Goal: Task Accomplishment & Management: Complete application form

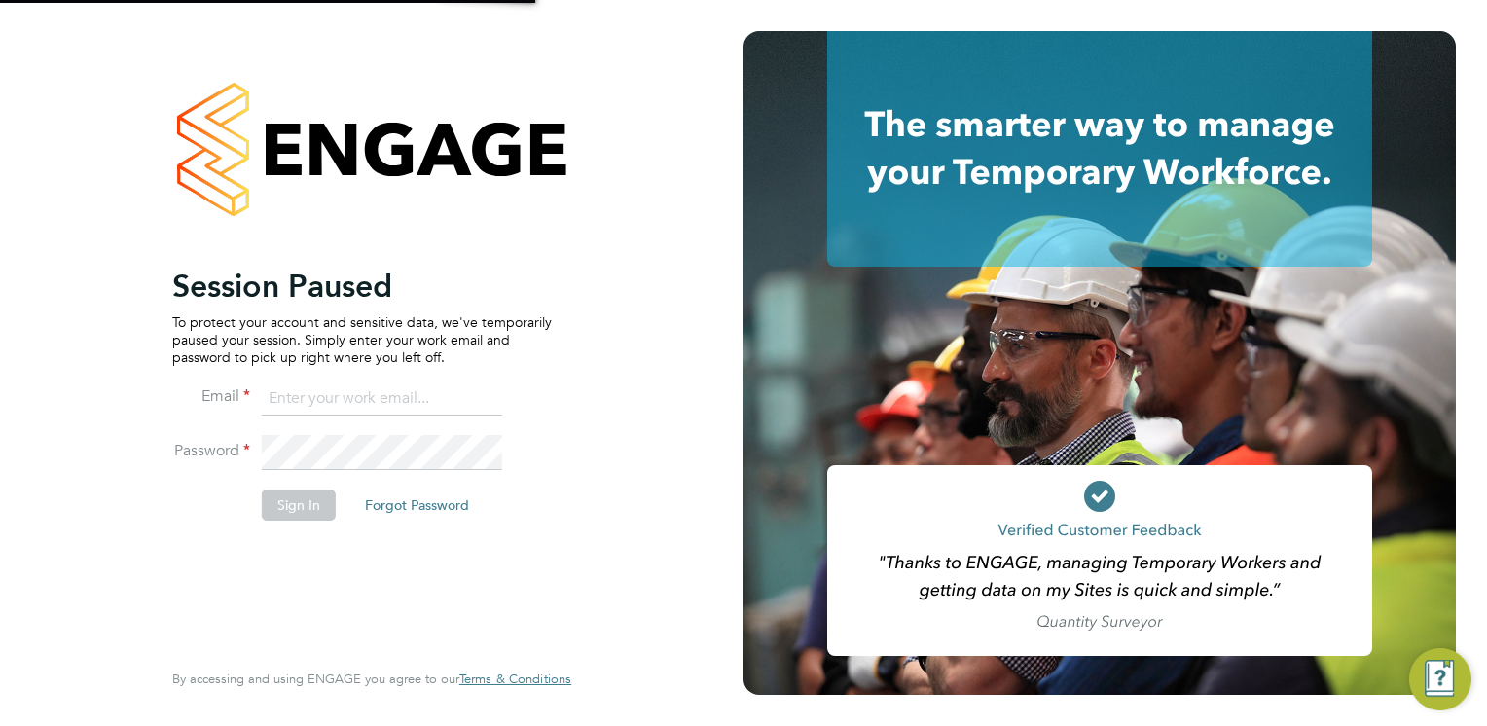
type input "connor.campbell@vgcgroup.co.uk"
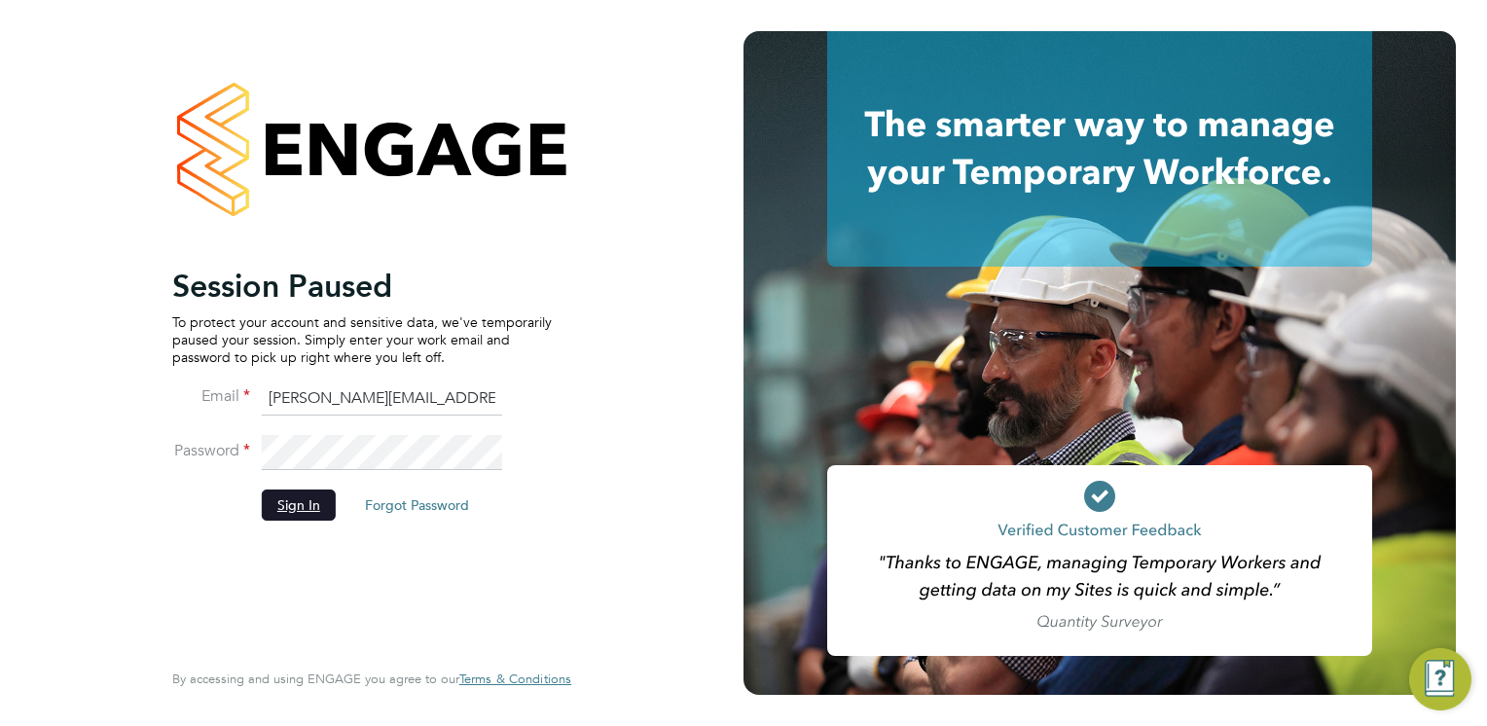
click at [302, 493] on button "Sign In" at bounding box center [299, 504] width 74 height 31
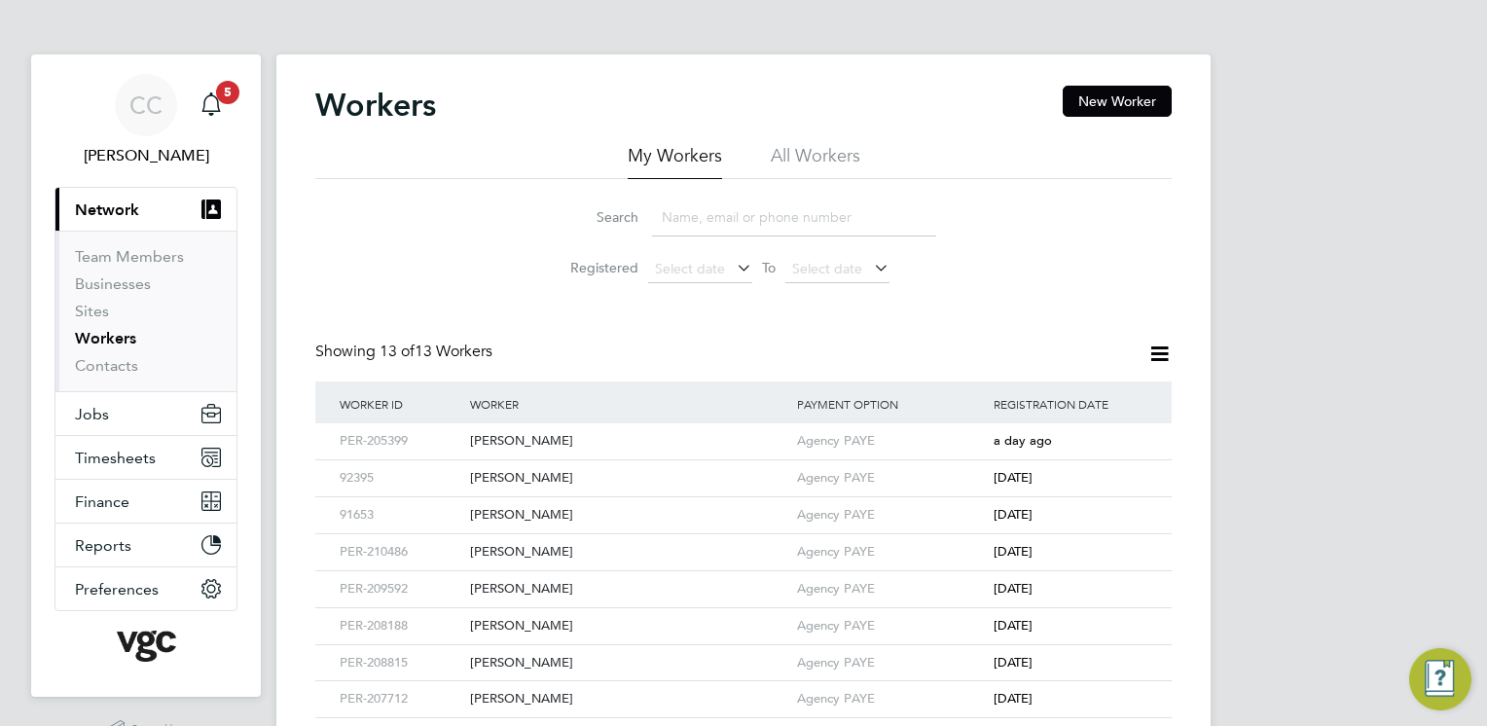
click at [116, 206] on span "Network" at bounding box center [107, 209] width 64 height 18
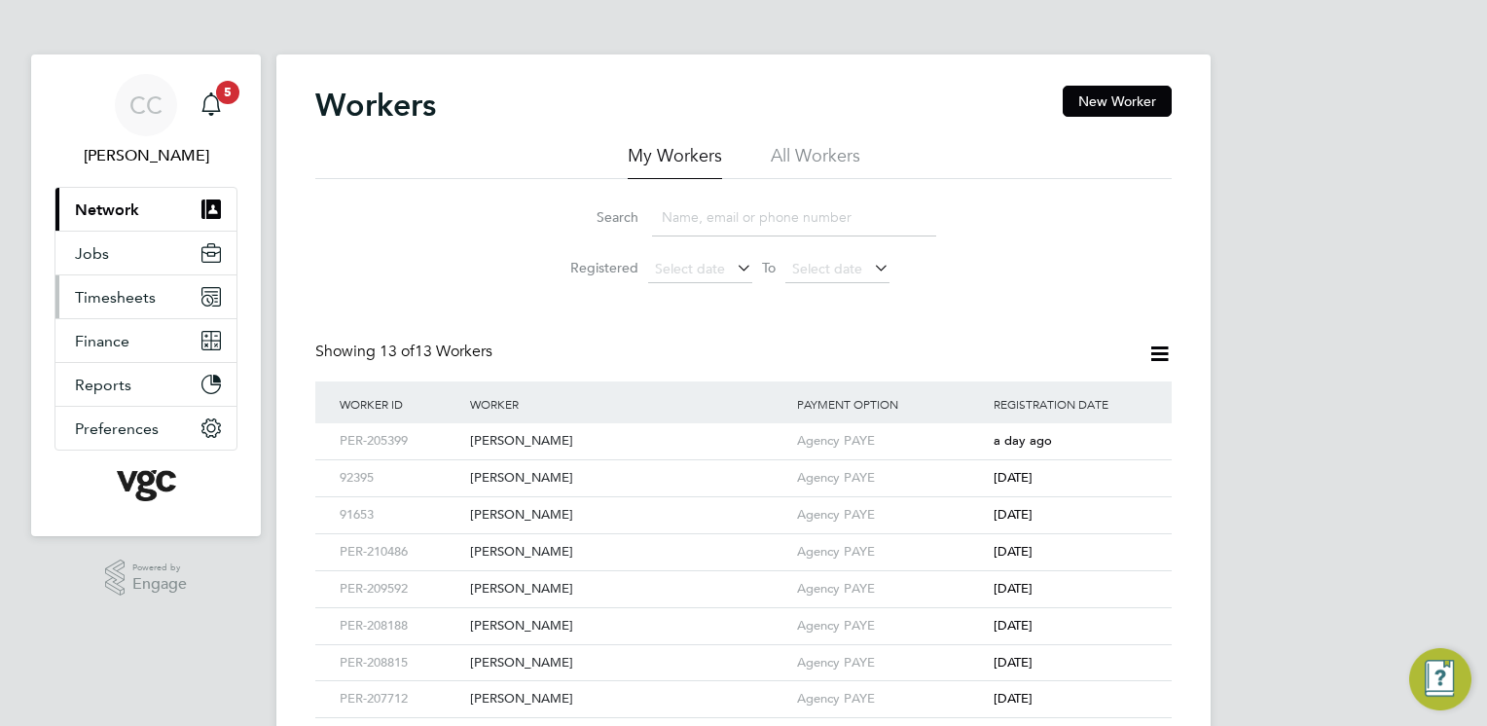
click at [113, 305] on span "Timesheets" at bounding box center [115, 297] width 81 height 18
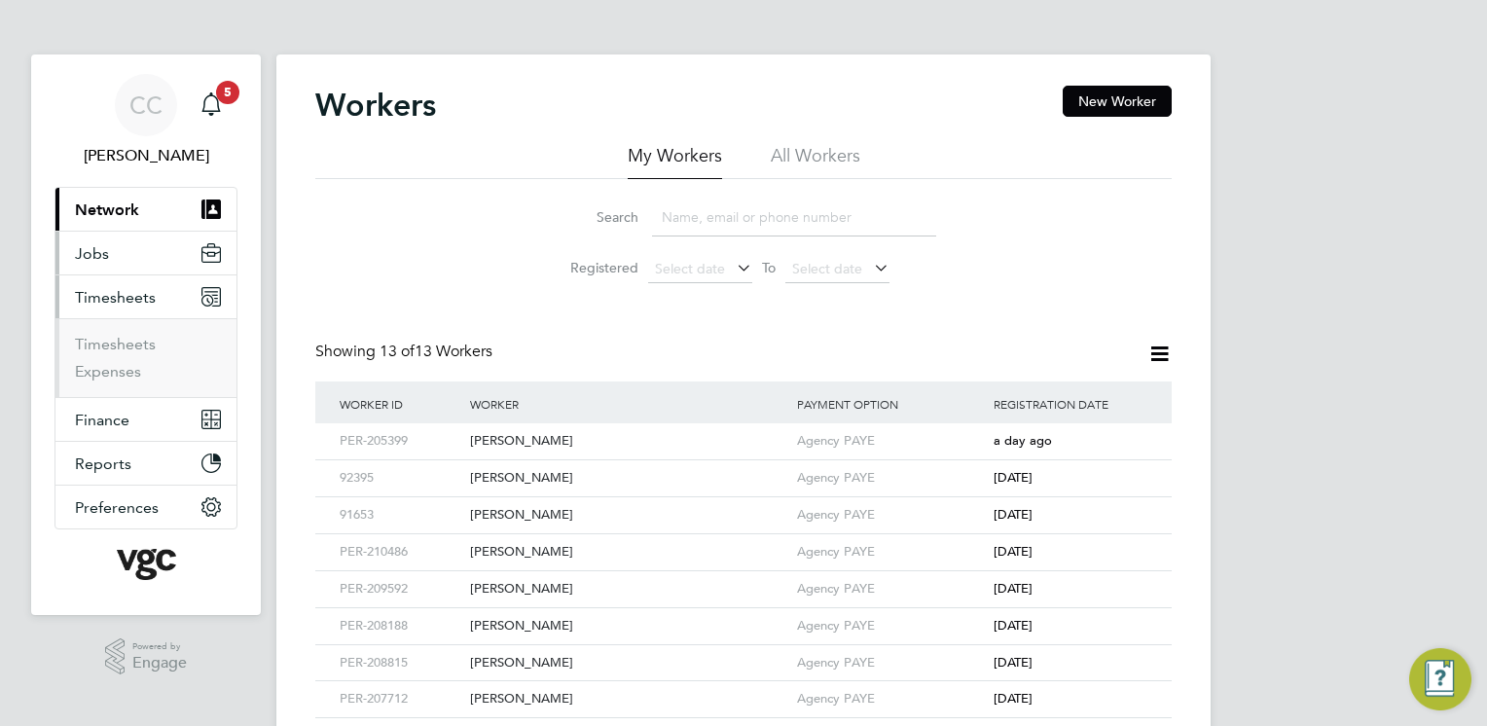
click at [113, 258] on button "Jobs" at bounding box center [145, 253] width 181 height 43
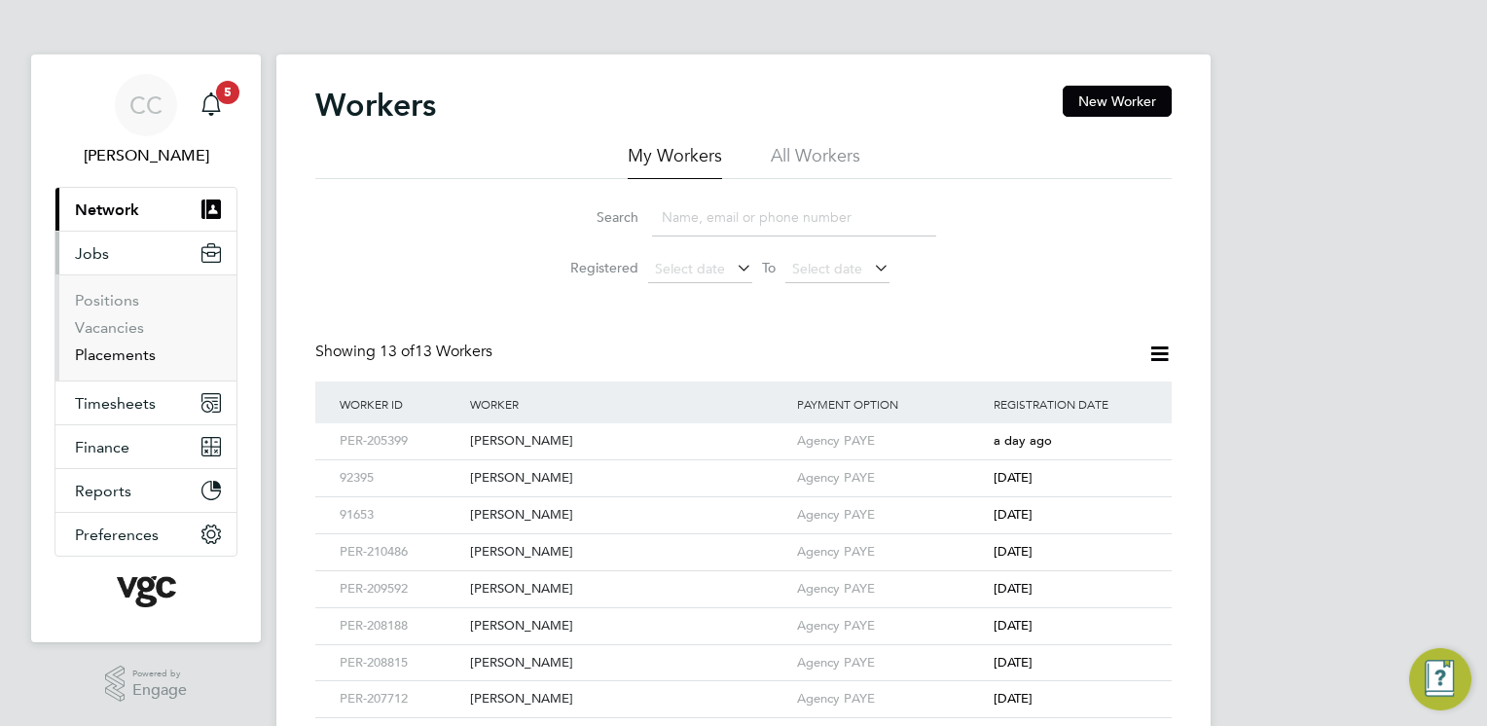
drag, startPoint x: 113, startPoint y: 346, endPoint x: 136, endPoint y: 349, distance: 23.5
click at [113, 345] on link "Placements" at bounding box center [115, 354] width 81 height 18
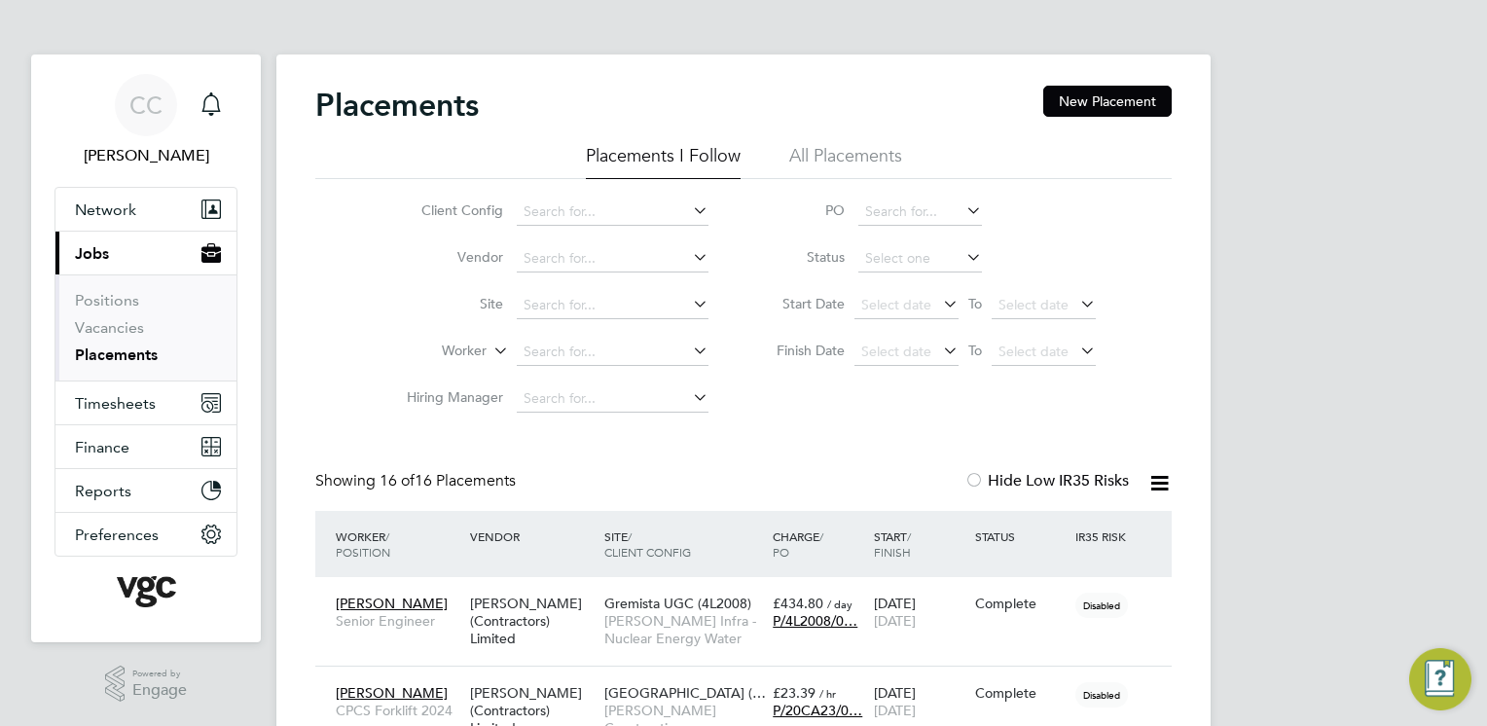
click at [97, 261] on span "Jobs" at bounding box center [92, 253] width 34 height 18
click at [376, 220] on li "Client Config" at bounding box center [550, 212] width 366 height 47
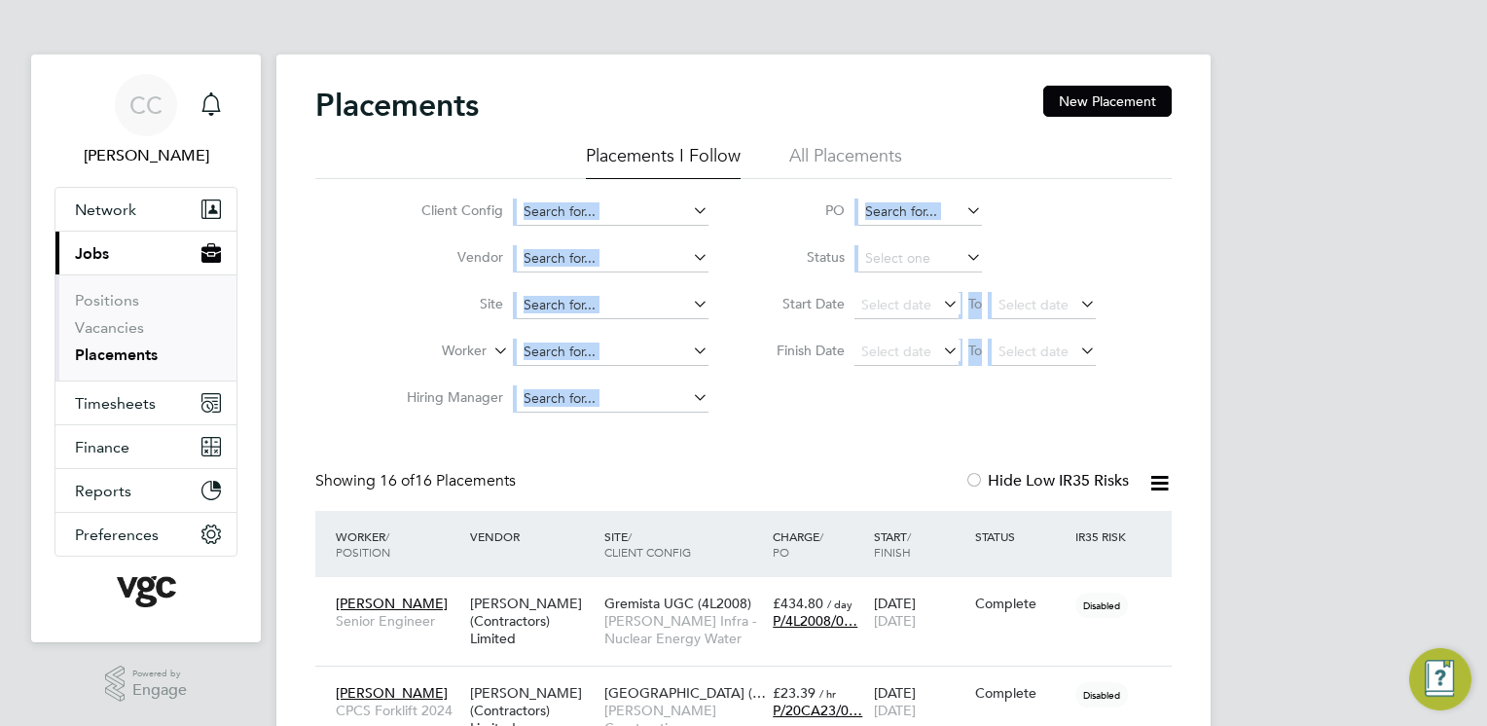
drag, startPoint x: 412, startPoint y: 200, endPoint x: 1130, endPoint y: 401, distance: 745.6
click at [1130, 401] on div "Client Config Vendor Site Worker Hiring Manager PO Status Start Date Select dat…" at bounding box center [743, 300] width 856 height 243
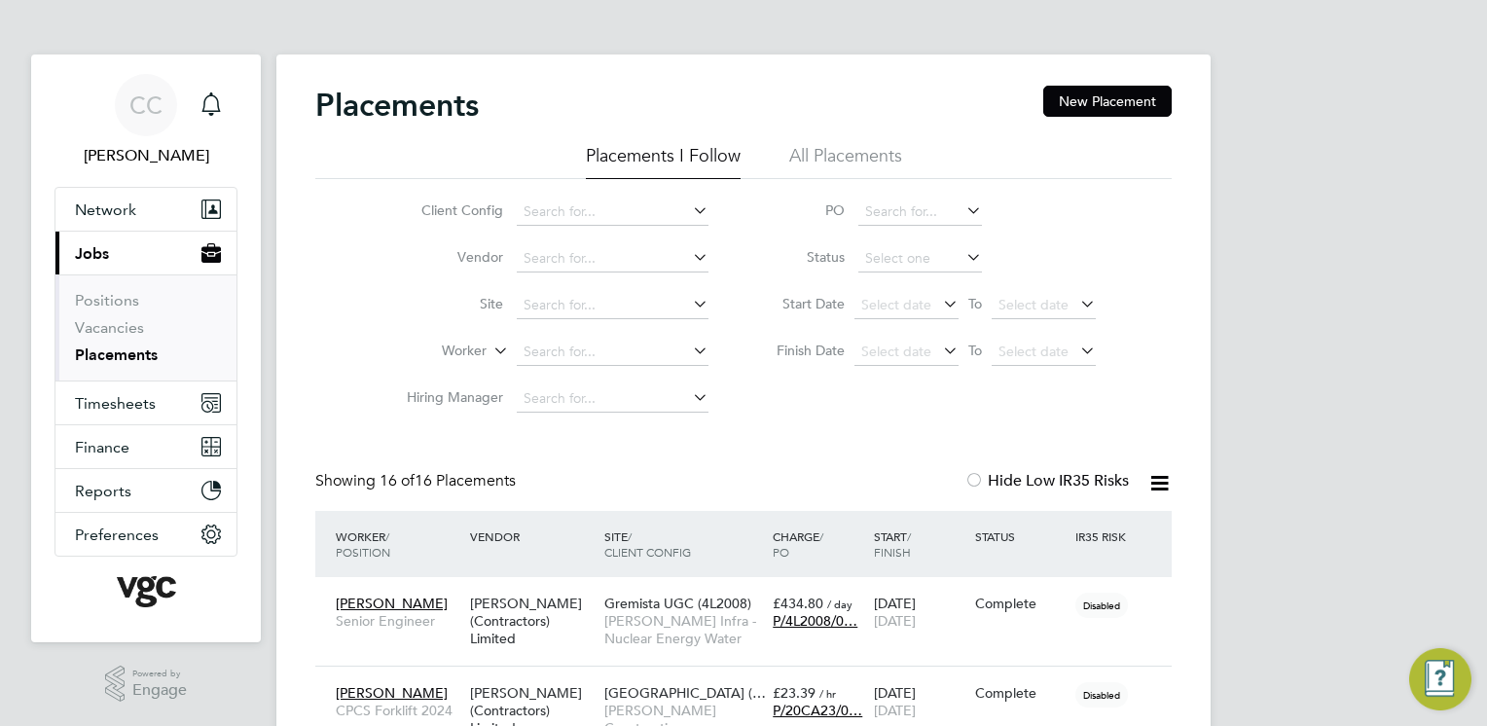
drag, startPoint x: 1130, startPoint y: 401, endPoint x: 1137, endPoint y: 394, distance: 10.3
click at [1137, 394] on div "Client Config Vendor Site Worker Hiring Manager PO Status Start Date Select dat…" at bounding box center [743, 300] width 856 height 243
click at [125, 396] on span "Timesheets" at bounding box center [115, 403] width 81 height 18
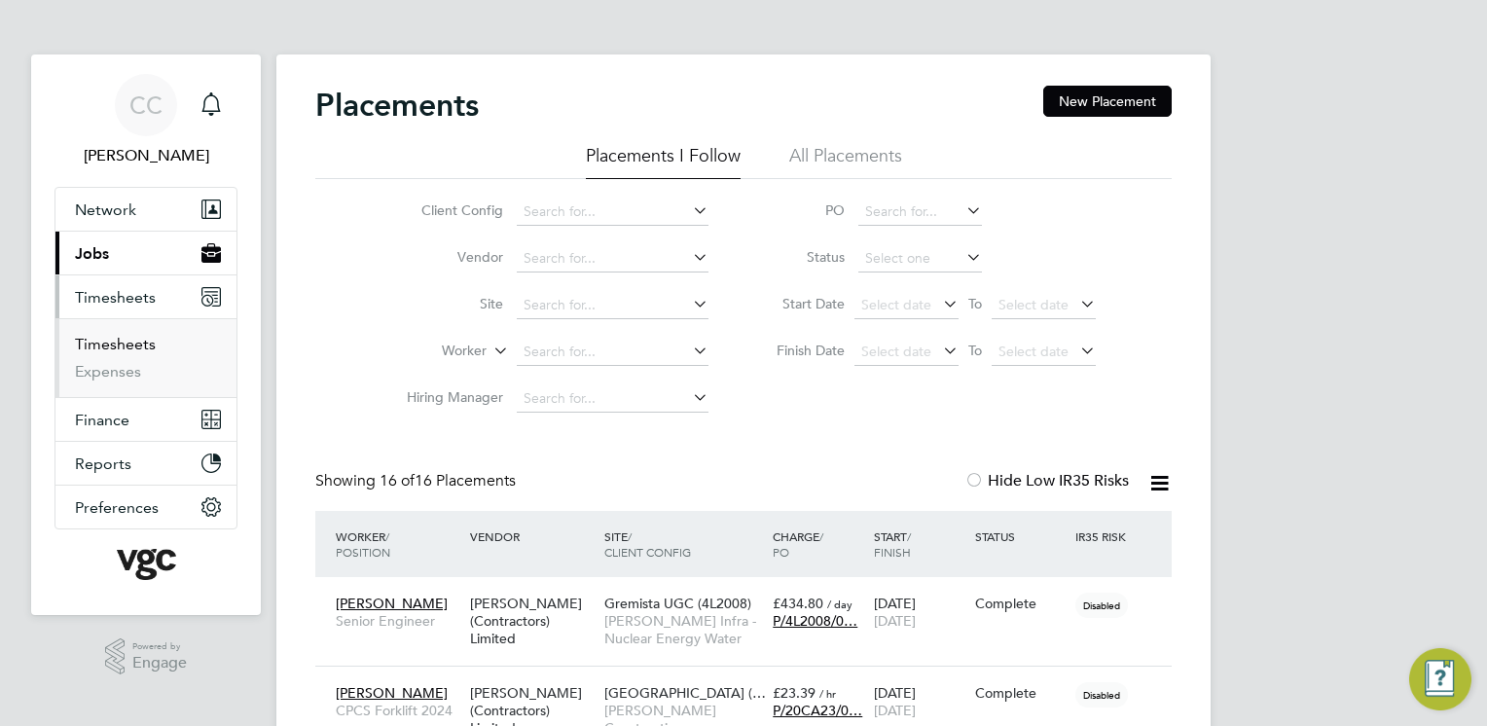
click at [122, 335] on link "Timesheets" at bounding box center [115, 344] width 81 height 18
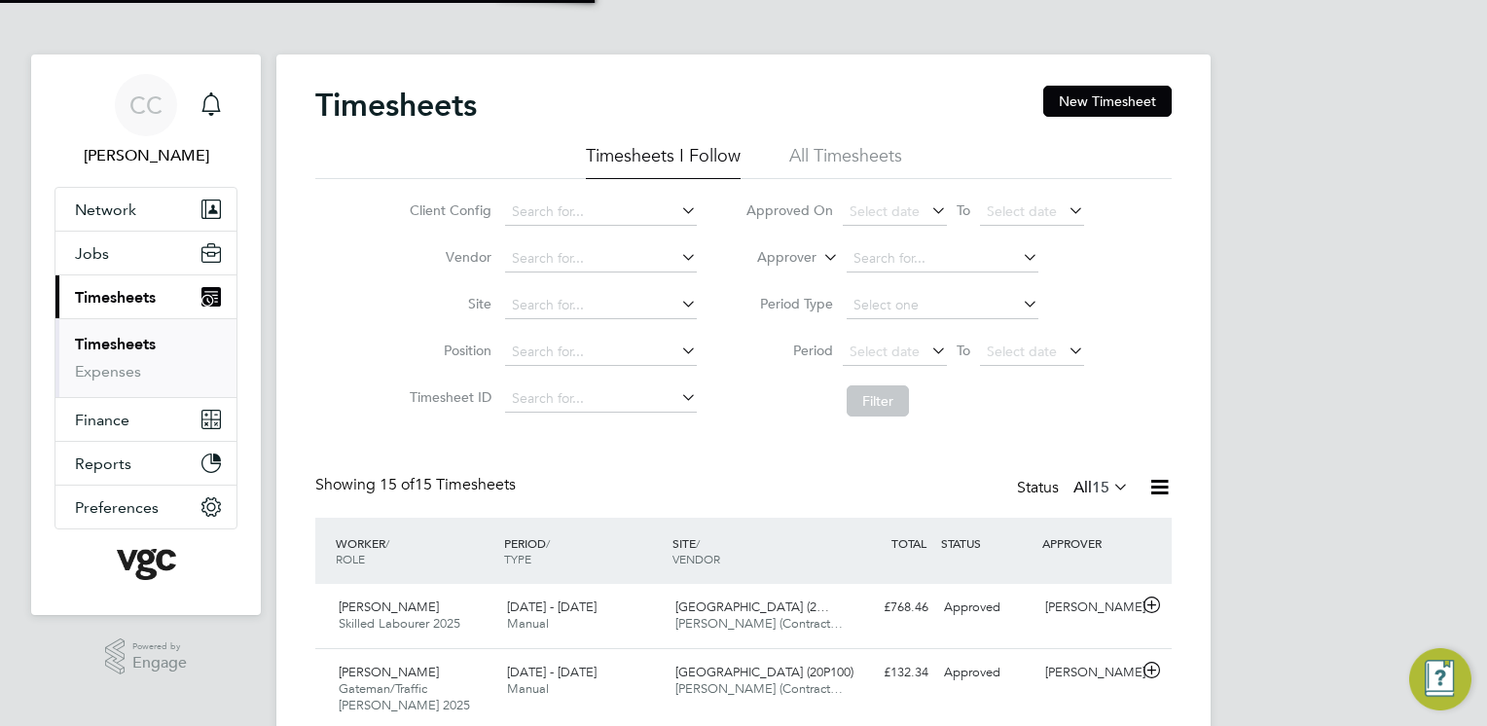
scroll to position [65, 169]
click at [856, 150] on li "All Timesheets" at bounding box center [845, 161] width 113 height 35
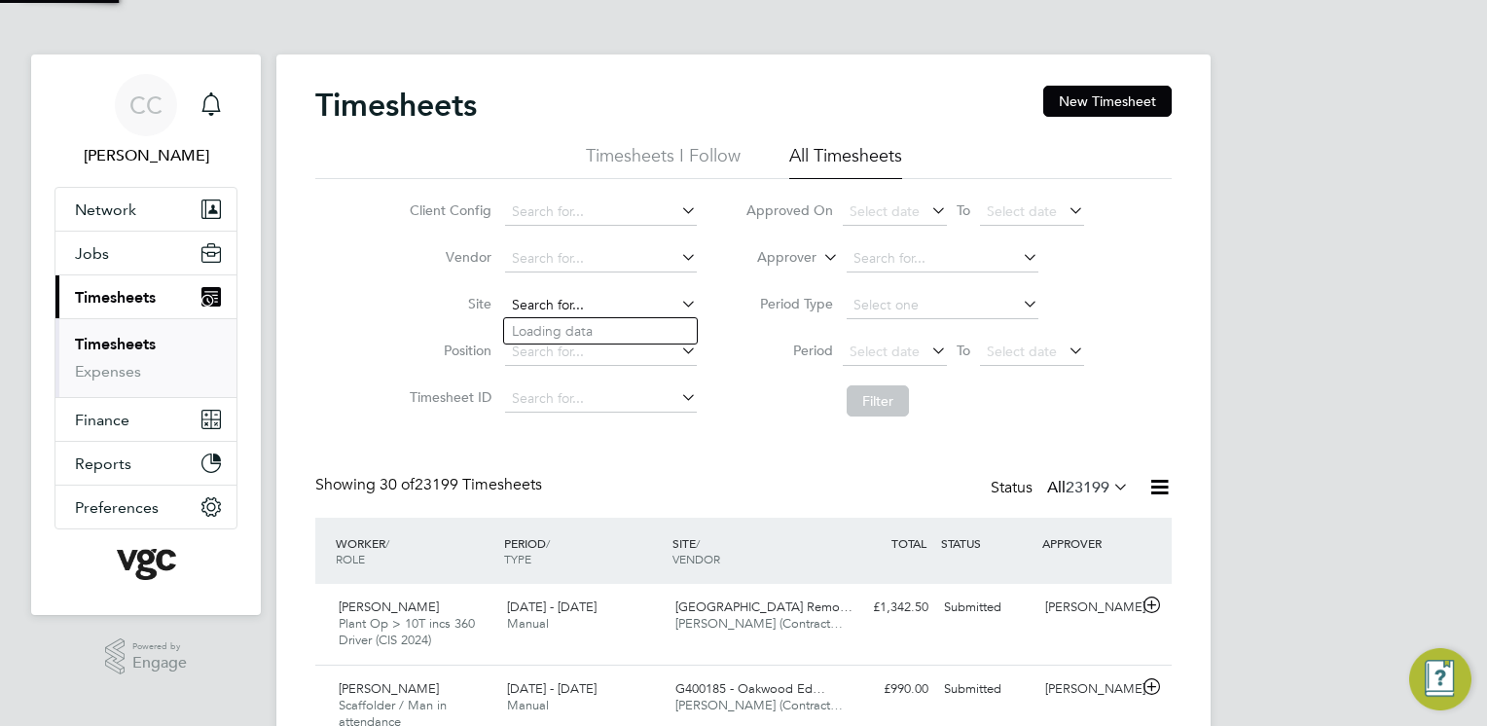
click at [574, 303] on input at bounding box center [601, 305] width 192 height 27
click at [601, 329] on li "[GEOGRAPHIC_DATA] (20CA23)" at bounding box center [608, 331] width 209 height 26
type input "[GEOGRAPHIC_DATA] (20CA23)"
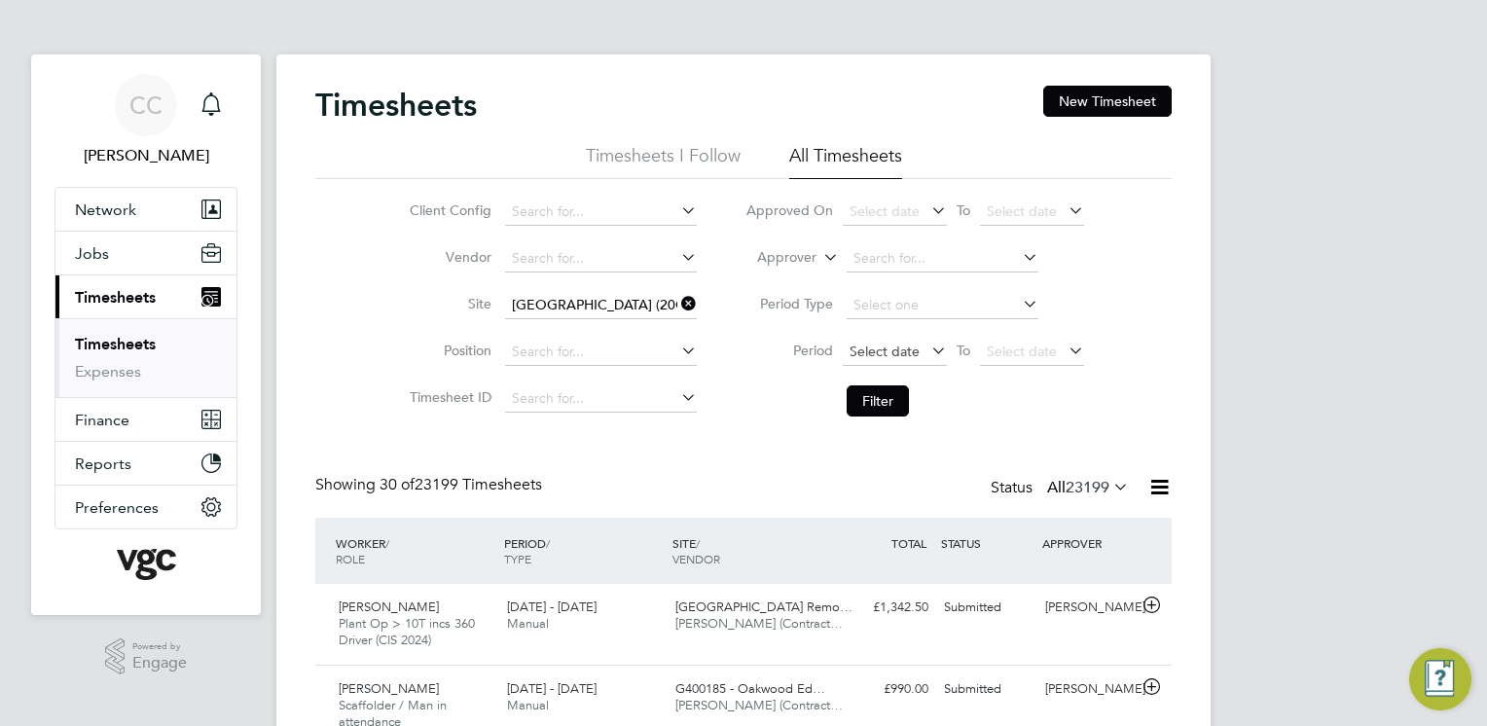
click at [884, 355] on span "Select date" at bounding box center [884, 352] width 70 height 18
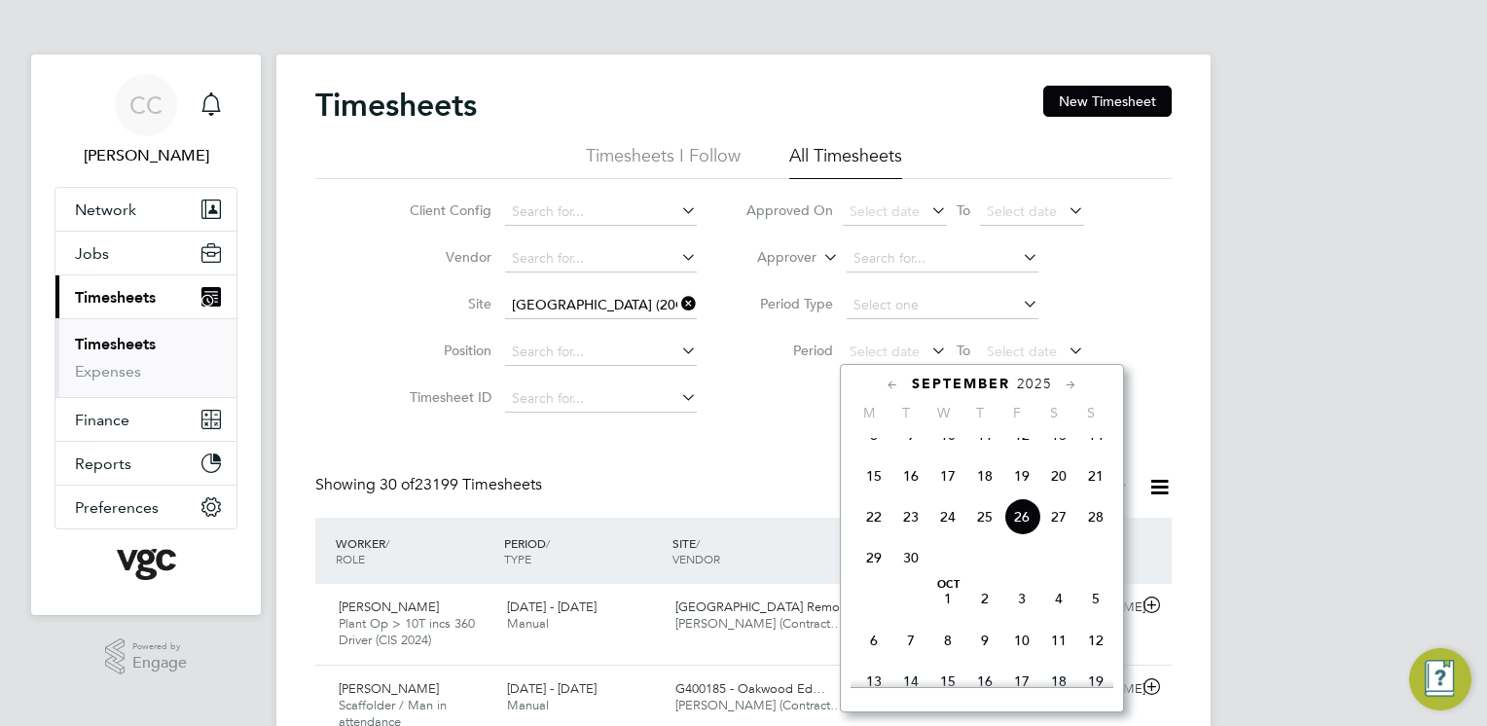
click at [1061, 492] on span "20" at bounding box center [1058, 475] width 37 height 37
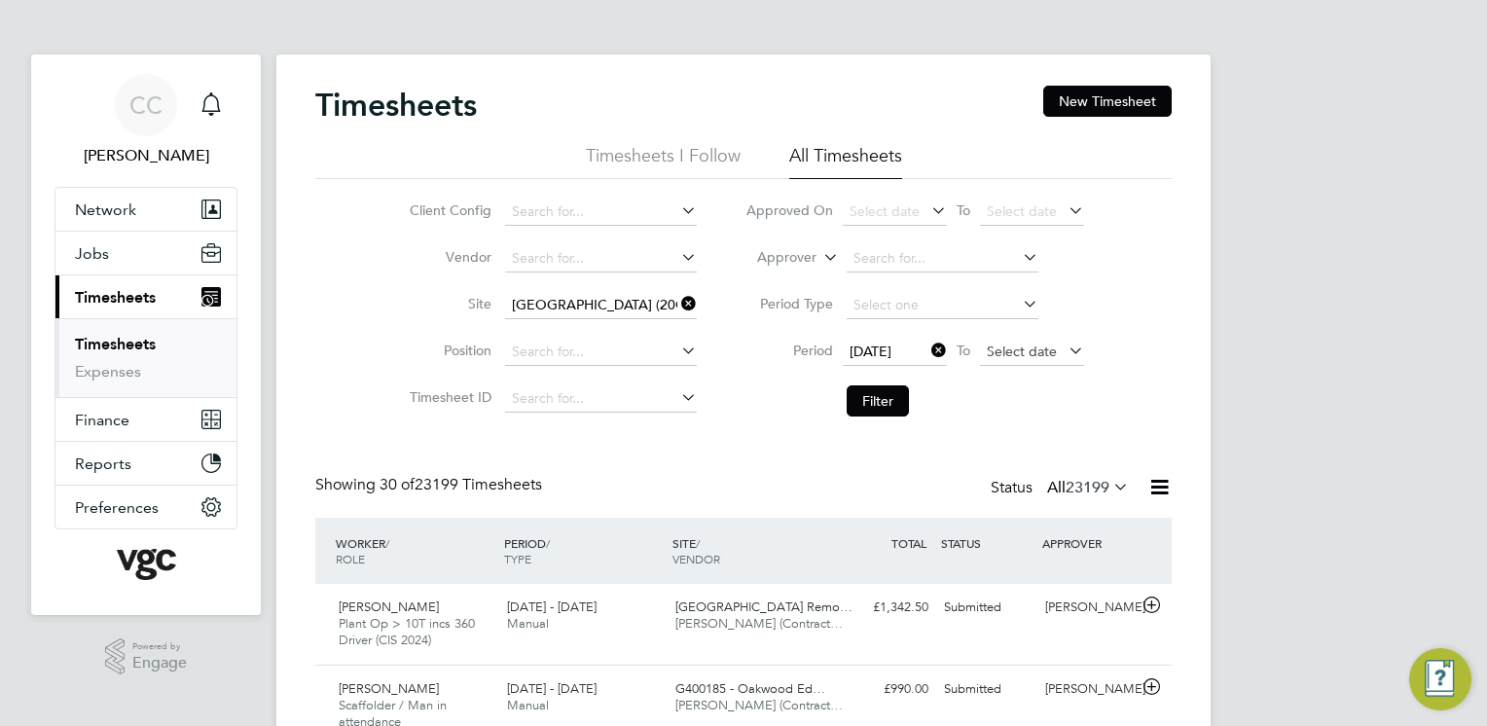
click at [1025, 344] on span "Select date" at bounding box center [1022, 352] width 70 height 18
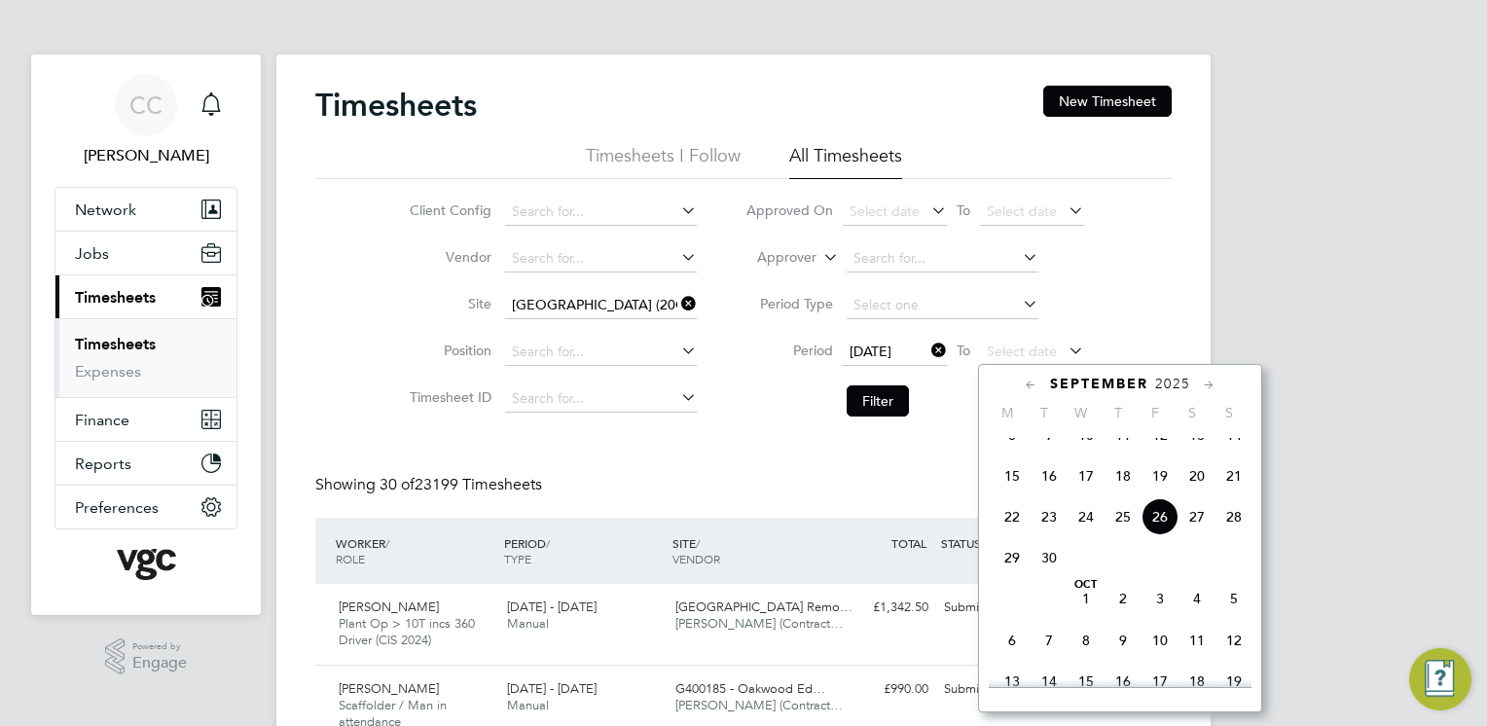
click at [1154, 535] on span "26" at bounding box center [1159, 516] width 37 height 37
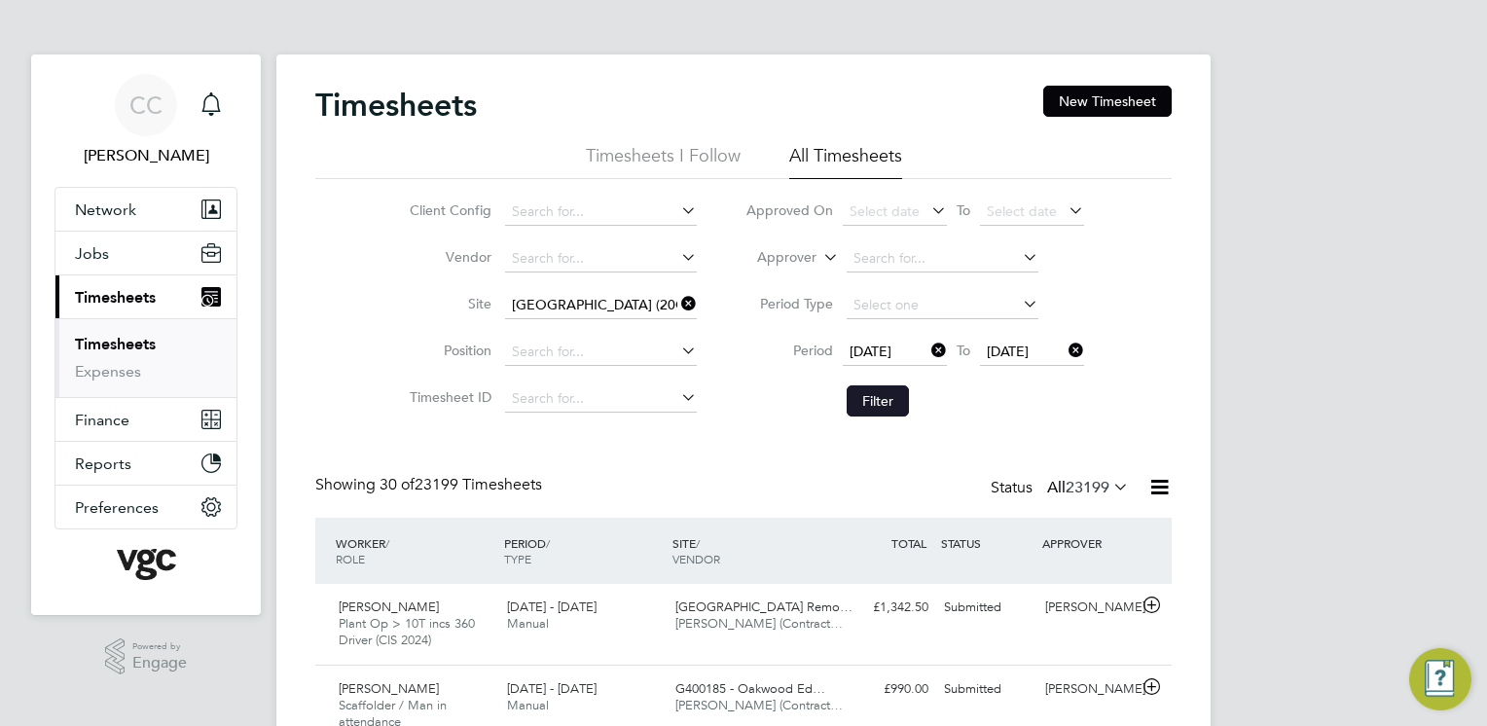
click at [880, 400] on button "Filter" at bounding box center [878, 400] width 62 height 31
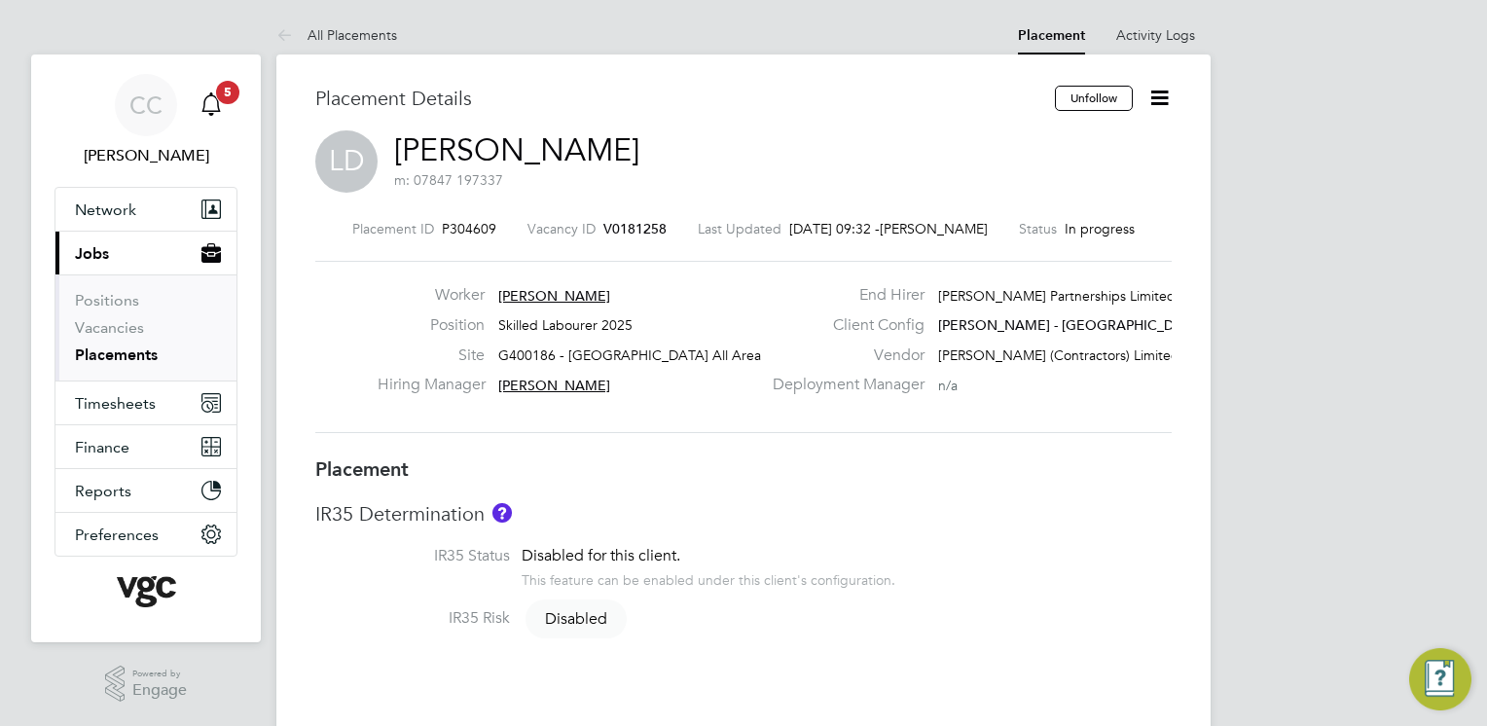
click at [210, 103] on icon "Main navigation" at bounding box center [210, 103] width 23 height 23
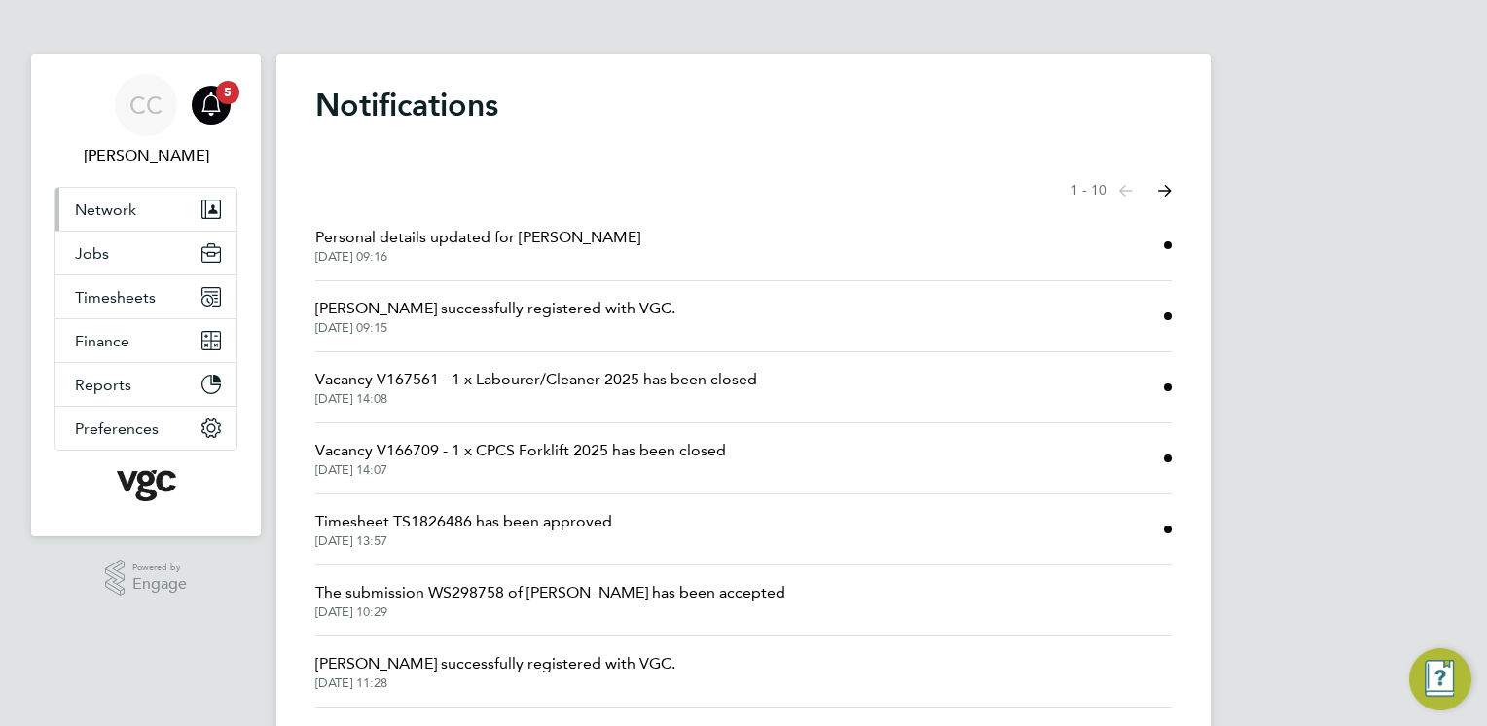
click at [137, 218] on button "Network" at bounding box center [145, 209] width 181 height 43
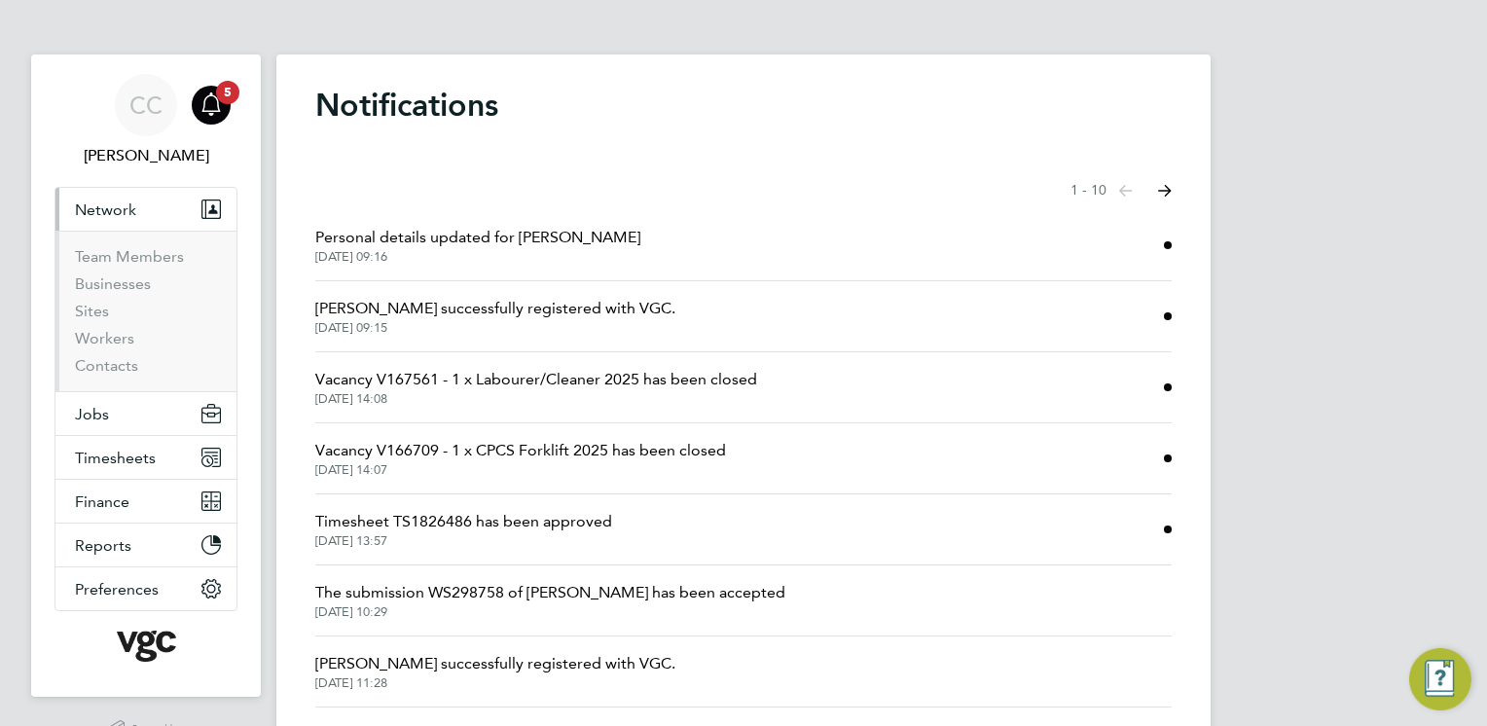
click at [120, 194] on button "Network" at bounding box center [145, 209] width 181 height 43
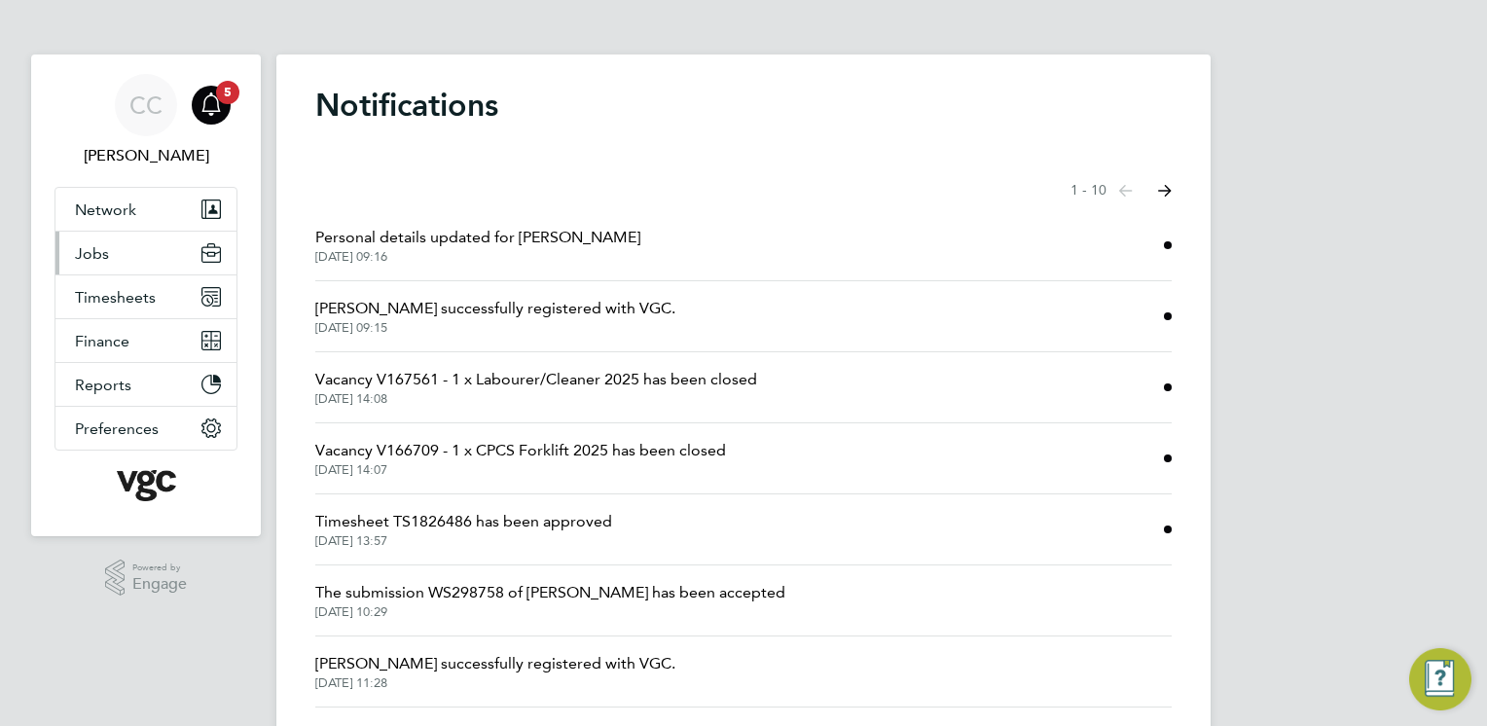
click at [145, 250] on button "Jobs" at bounding box center [145, 253] width 181 height 43
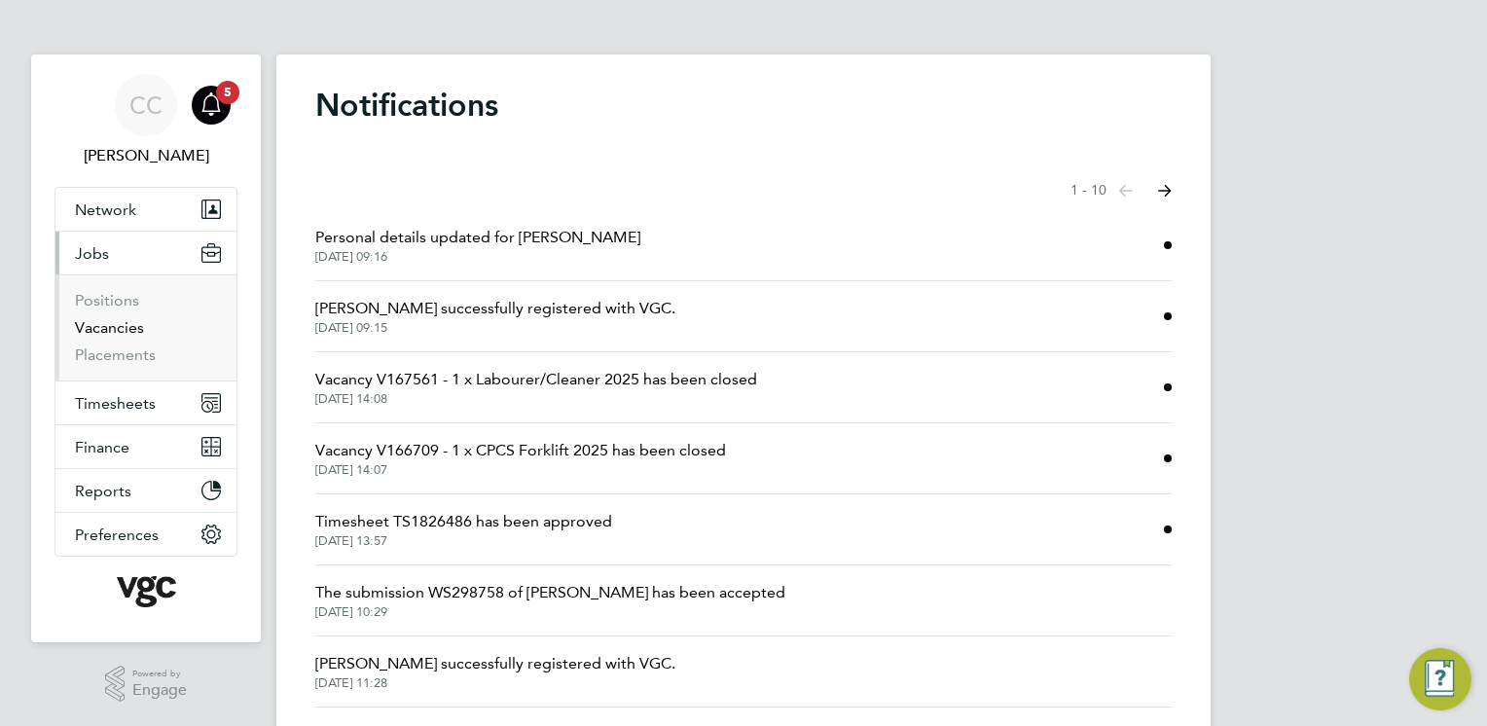
click at [119, 325] on link "Vacancies" at bounding box center [109, 327] width 69 height 18
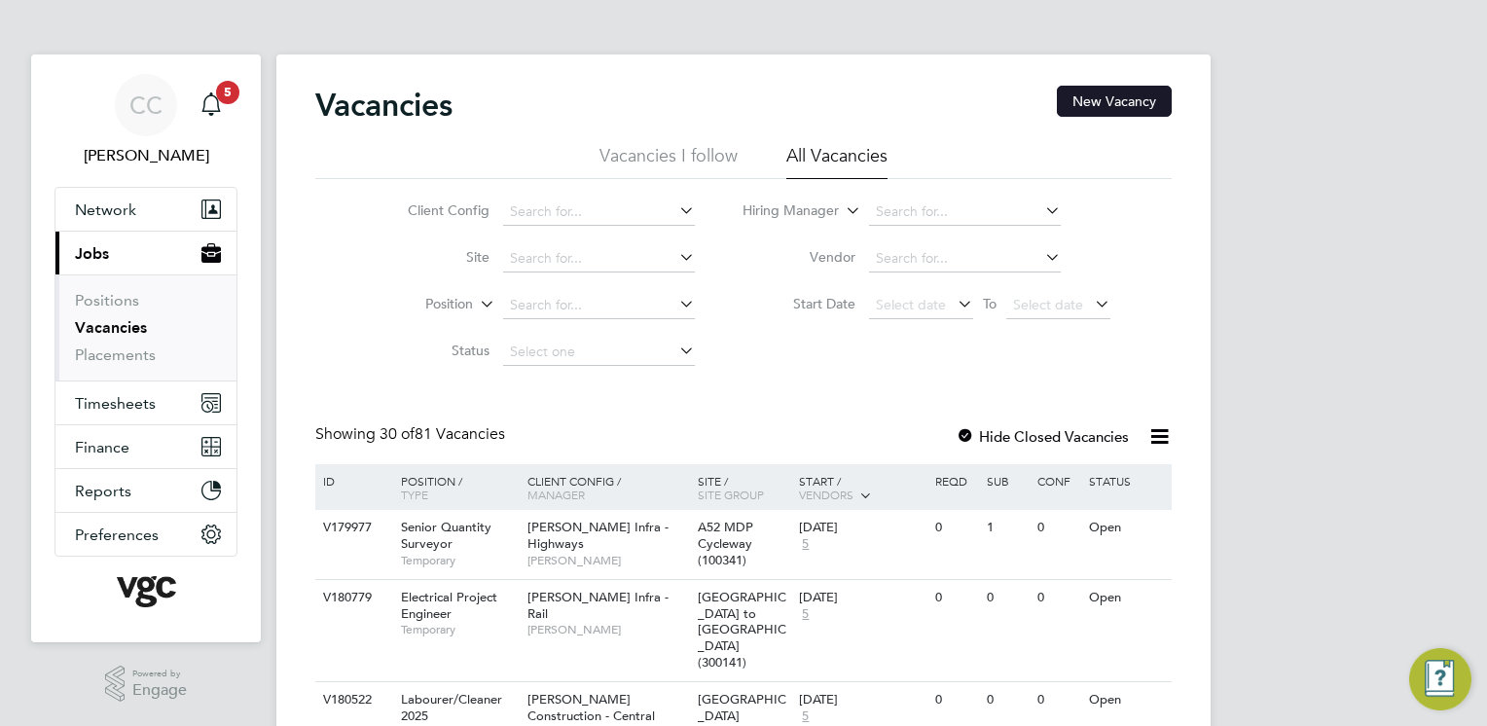
click at [1084, 104] on button "New Vacancy" at bounding box center [1114, 101] width 115 height 31
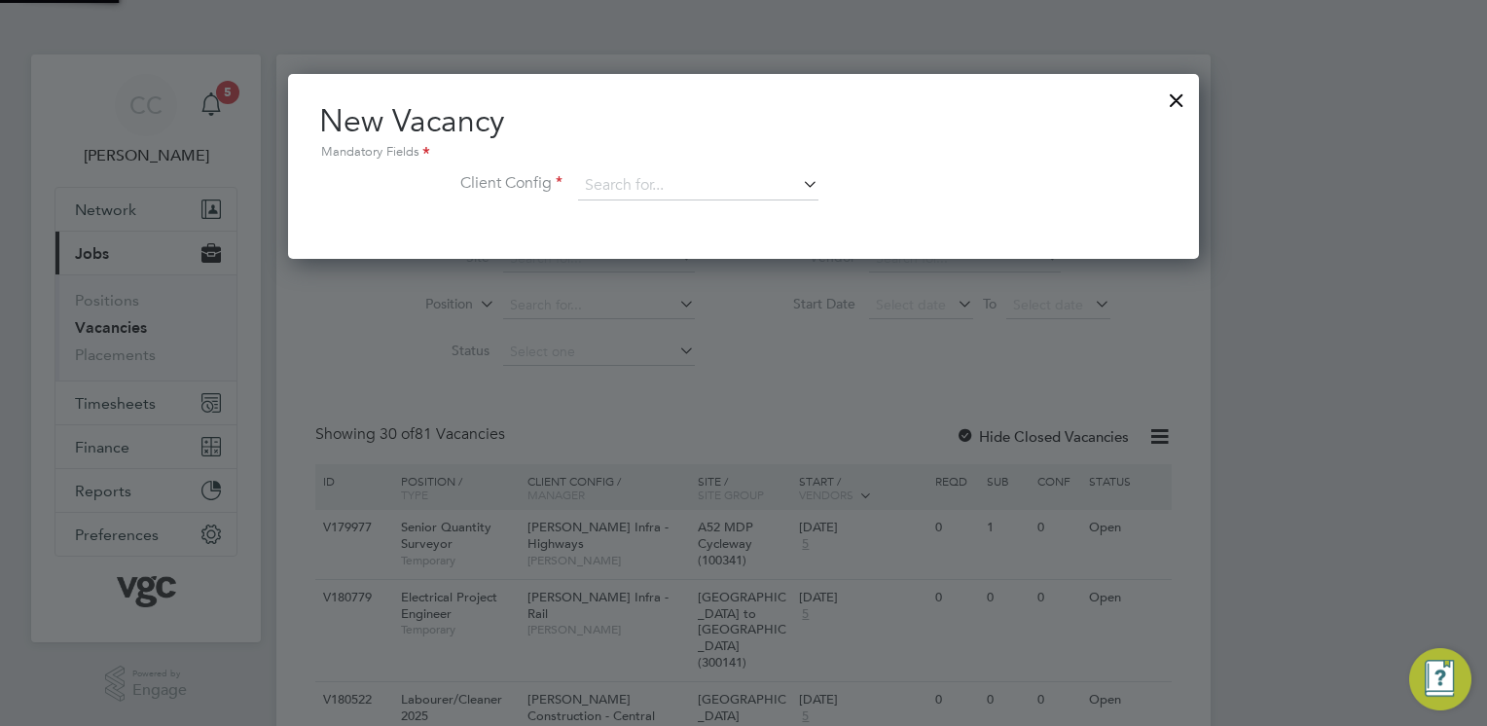
scroll to position [184, 912]
click at [693, 177] on input at bounding box center [698, 185] width 240 height 29
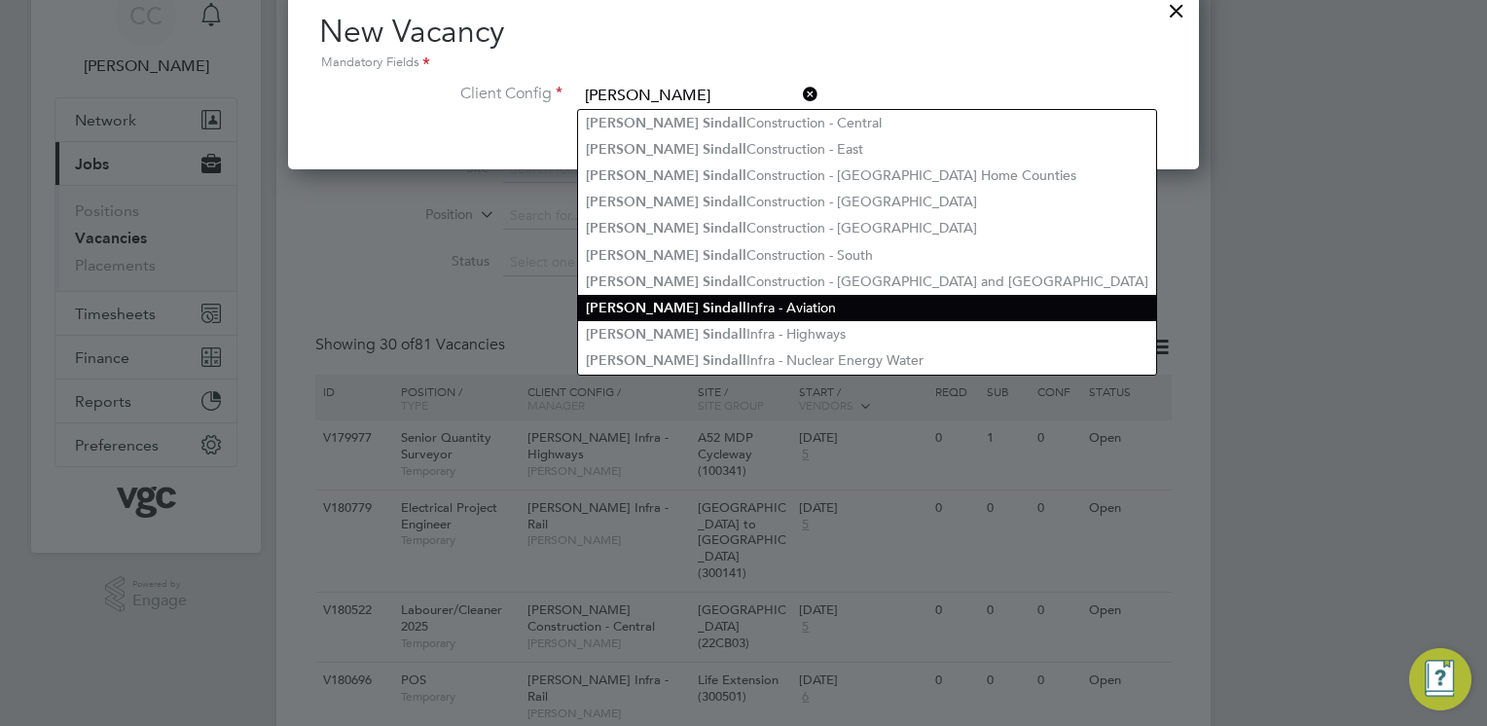
scroll to position [90, 0]
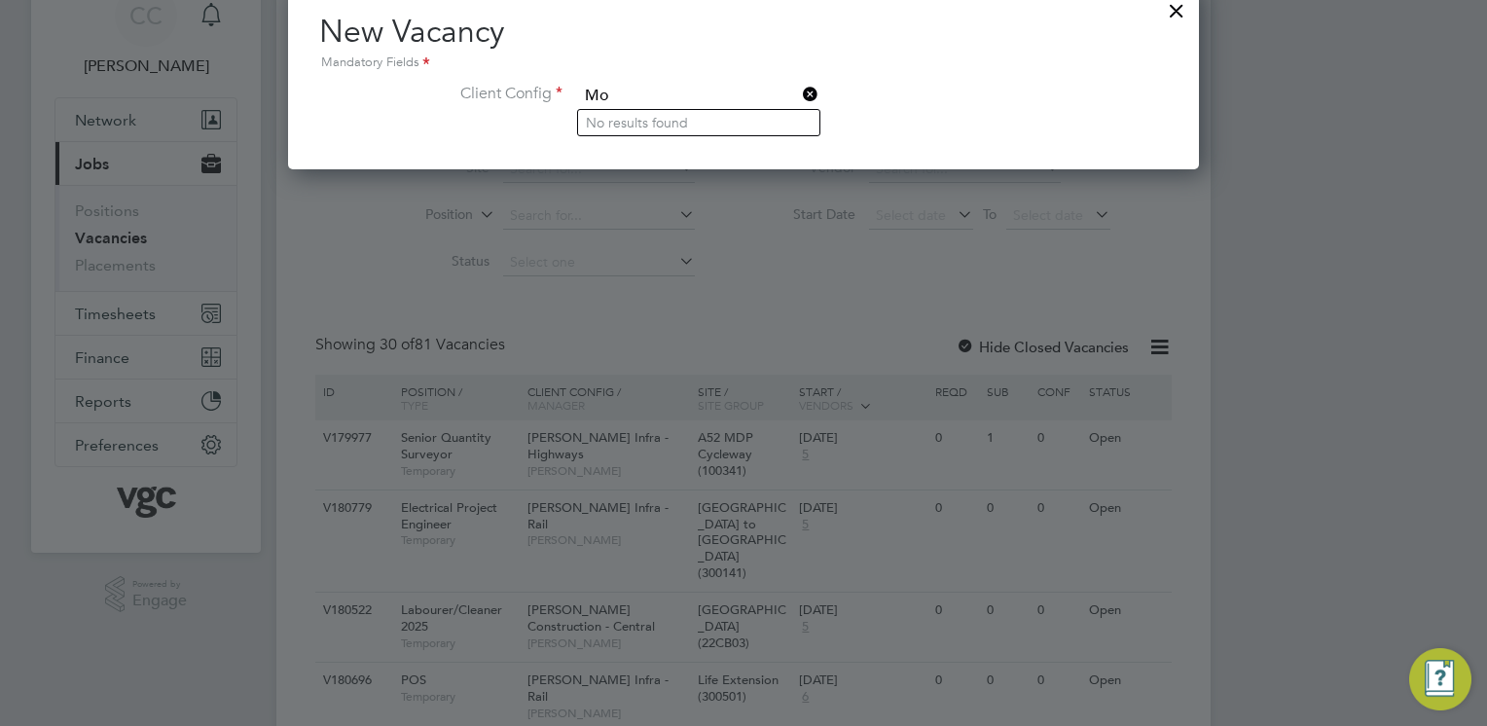
type input "M"
click at [1032, 80] on div "New Vacancy Mandatory Fields Client Config" at bounding box center [743, 71] width 848 height 119
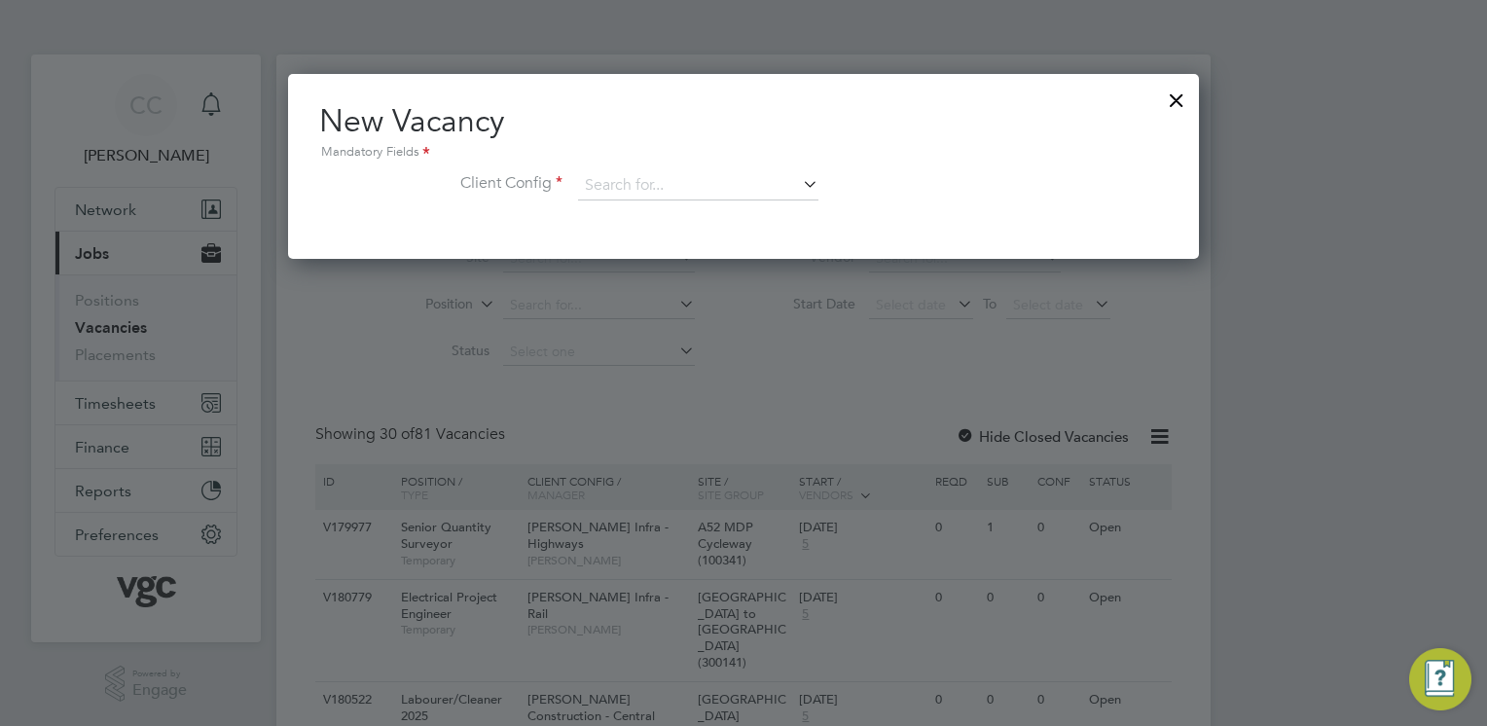
click at [1173, 98] on div at bounding box center [1176, 95] width 35 height 35
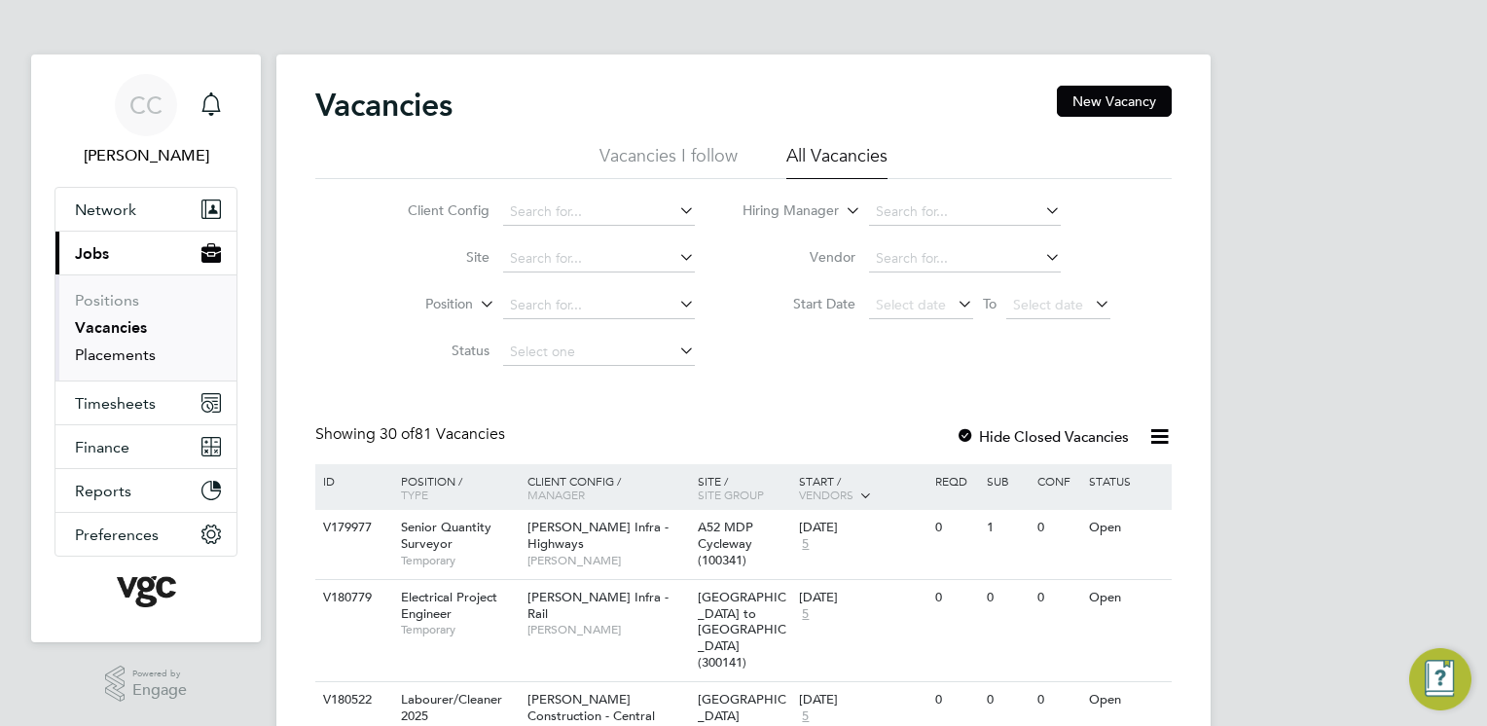
click at [122, 356] on link "Placements" at bounding box center [115, 354] width 81 height 18
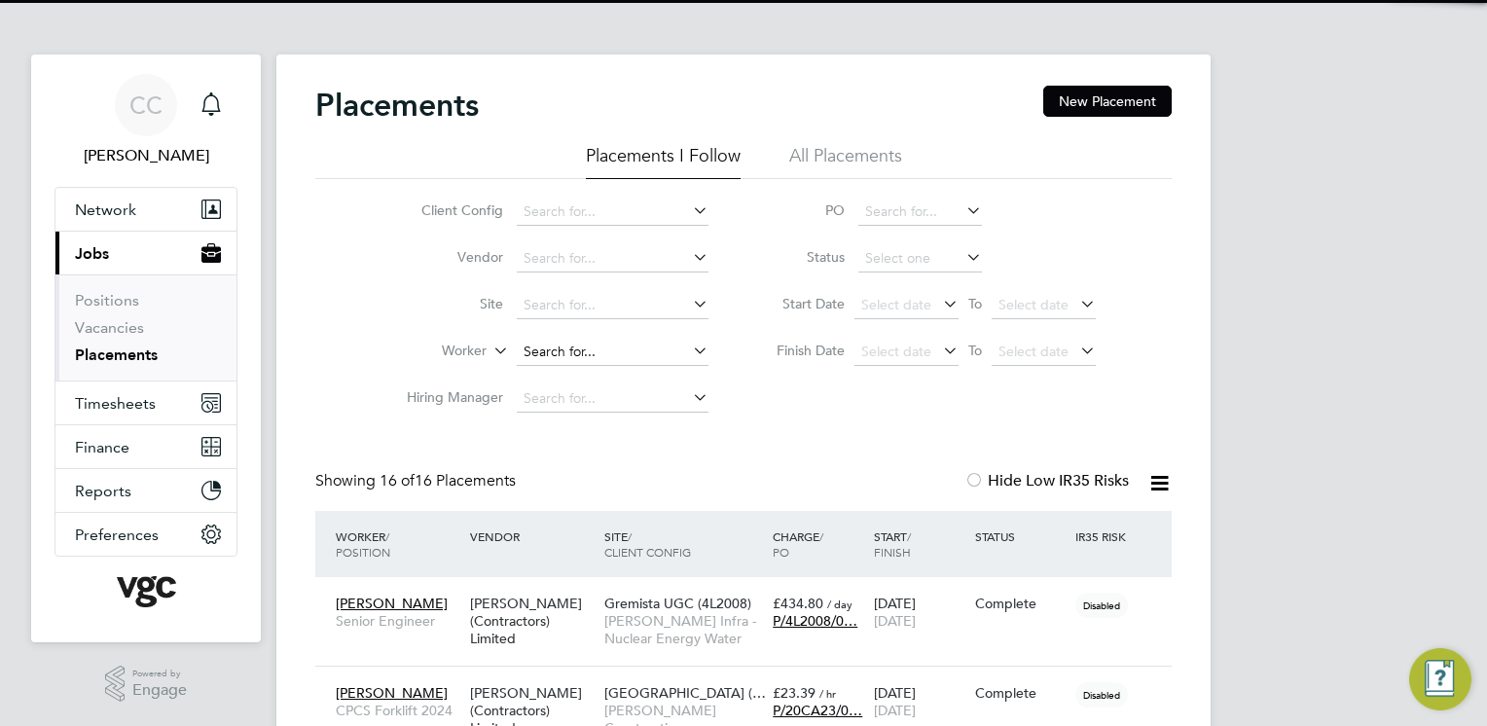
scroll to position [73, 169]
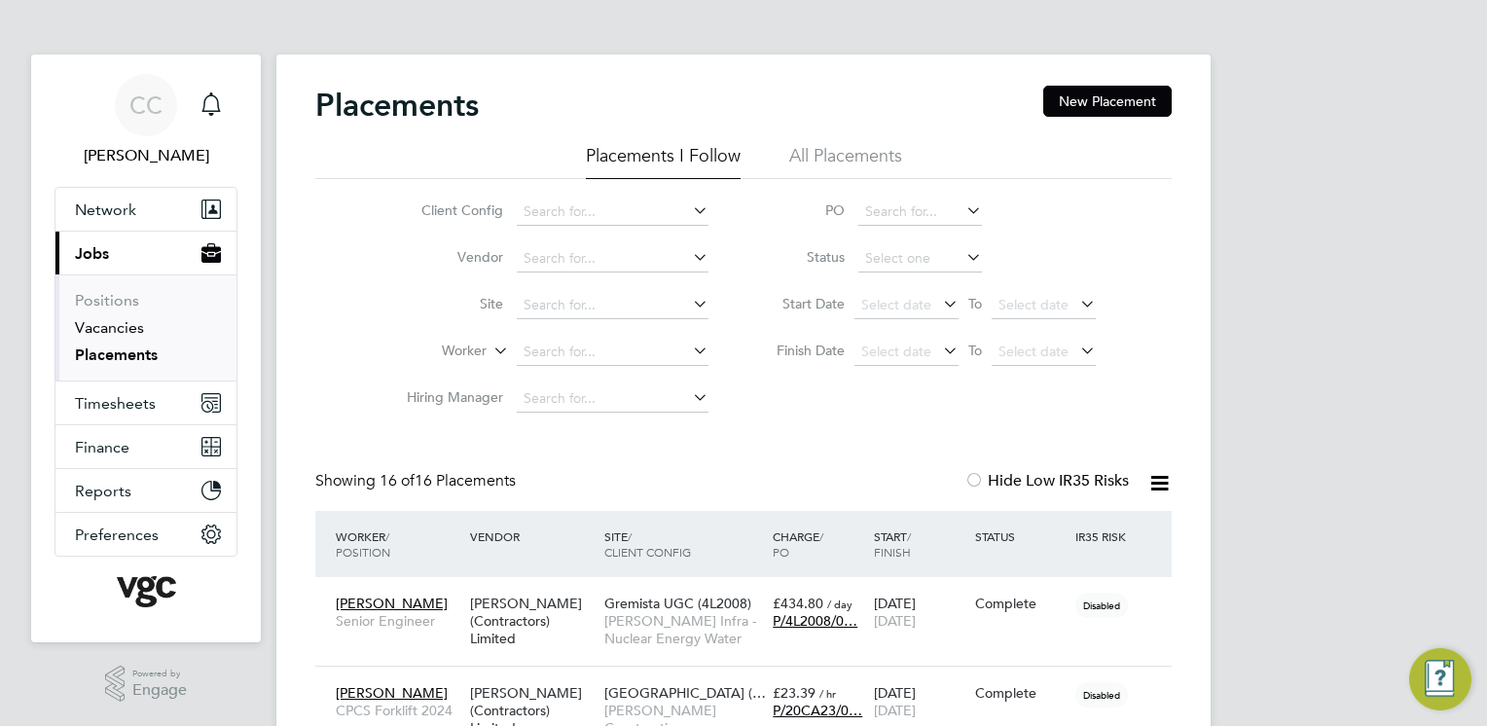
click at [118, 330] on link "Vacancies" at bounding box center [109, 327] width 69 height 18
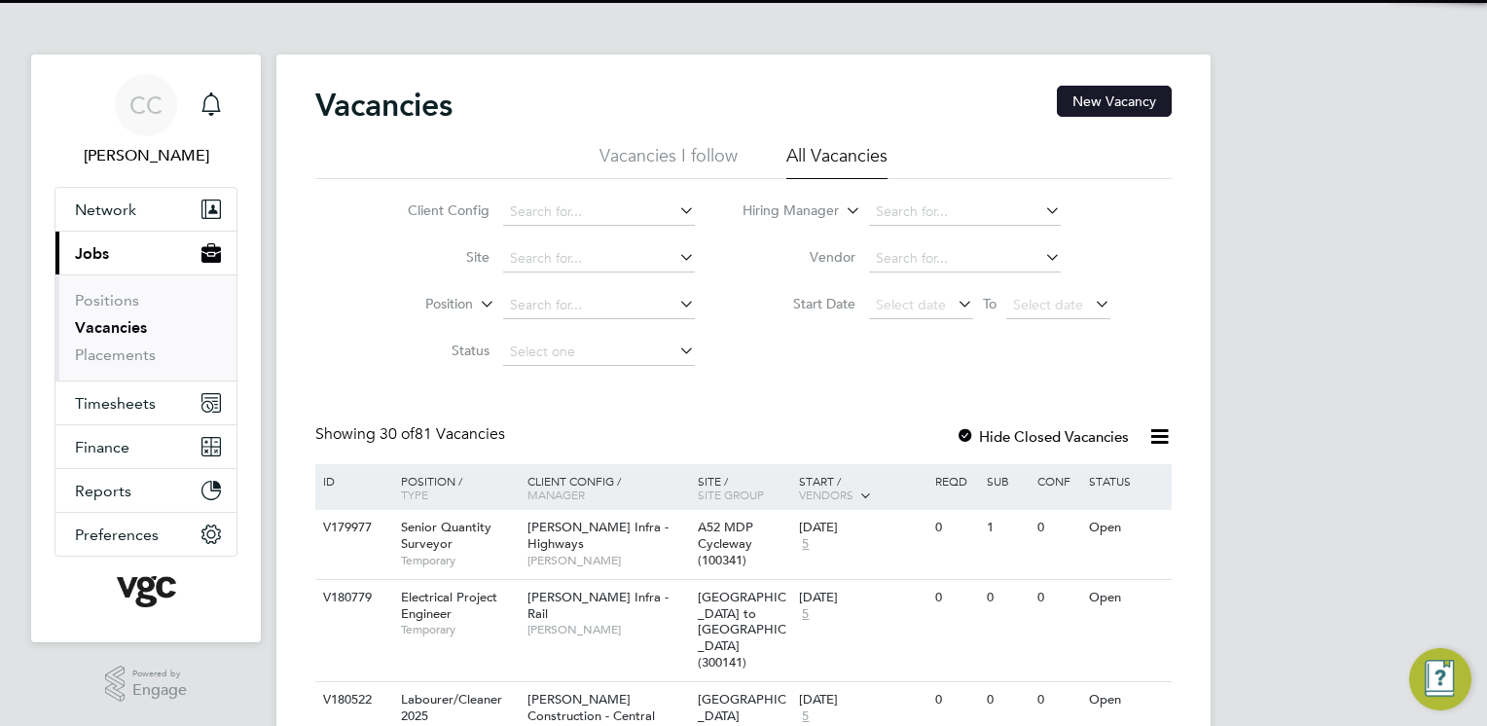
click at [1106, 108] on button "New Vacancy" at bounding box center [1114, 101] width 115 height 31
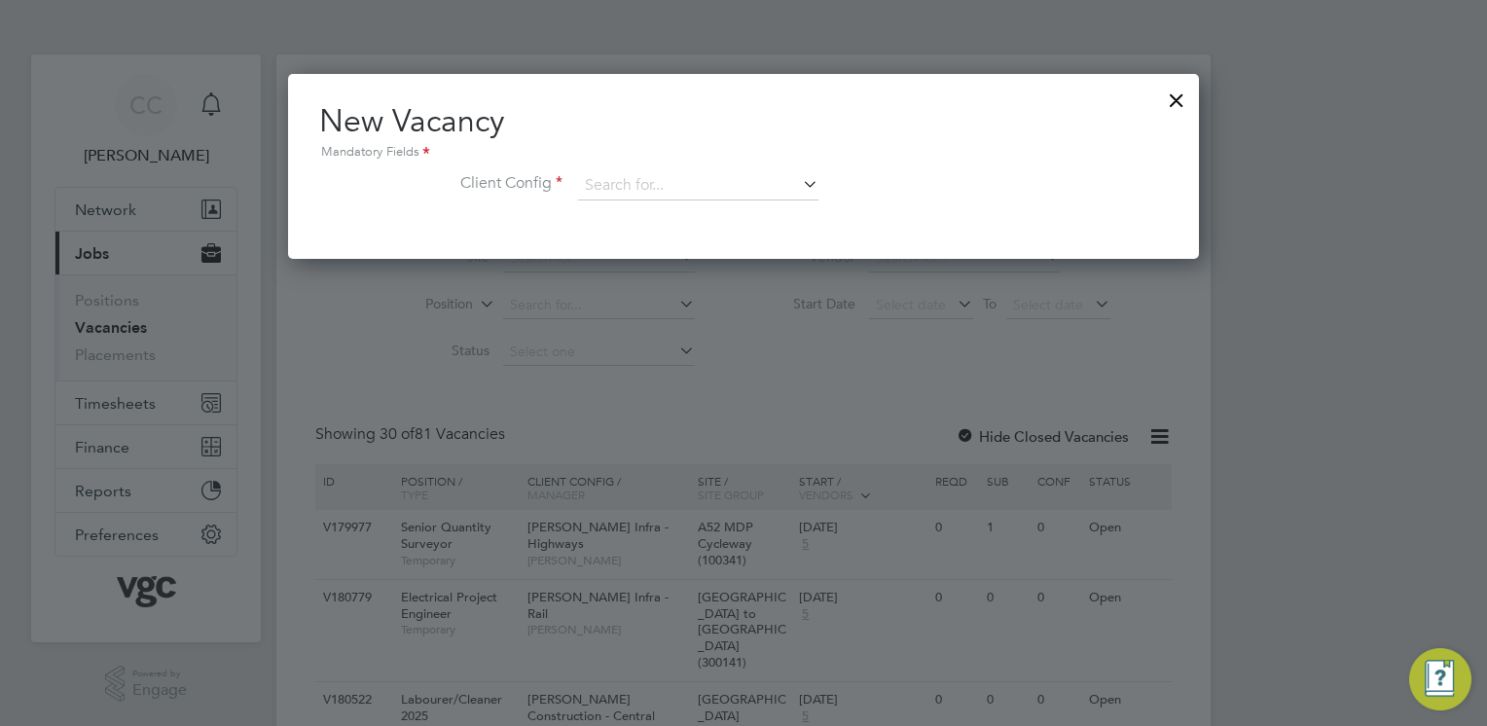
scroll to position [184, 912]
click at [614, 182] on input at bounding box center [698, 185] width 240 height 29
click at [727, 455] on li "Morgan Sindall Infra - Nuclear Energy Water" at bounding box center [867, 450] width 578 height 26
type input "[PERSON_NAME] Infra - Nuclear Energy Water"
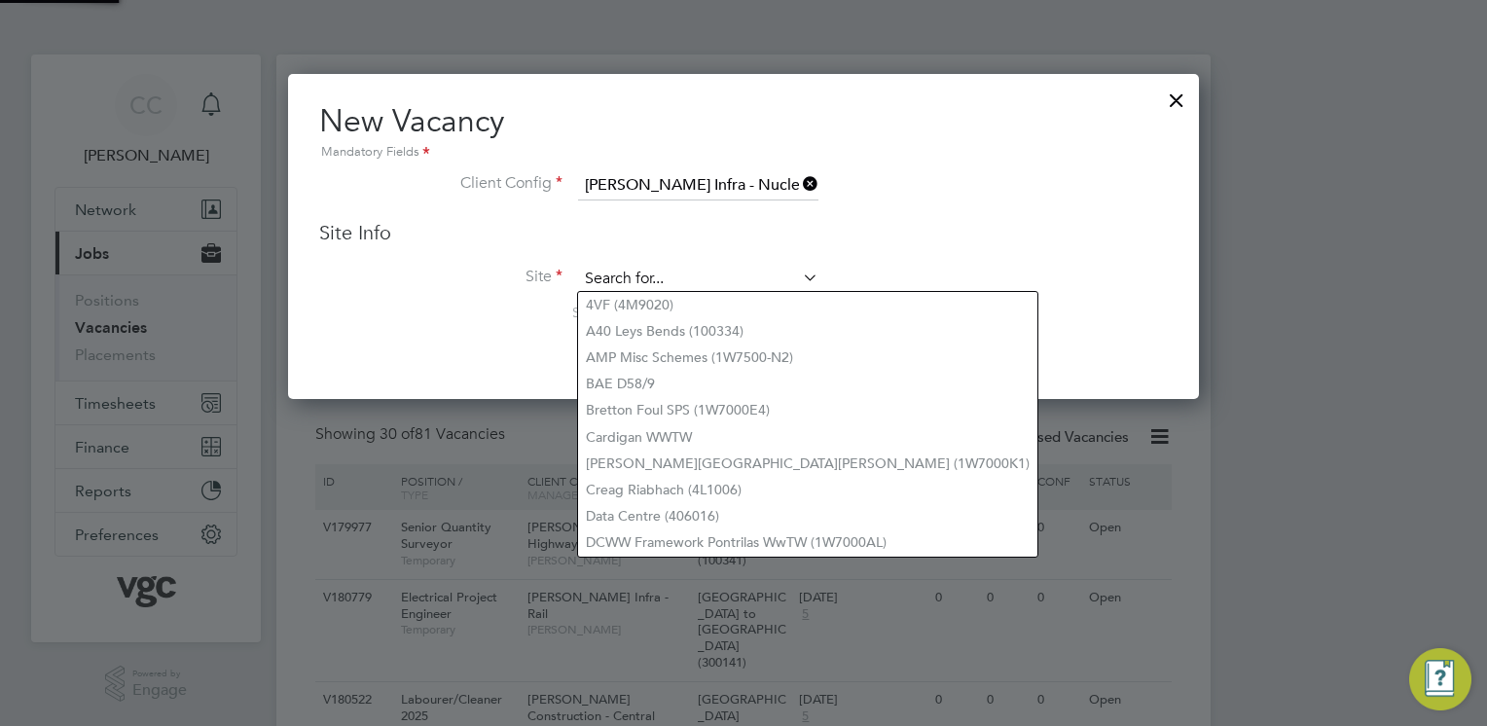
click at [638, 281] on input at bounding box center [698, 279] width 240 height 29
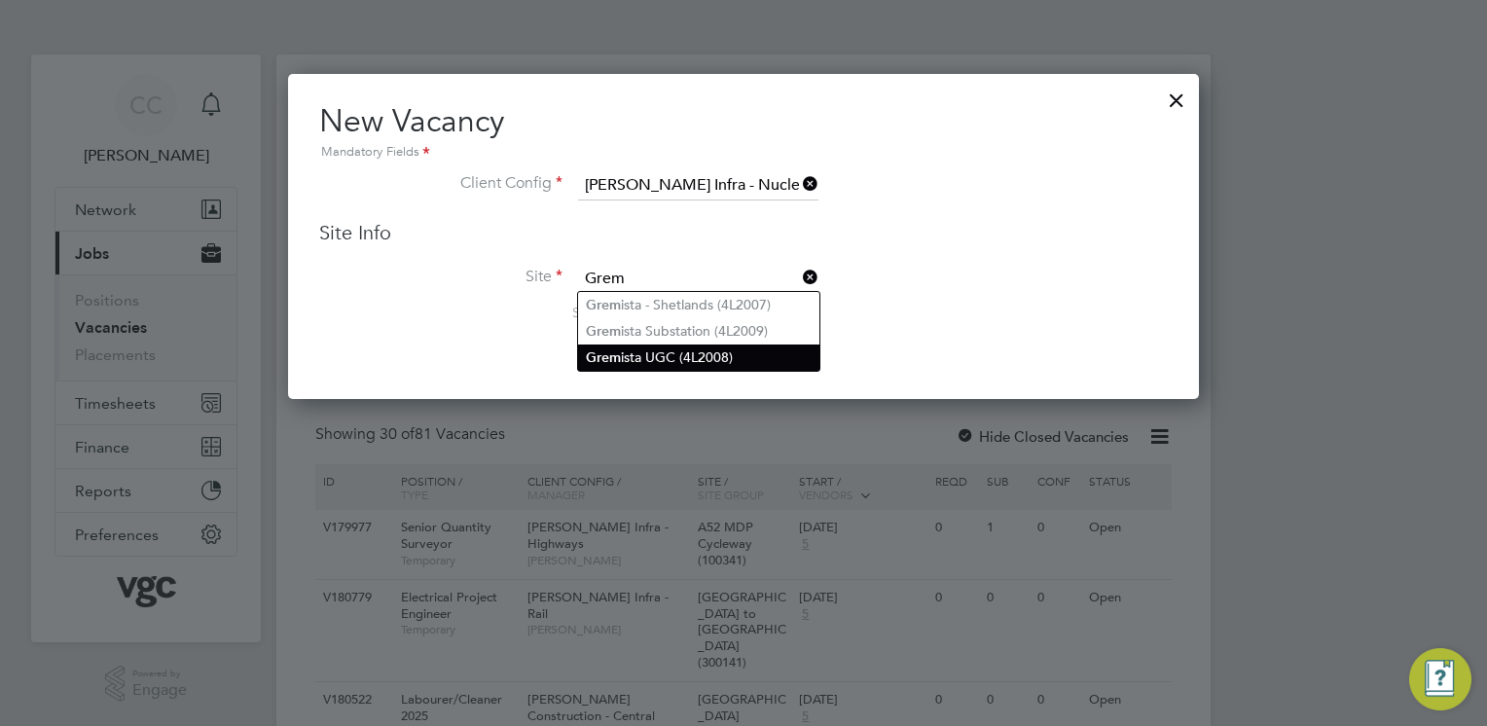
type input "Grem"
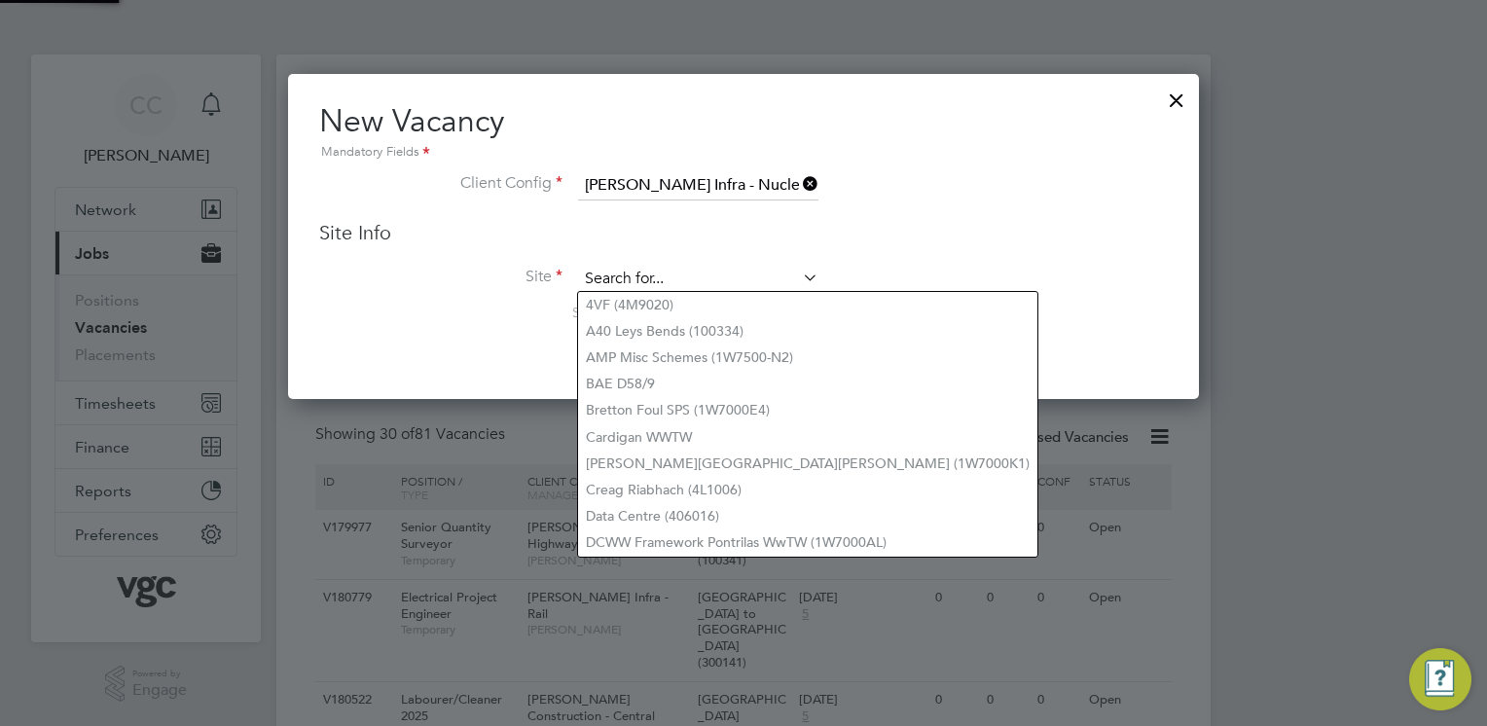
click at [665, 277] on input at bounding box center [698, 279] width 240 height 29
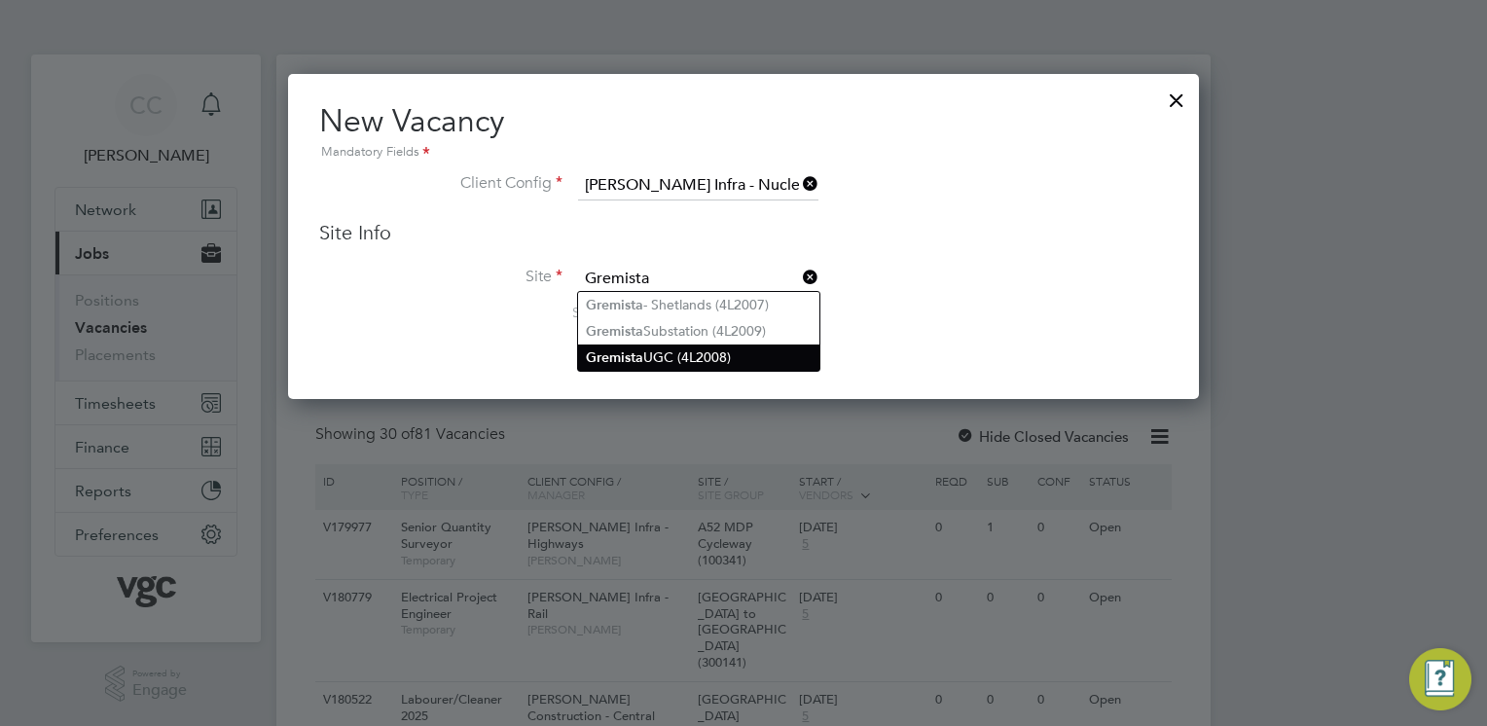
type input "Gremista"
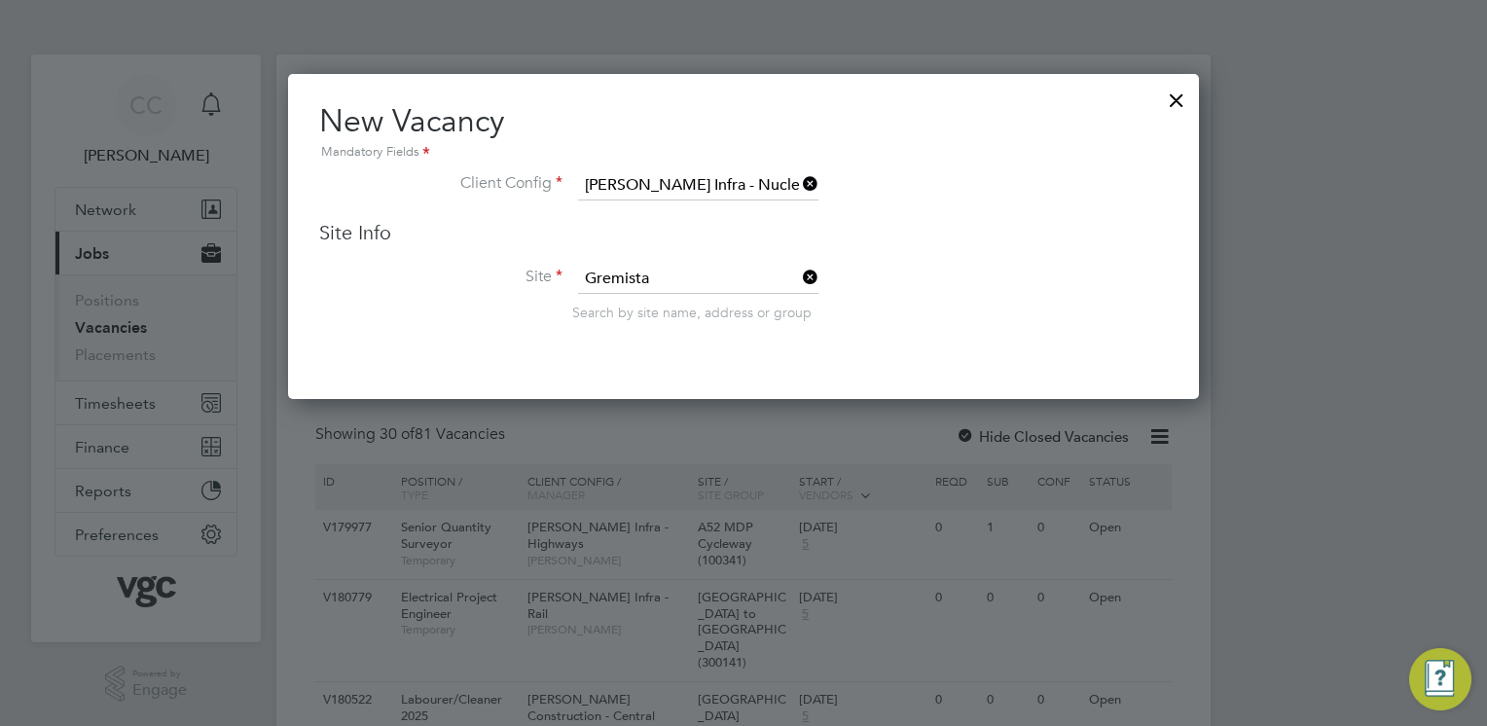
click at [663, 350] on li "Site Search by site name, address or group" at bounding box center [743, 312] width 848 height 95
click at [621, 274] on input at bounding box center [698, 279] width 240 height 29
click at [669, 356] on li "Grem ista UGC (4L2008)" at bounding box center [698, 357] width 241 height 26
type input "Gremista UGC (4L2008)"
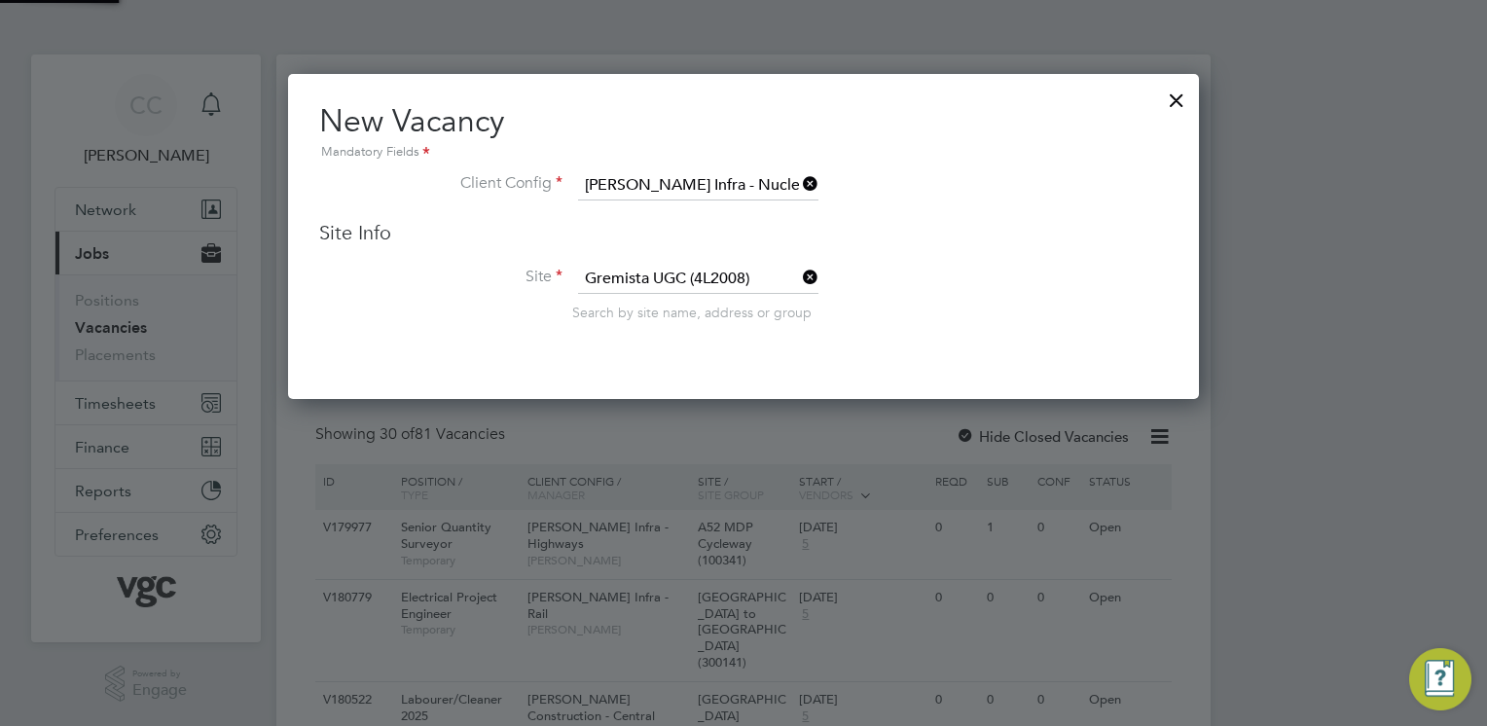
scroll to position [804, 912]
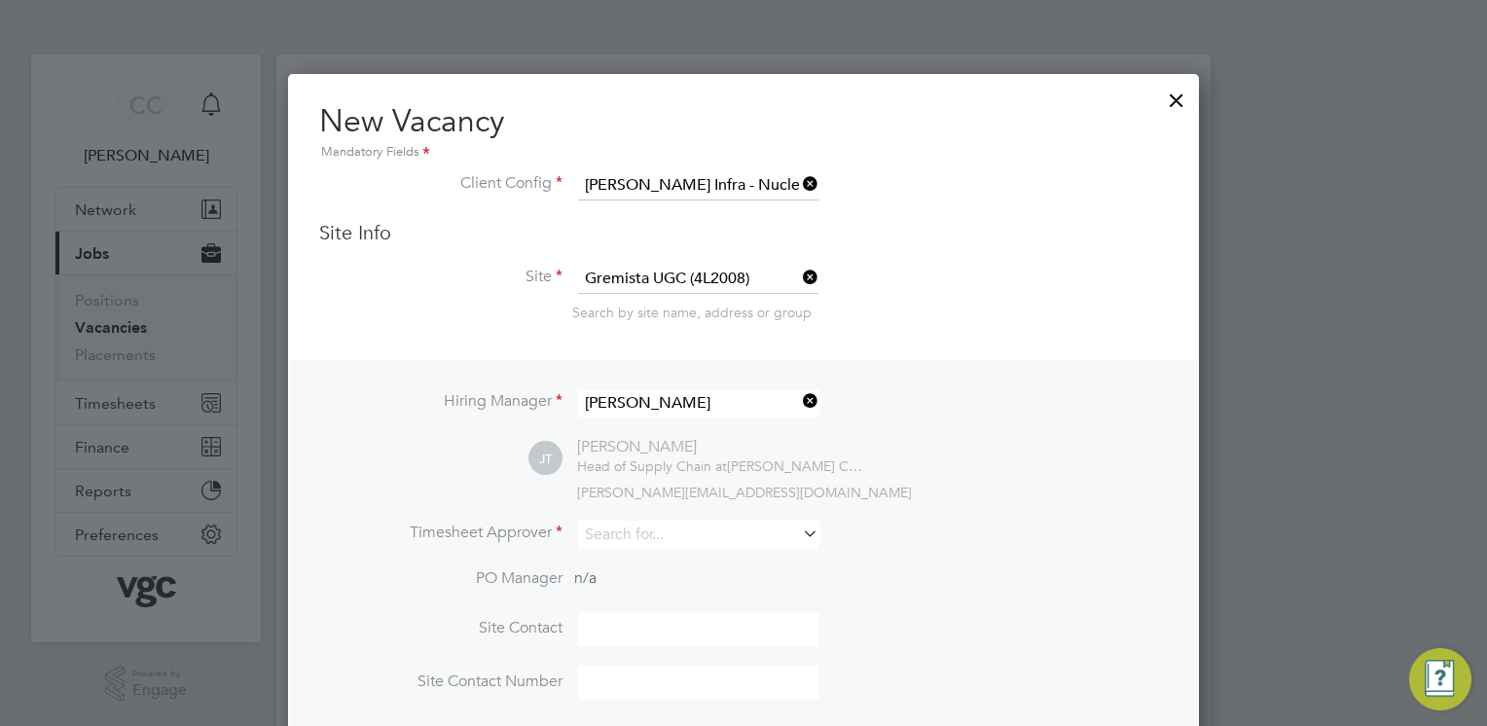
click at [969, 342] on li "Site Gremista UGC (4L2008) Search by site name, address or group" at bounding box center [743, 312] width 848 height 95
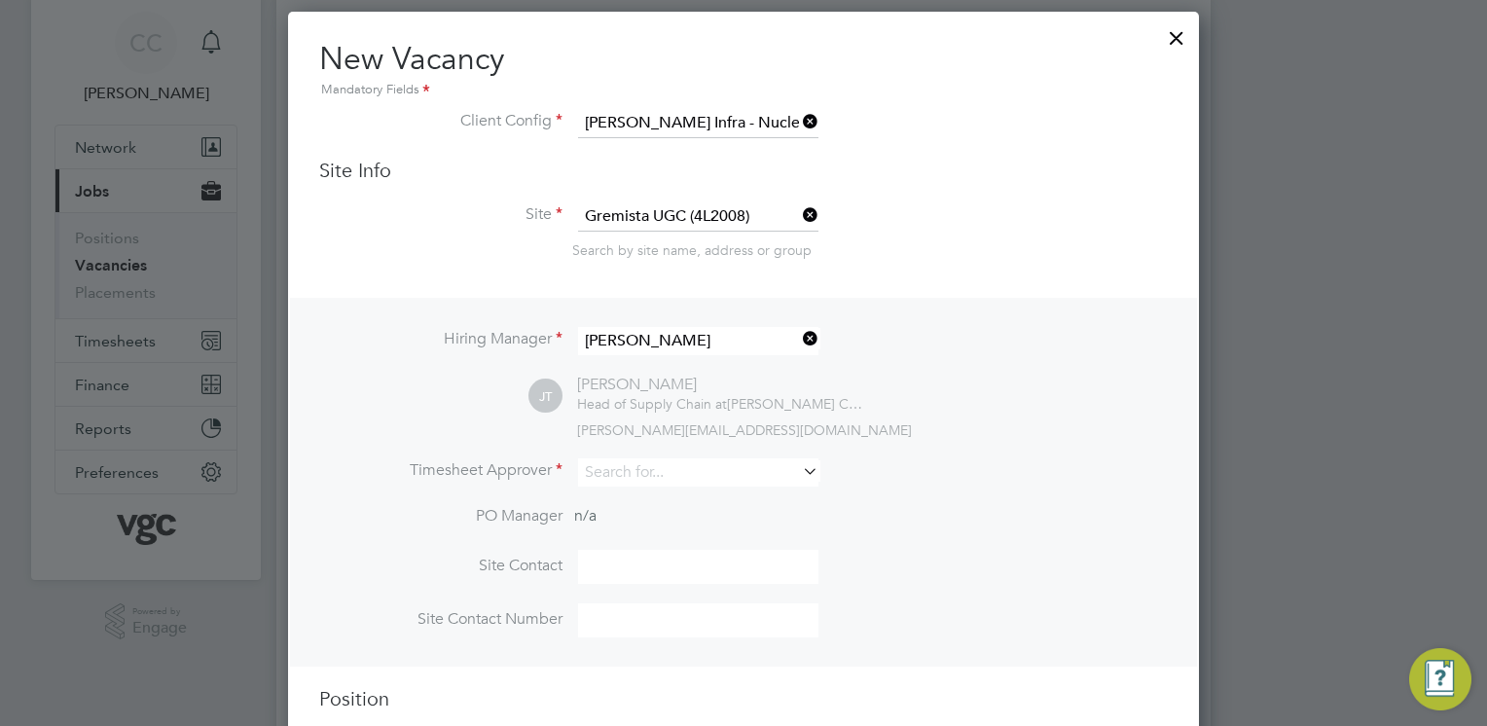
scroll to position [97, 0]
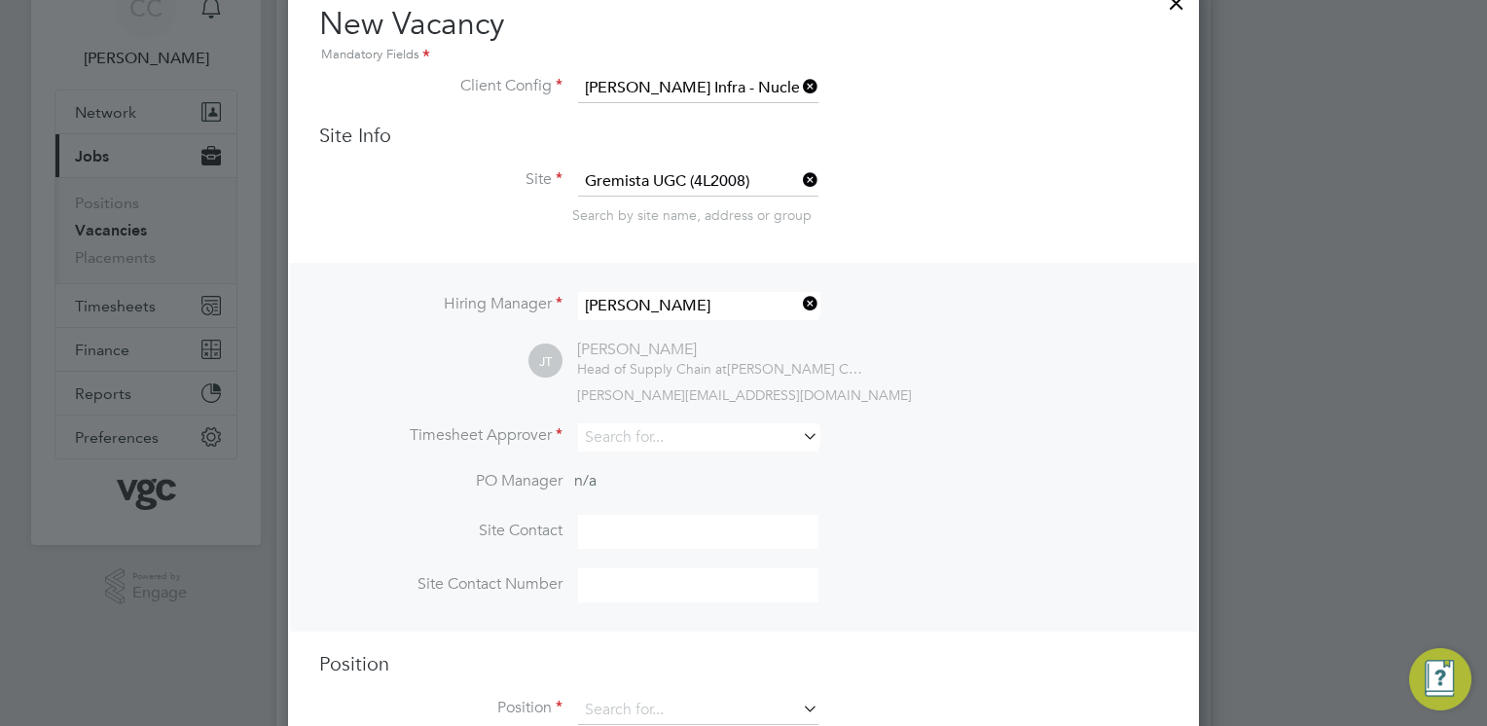
click at [799, 302] on icon at bounding box center [799, 303] width 0 height 27
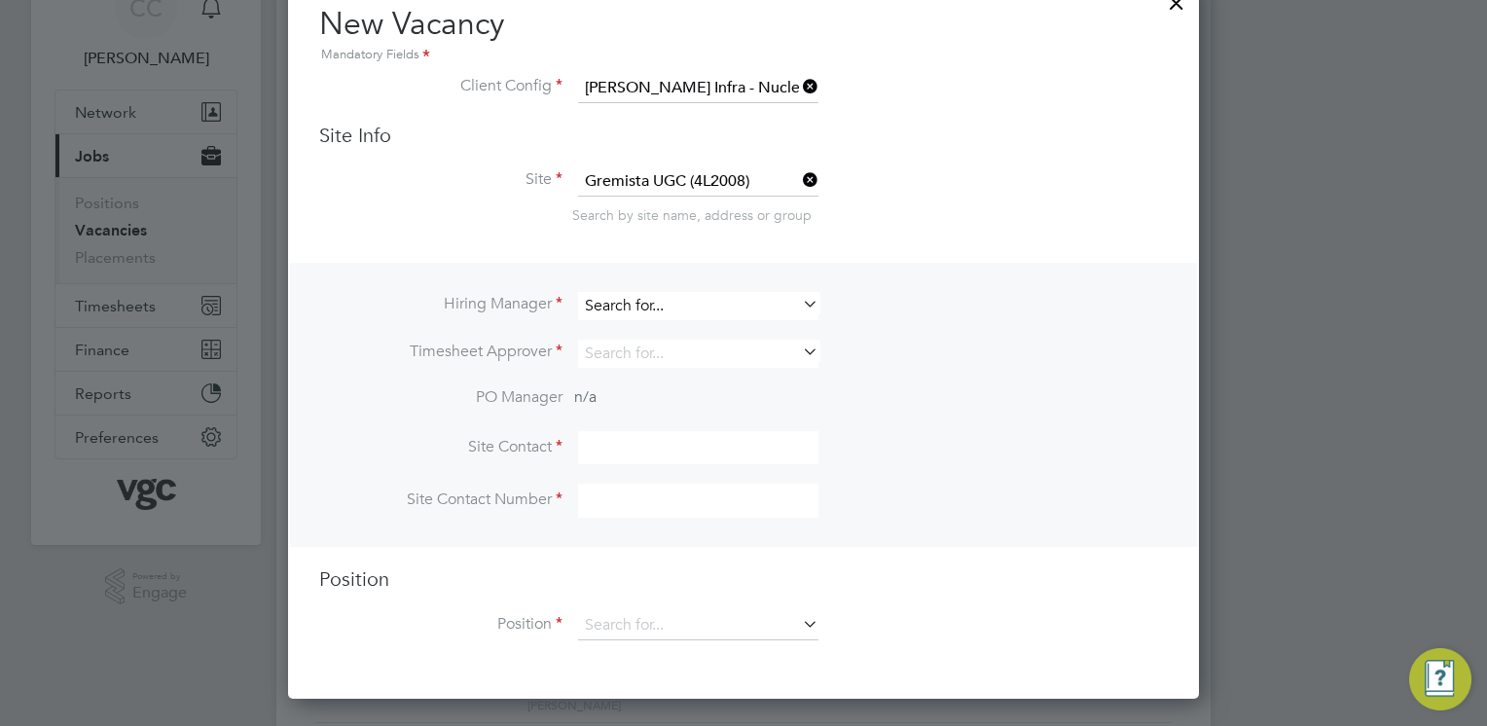
click at [693, 307] on input at bounding box center [698, 306] width 240 height 28
click at [671, 404] on li "Adrian Bolt" at bounding box center [698, 410] width 241 height 26
type input "Adrian Bolt"
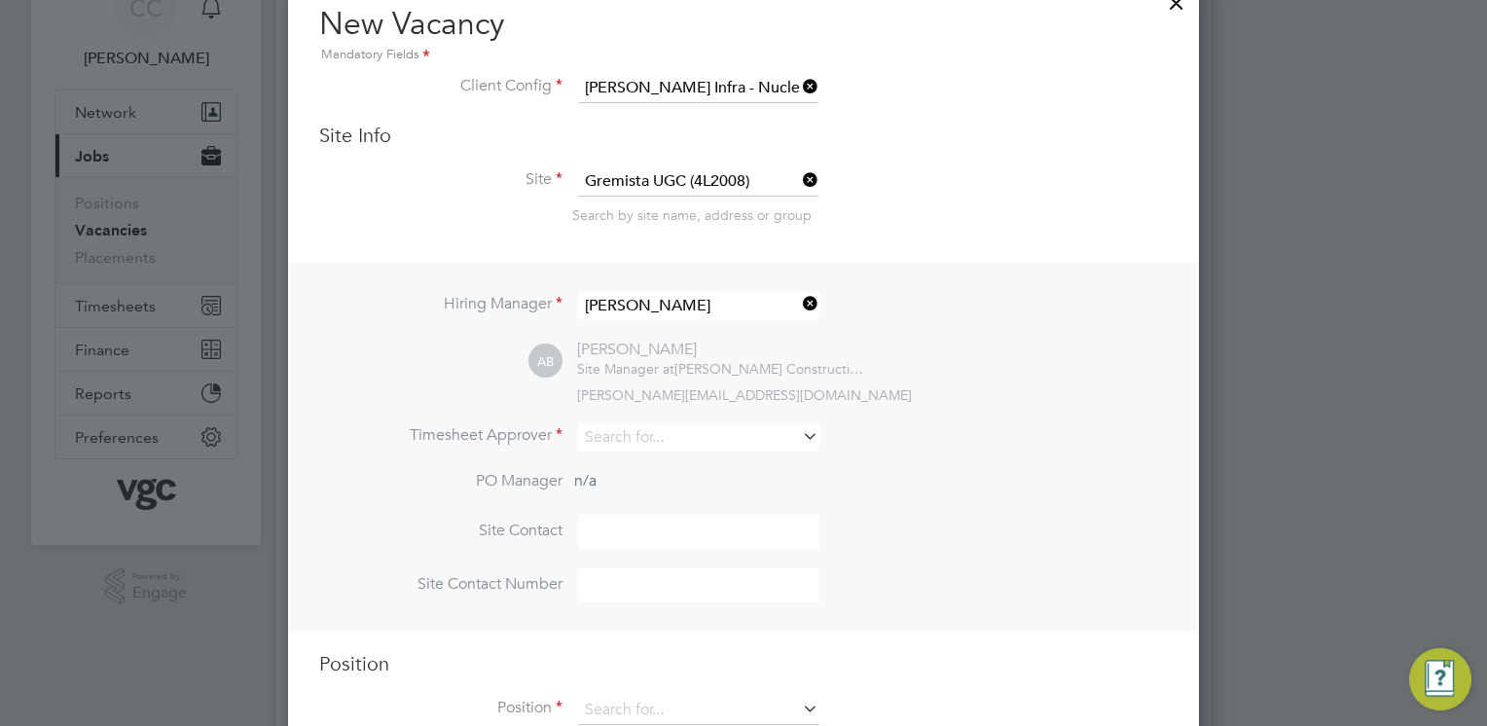
click at [857, 419] on div "Hiring Manager Adrian Bolt AB Adrian Bolt Site Manager at Morgan Sindall Constr…" at bounding box center [743, 447] width 907 height 369
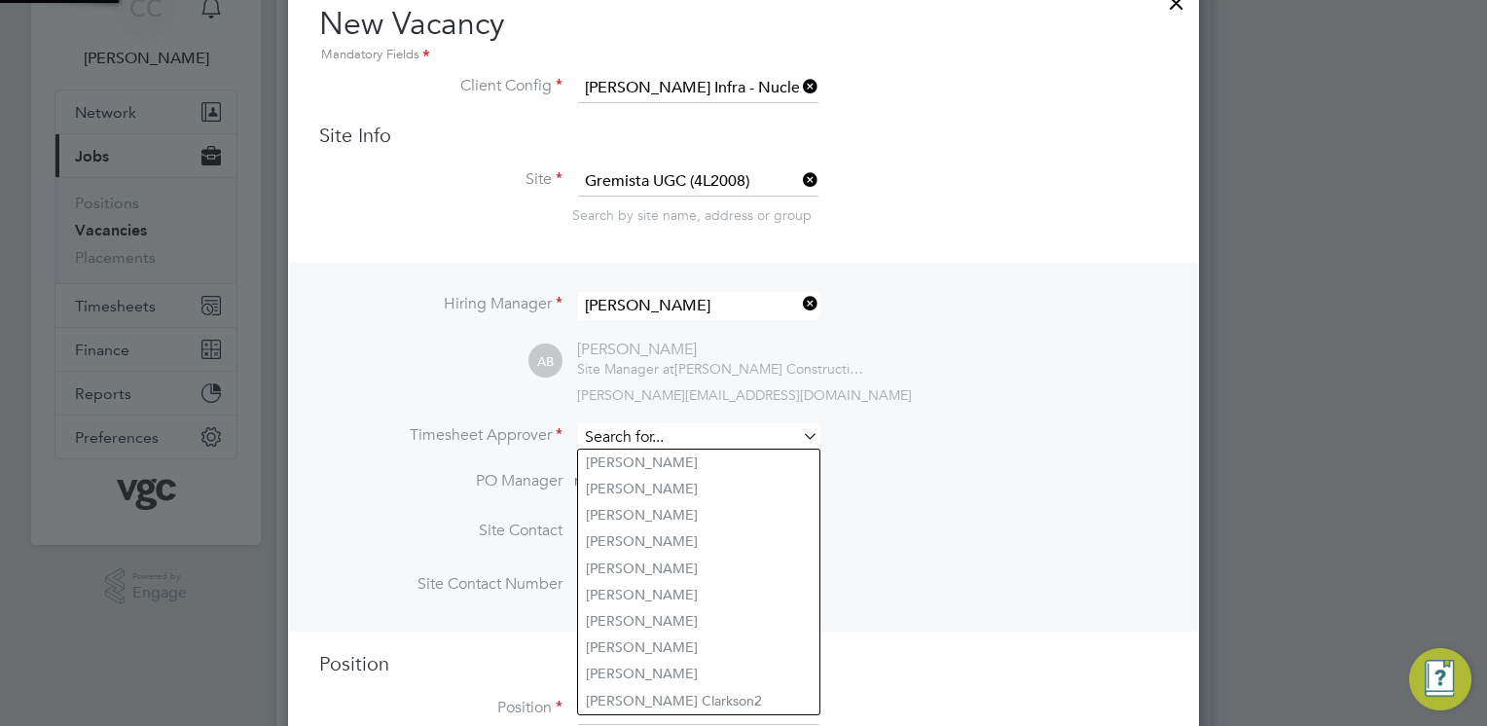
click at [751, 437] on input at bounding box center [698, 437] width 240 height 28
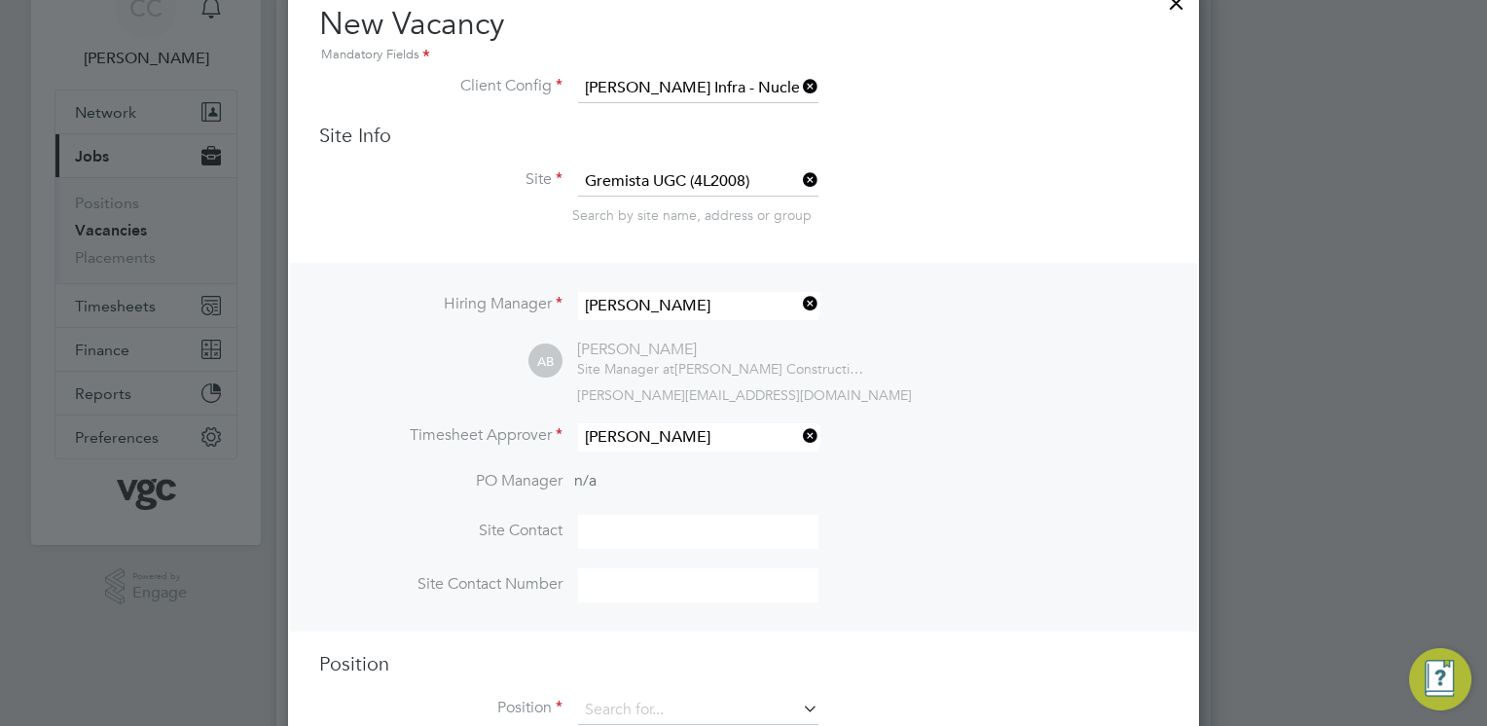
click at [655, 542] on li "Adrian Bolt" at bounding box center [698, 541] width 241 height 26
type input "Adrian Bolt"
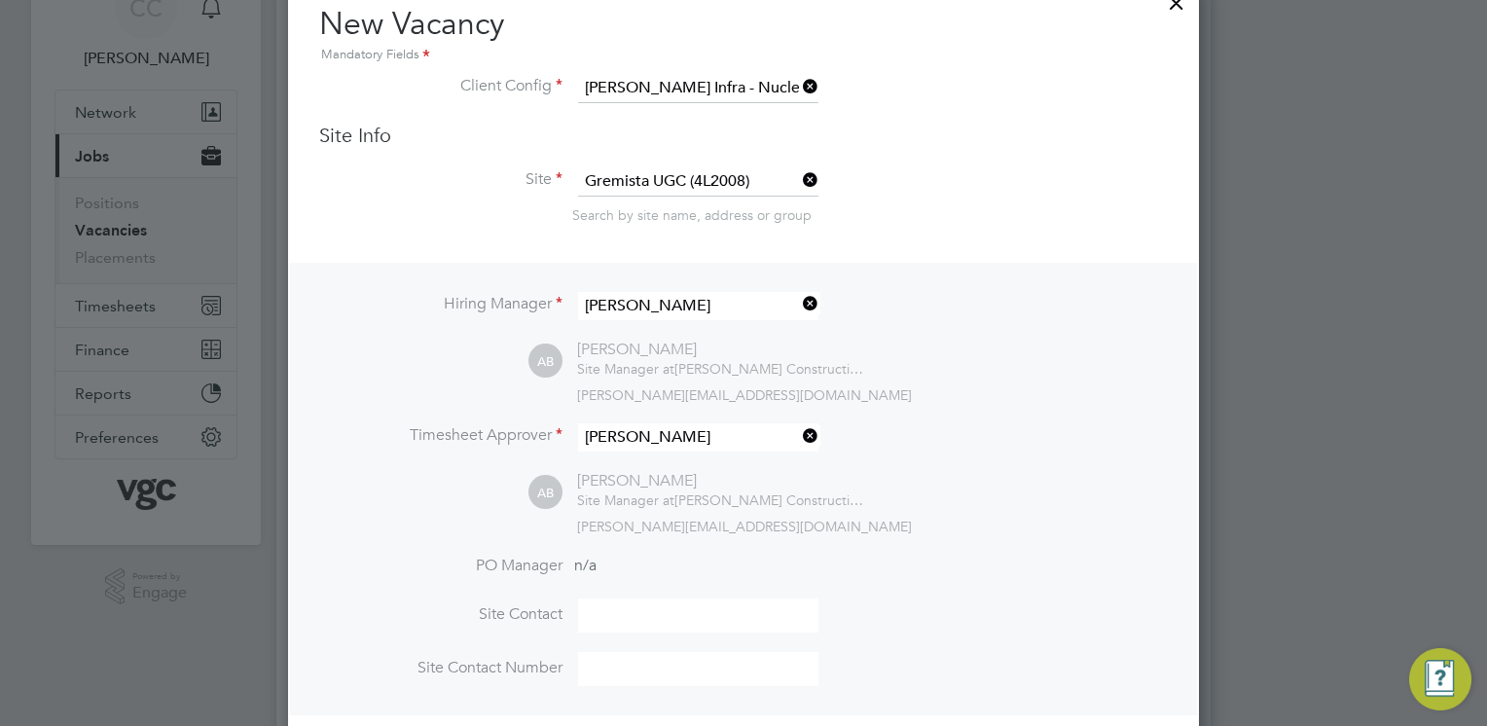
click at [981, 466] on li "Timesheet Approver Adrian Bolt" at bounding box center [743, 447] width 848 height 48
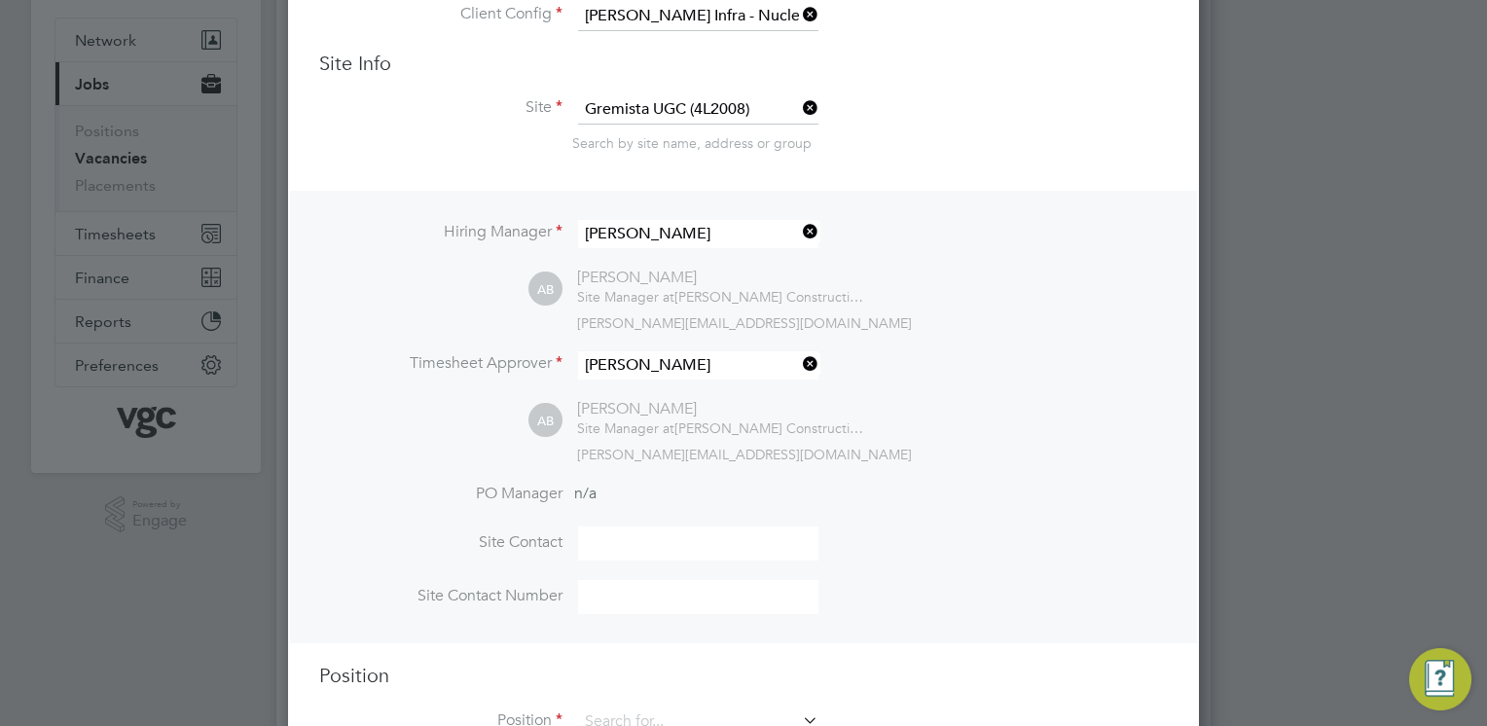
scroll to position [178, 0]
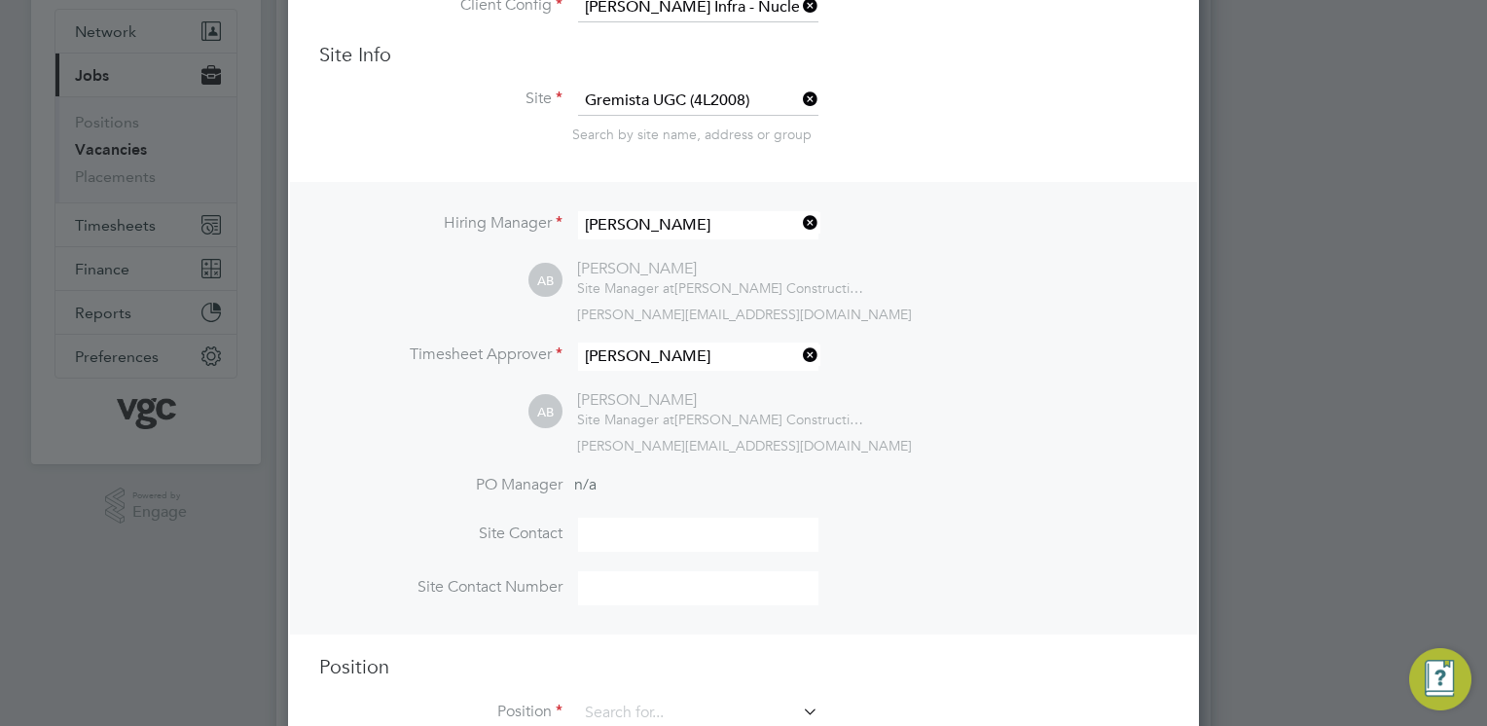
click at [644, 539] on input at bounding box center [698, 535] width 240 height 34
type input "Adrian Bolt"
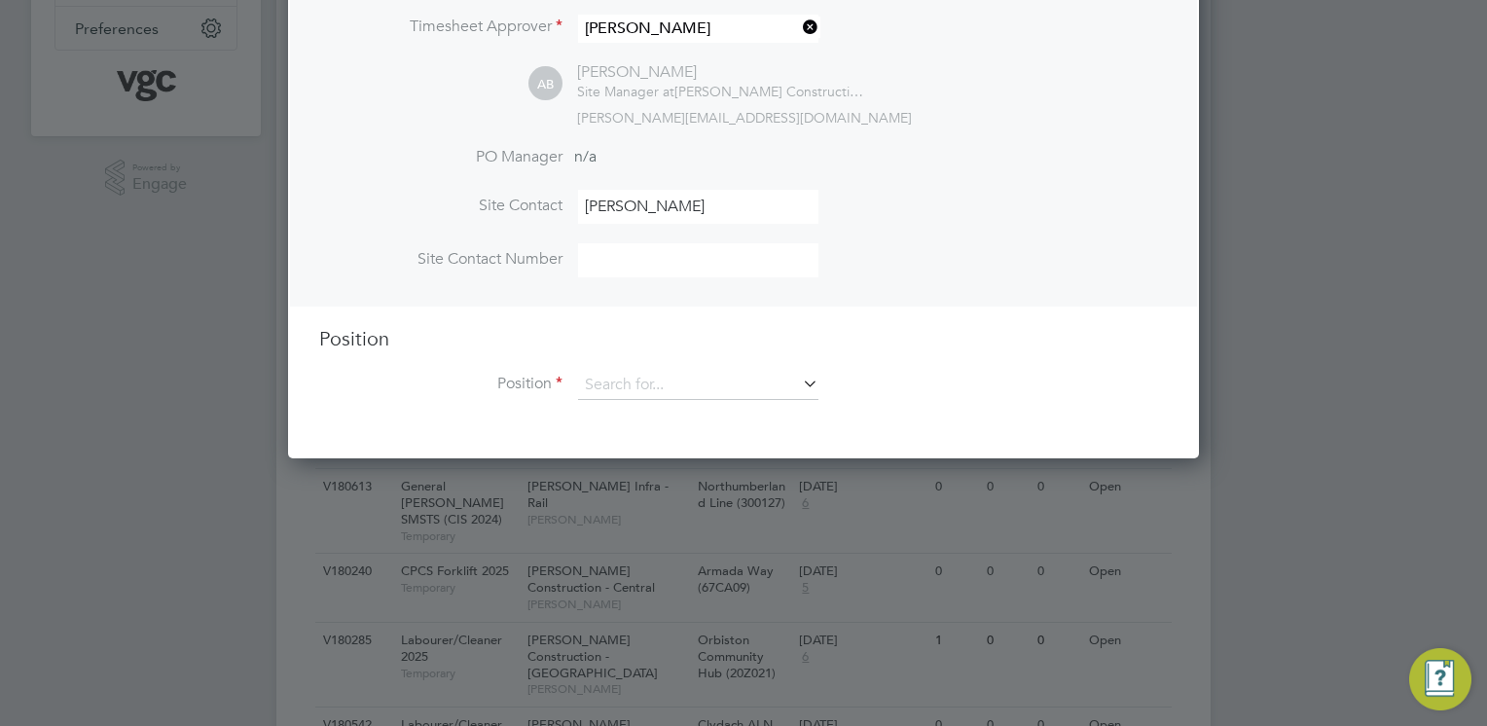
scroll to position [506, 0]
click at [667, 268] on input at bounding box center [698, 260] width 240 height 34
type input "07870 880777"
click at [682, 303] on div "Hiring Manager Adrian Bolt AB Adrian Bolt Site Manager at Morgan Sindall Constr…" at bounding box center [743, 80] width 907 height 452
click at [673, 371] on input at bounding box center [698, 385] width 240 height 29
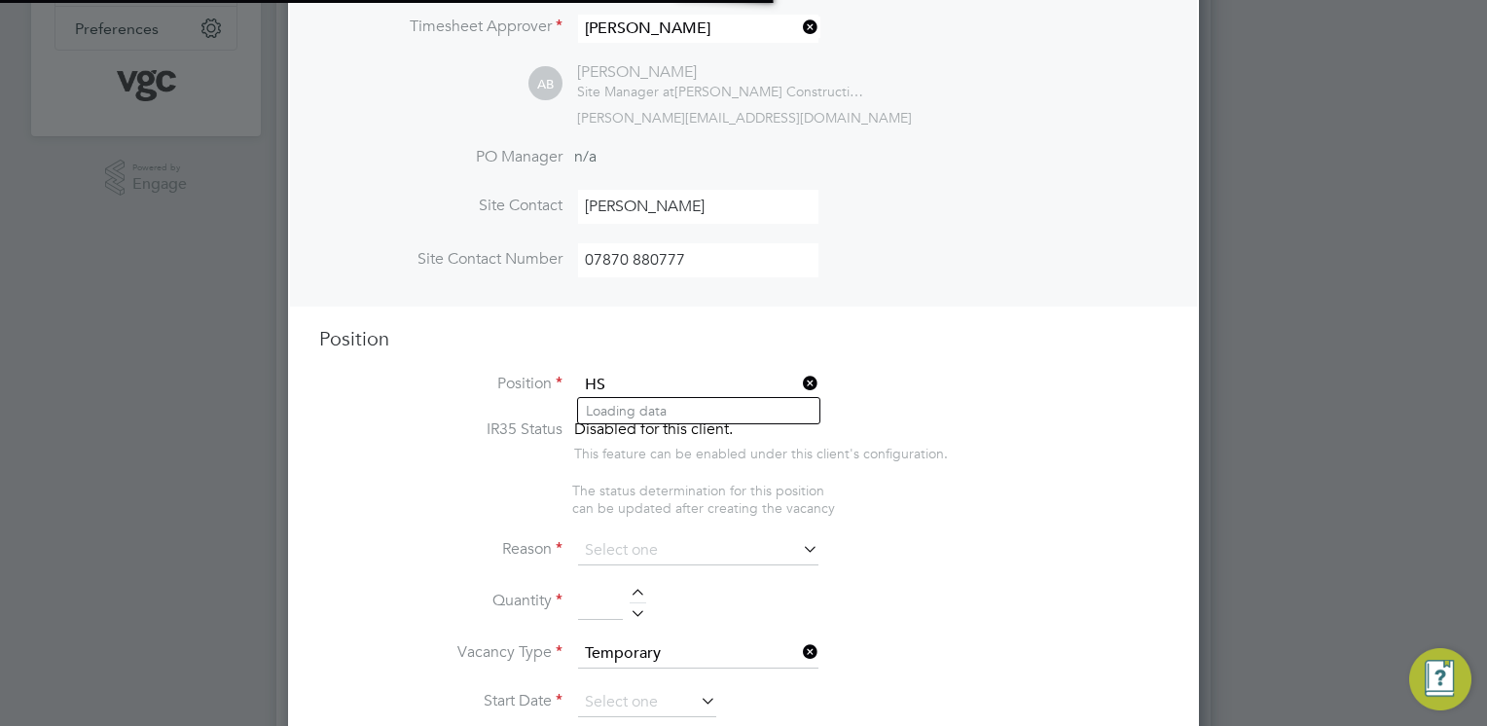
scroll to position [2742, 912]
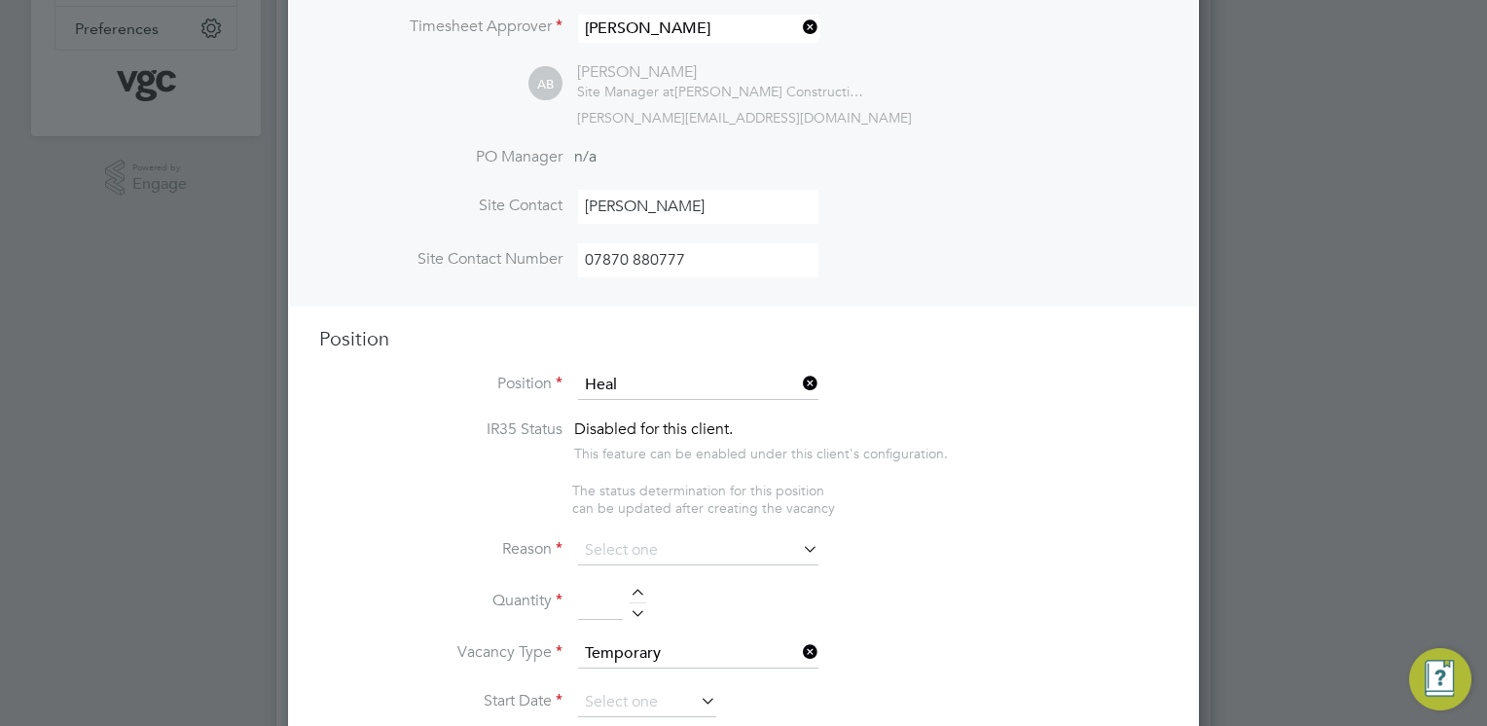
click at [729, 403] on li "Heal th and Safety Advisor" at bounding box center [698, 411] width 241 height 26
type input "Health and Safety Advisor"
click at [903, 419] on div "Disabled for this client. This feature can be enabled under this client's confi…" at bounding box center [761, 440] width 374 height 43
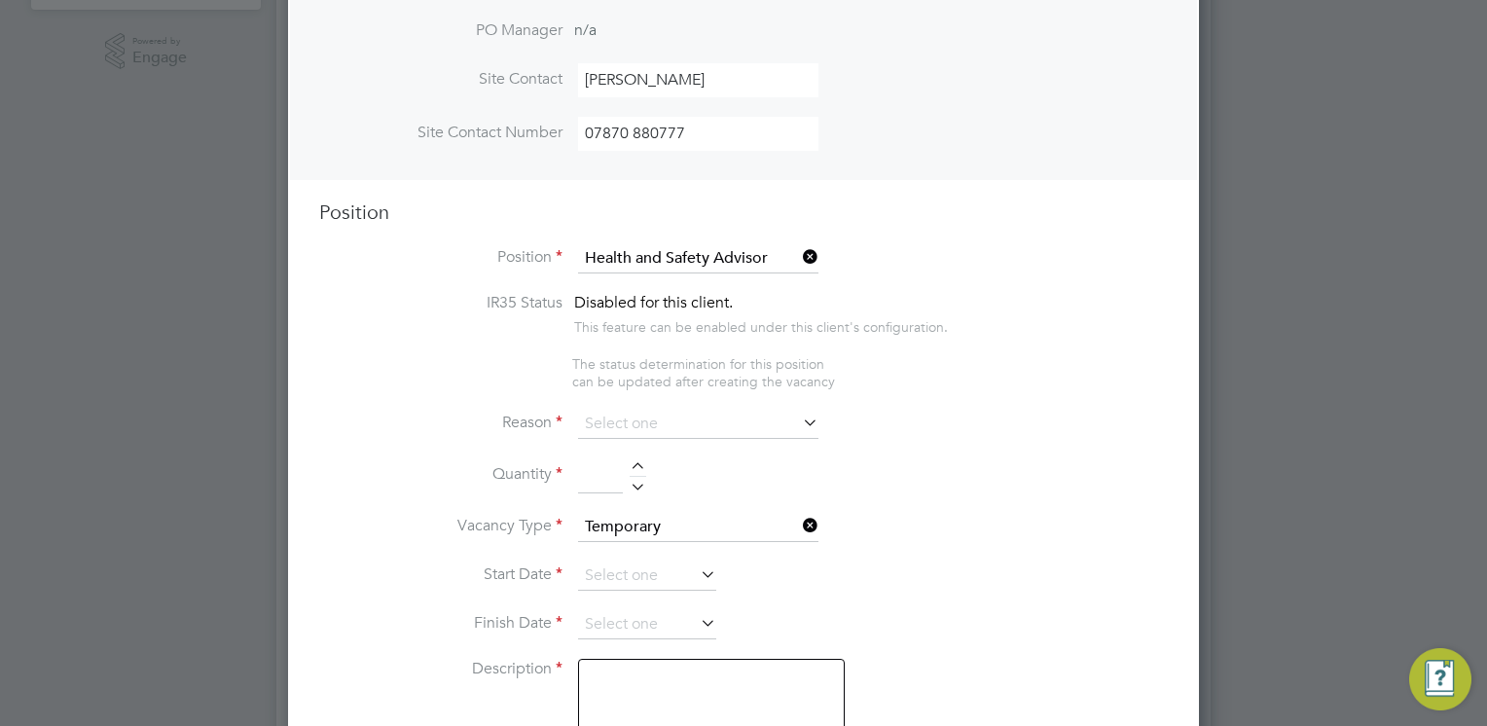
scroll to position [642, 0]
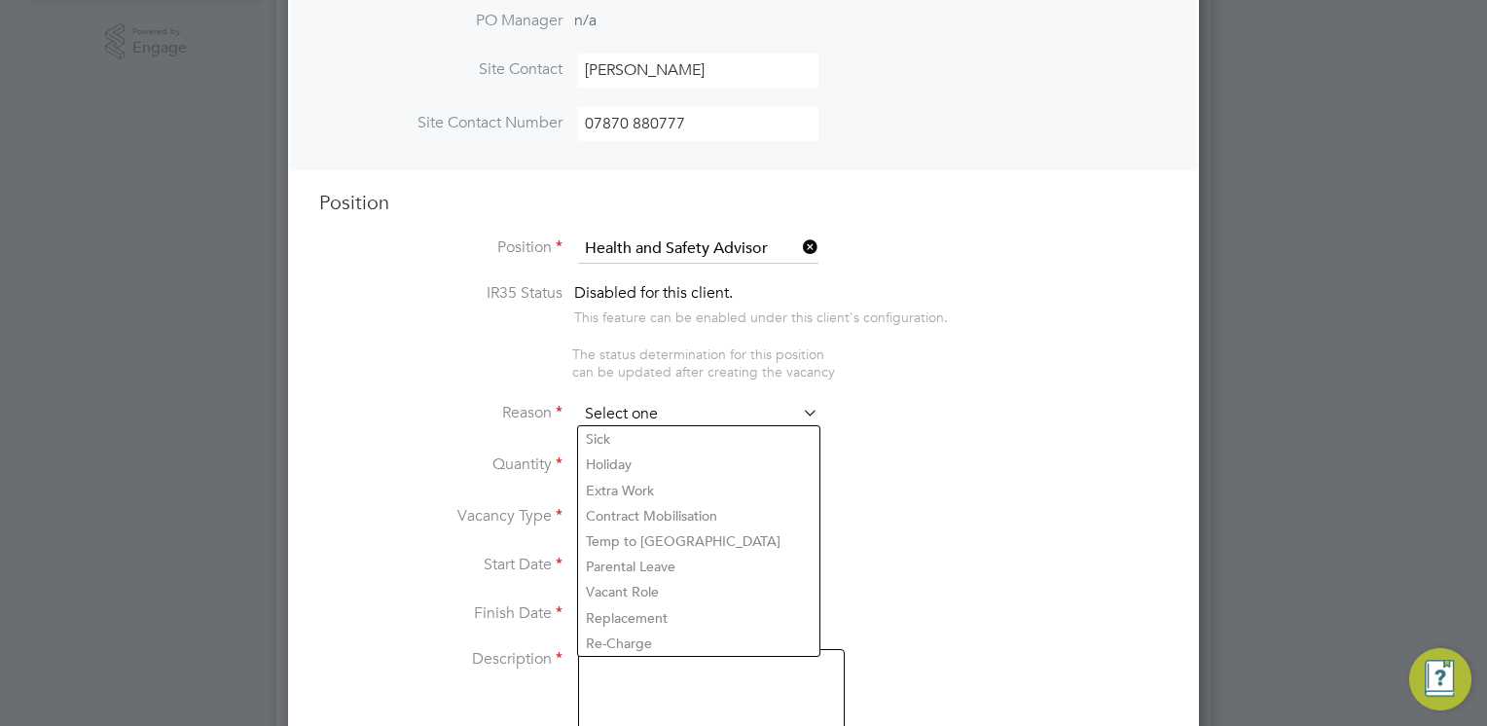
click at [651, 402] on input at bounding box center [698, 414] width 240 height 29
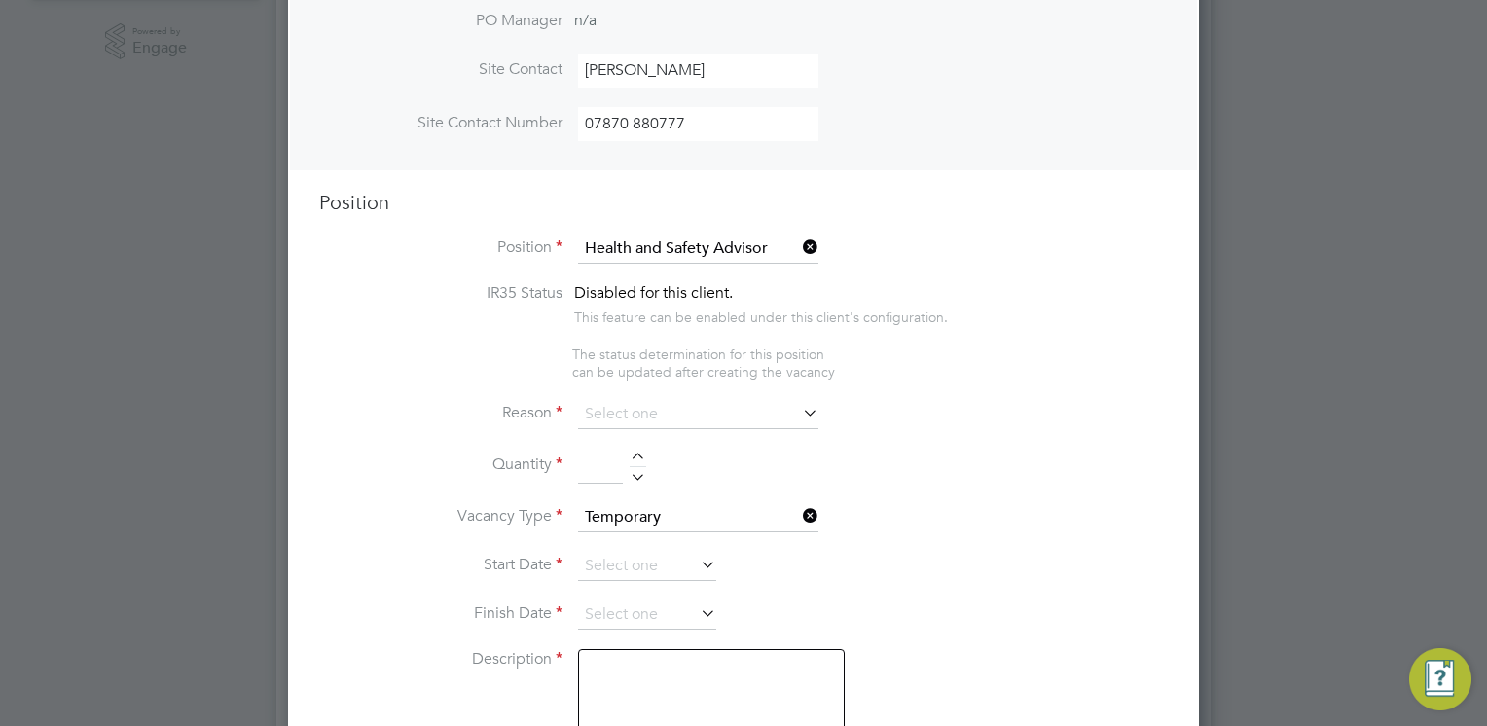
click at [656, 618] on li "Replacement" at bounding box center [698, 617] width 241 height 25
type input "Replacement"
drag, startPoint x: 997, startPoint y: 473, endPoint x: 637, endPoint y: 450, distance: 360.8
click at [637, 450] on li "Quantity" at bounding box center [743, 476] width 848 height 54
click at [637, 452] on div at bounding box center [638, 459] width 17 height 14
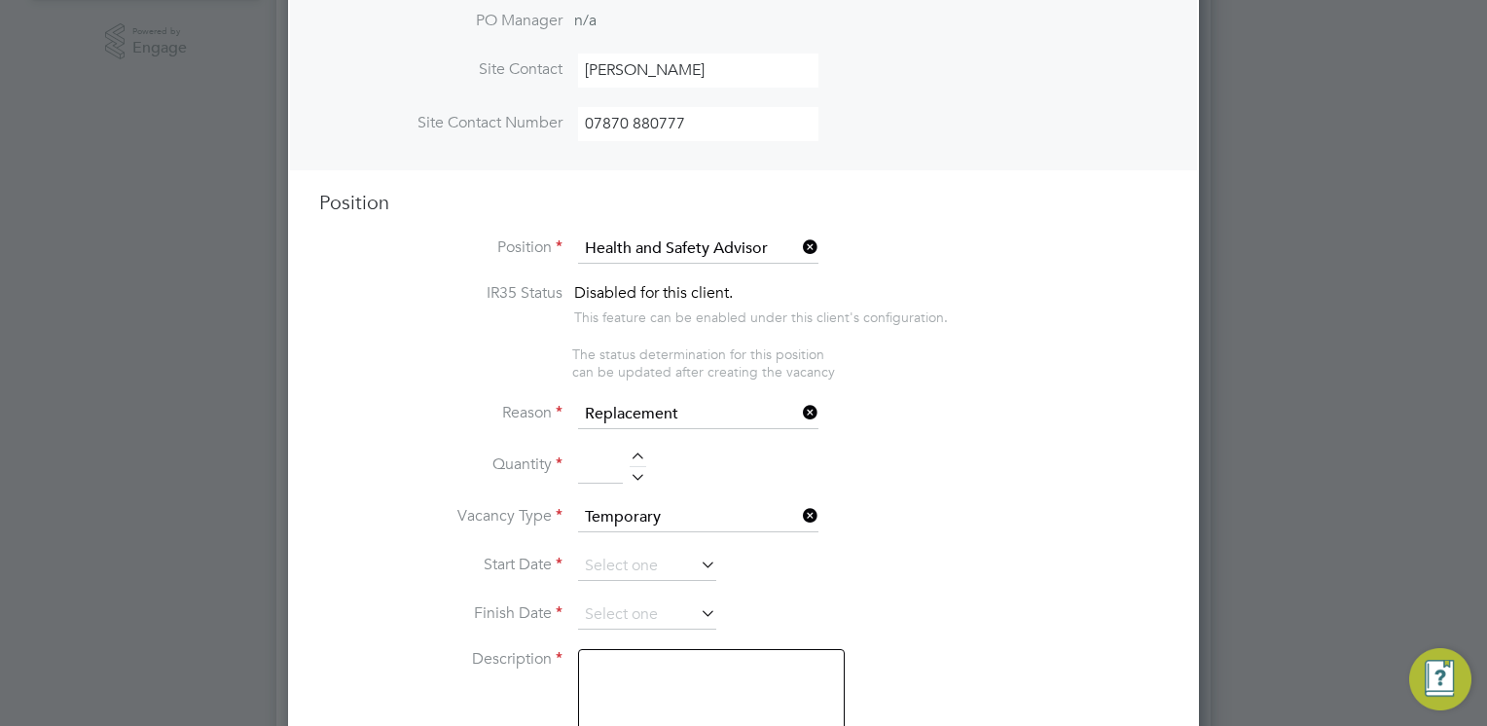
type input "1"
click at [1004, 508] on li "Vacancy Type Temporary" at bounding box center [743, 527] width 848 height 49
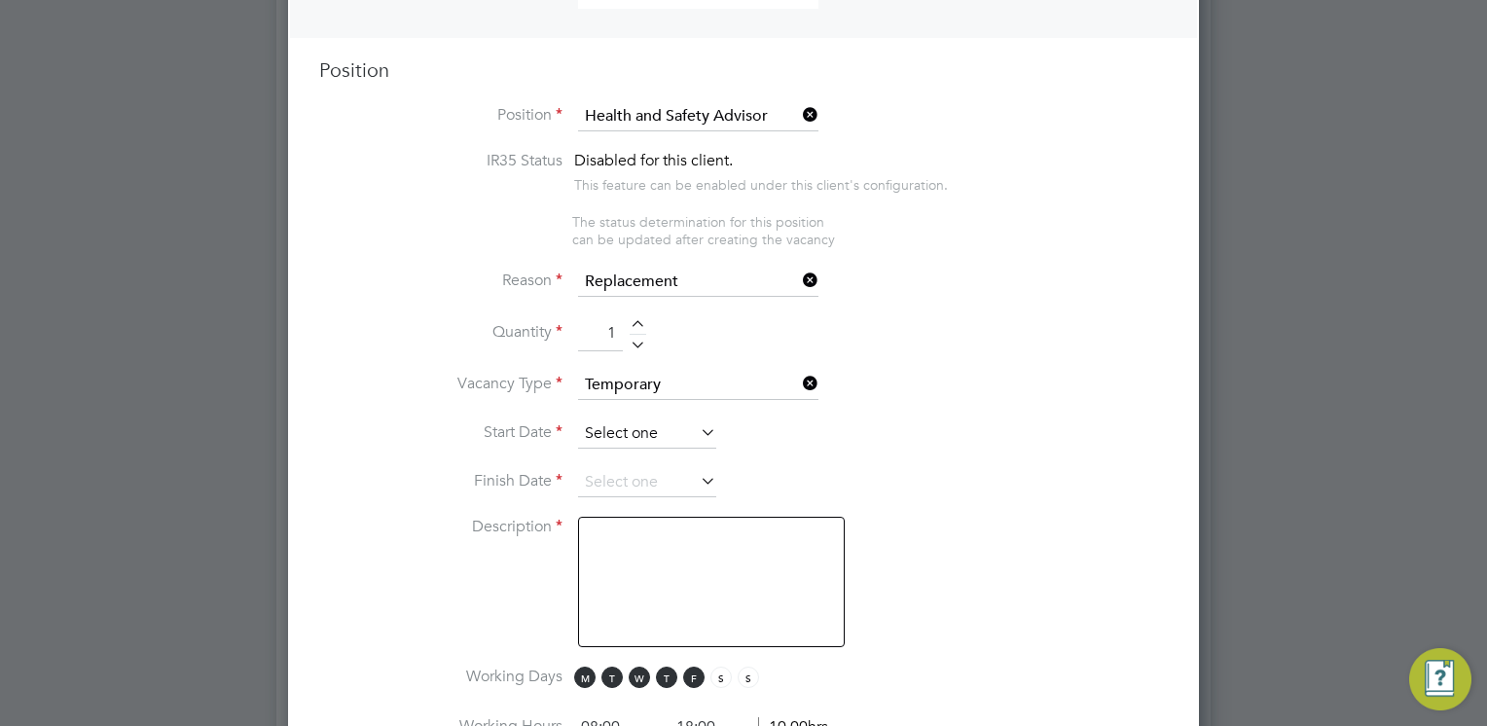
scroll to position [720, 0]
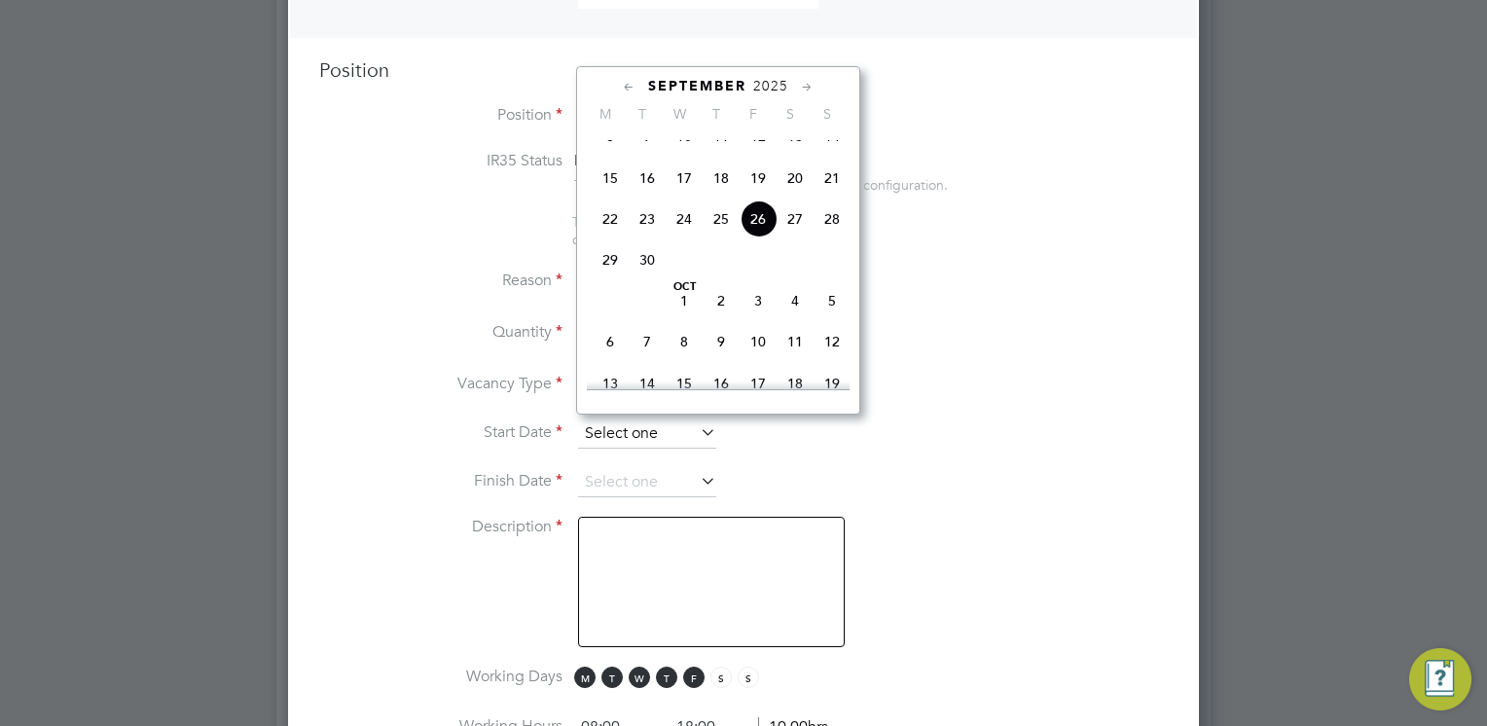
click at [636, 424] on input at bounding box center [647, 433] width 138 height 29
click at [686, 317] on span "Oct 1" at bounding box center [684, 300] width 37 height 37
type input "01 Oct 2025"
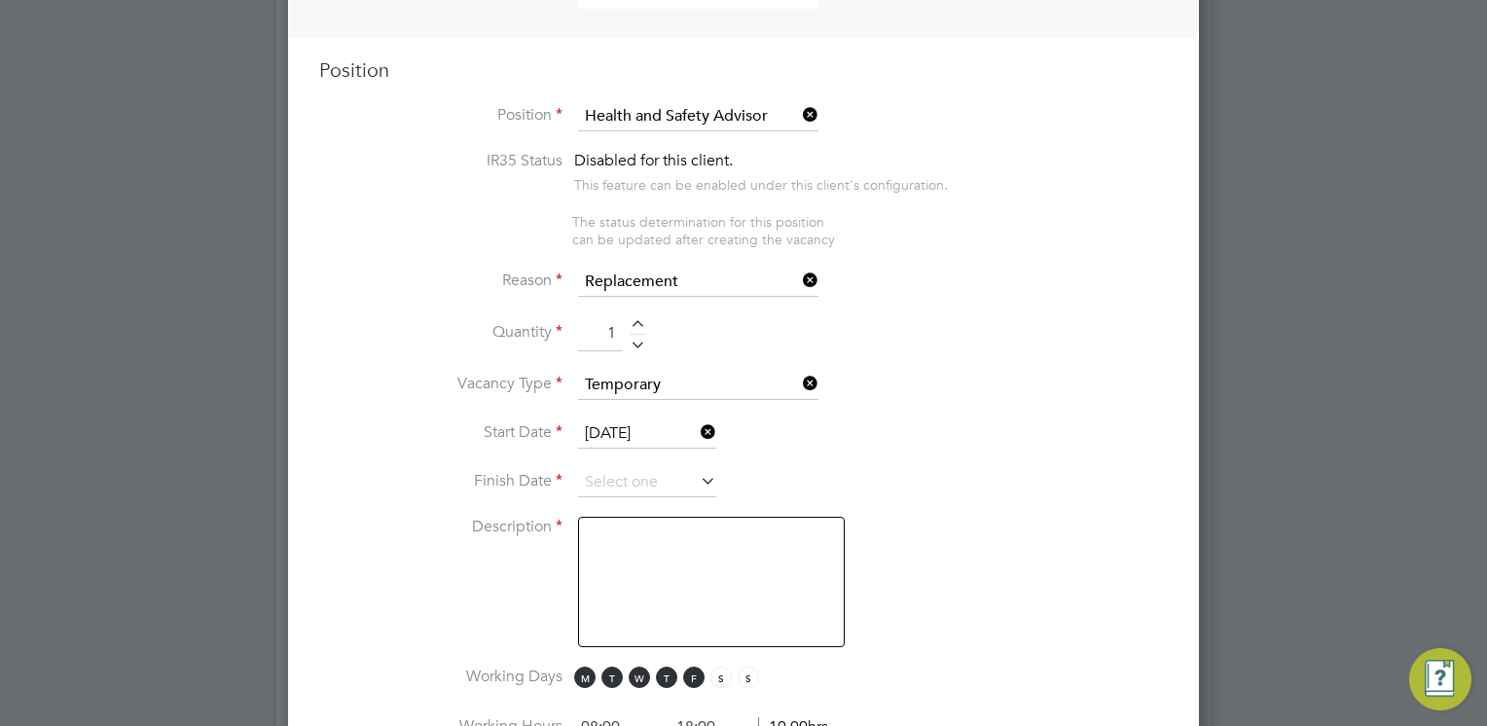
drag, startPoint x: 898, startPoint y: 397, endPoint x: 873, endPoint y: 412, distance: 29.2
click at [898, 397] on li "Vacancy Type Temporary" at bounding box center [743, 395] width 848 height 49
click at [651, 468] on input at bounding box center [647, 482] width 138 height 29
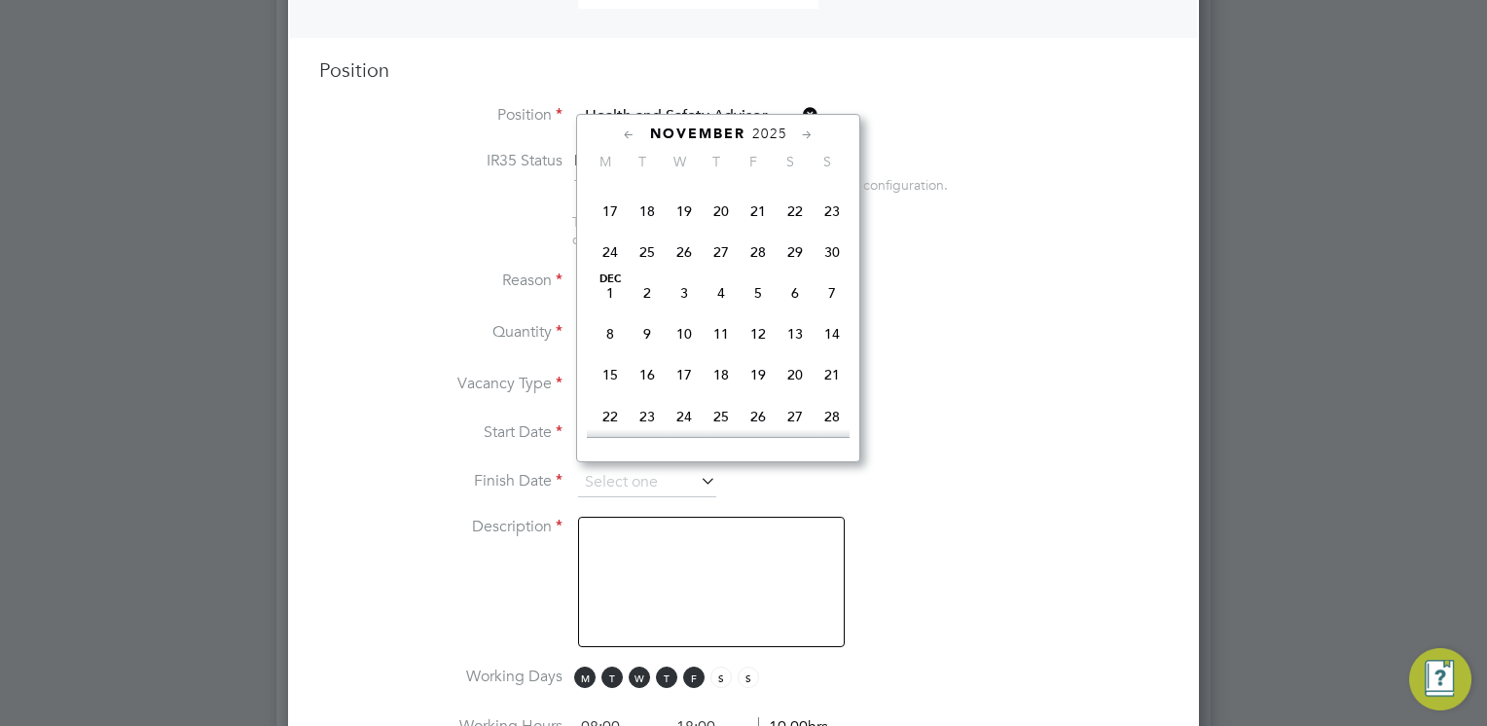
scroll to position [1037, 0]
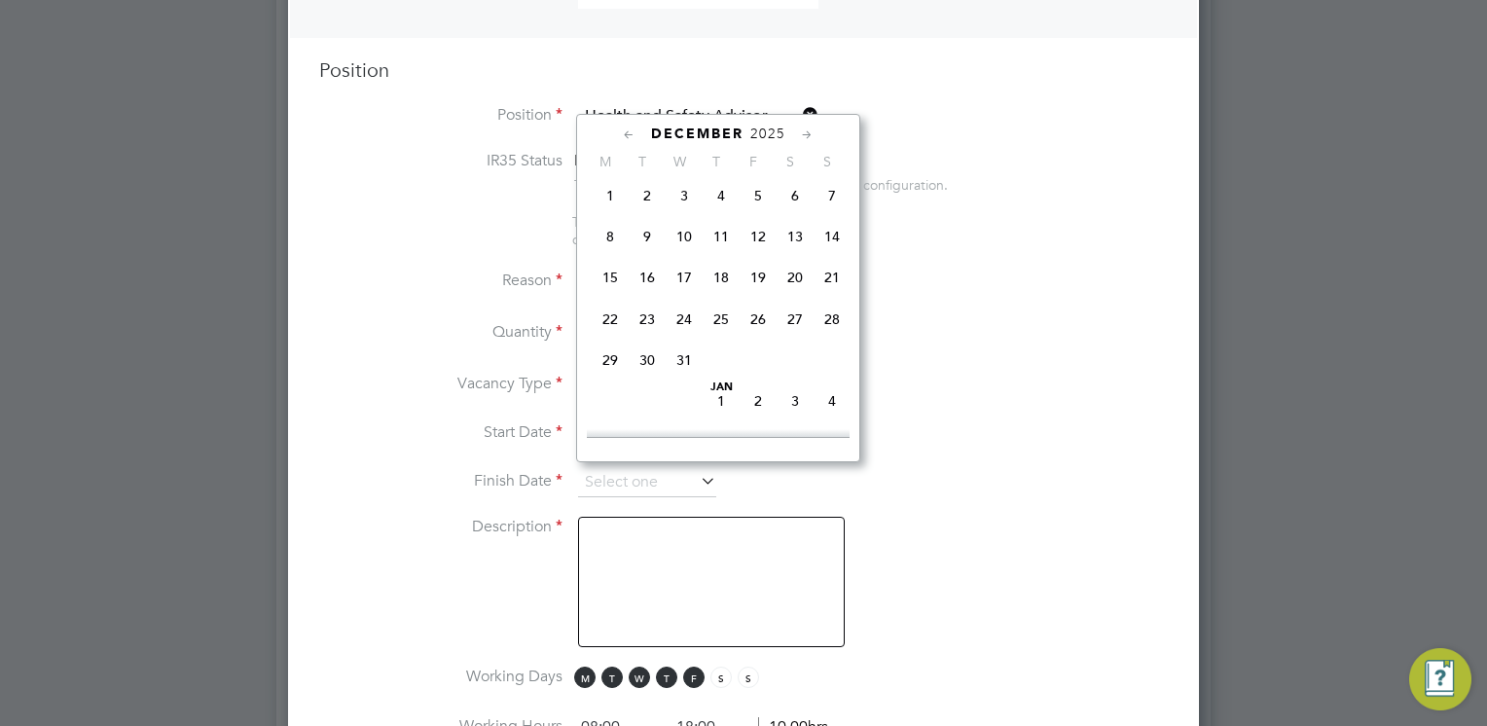
click at [681, 379] on span "31" at bounding box center [684, 360] width 37 height 37
type input "[DATE]"
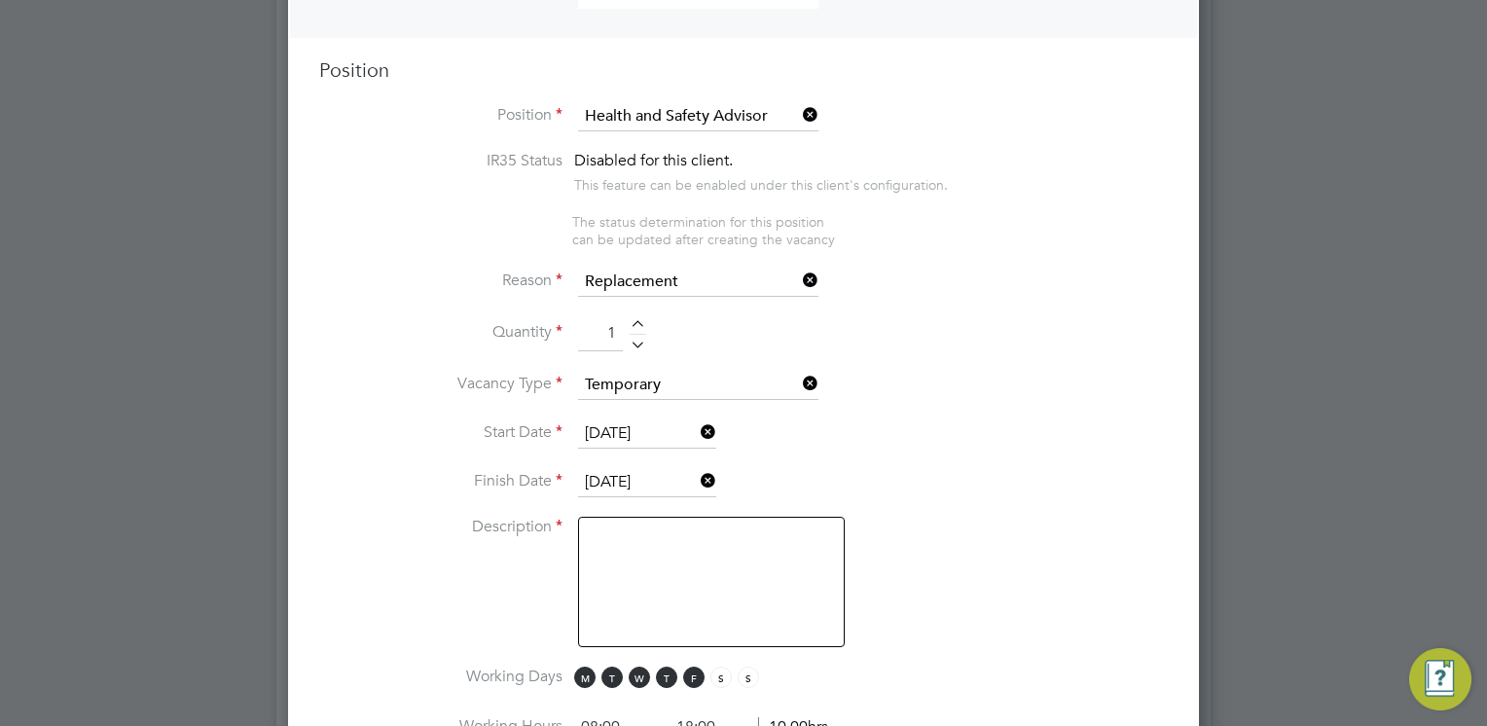
click at [1097, 404] on li "Vacancy Type Temporary" at bounding box center [743, 395] width 848 height 49
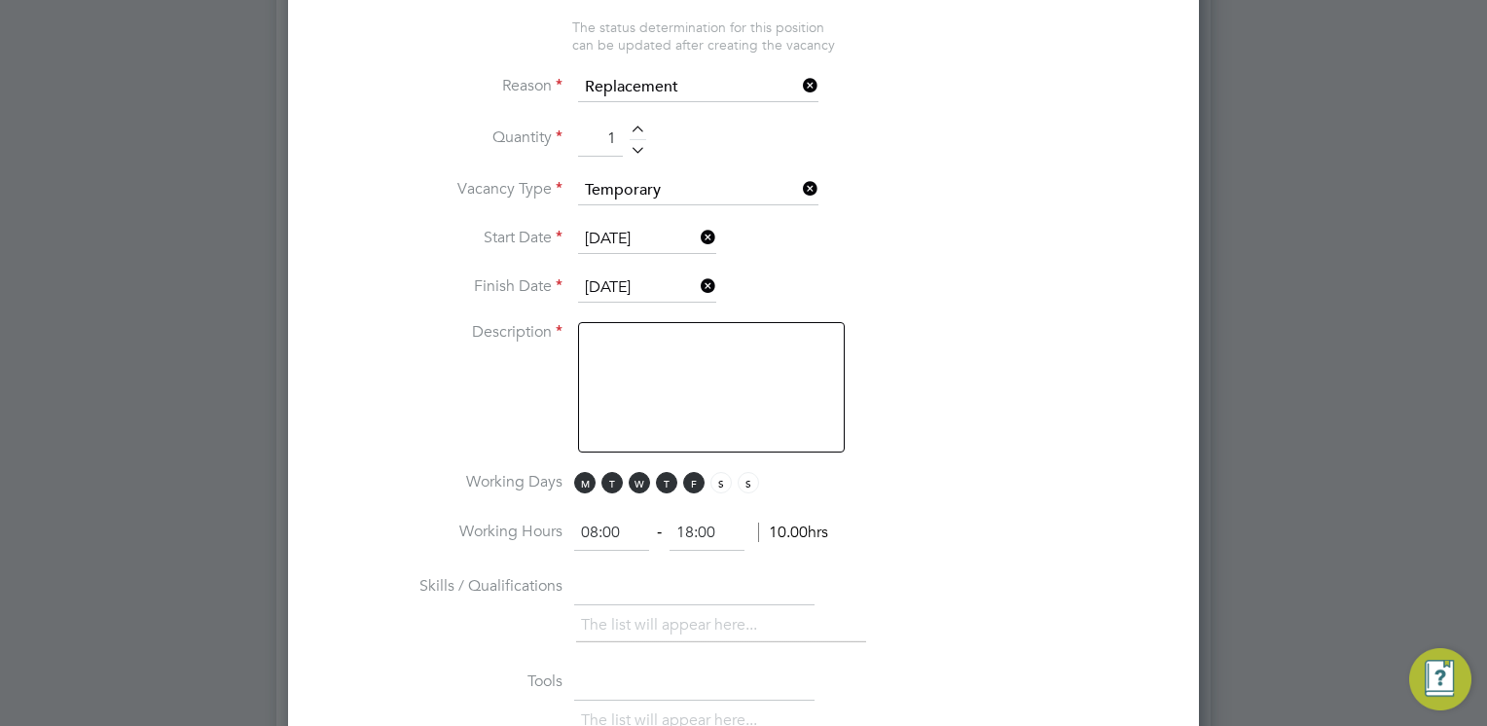
scroll to position [969, 0]
click at [761, 382] on textarea at bounding box center [711, 387] width 267 height 130
drag, startPoint x: 767, startPoint y: 382, endPoint x: 945, endPoint y: 395, distance: 178.5
click at [945, 395] on li "Description HSE Advisor" at bounding box center [743, 397] width 848 height 150
type textarea "HSE Advisor"
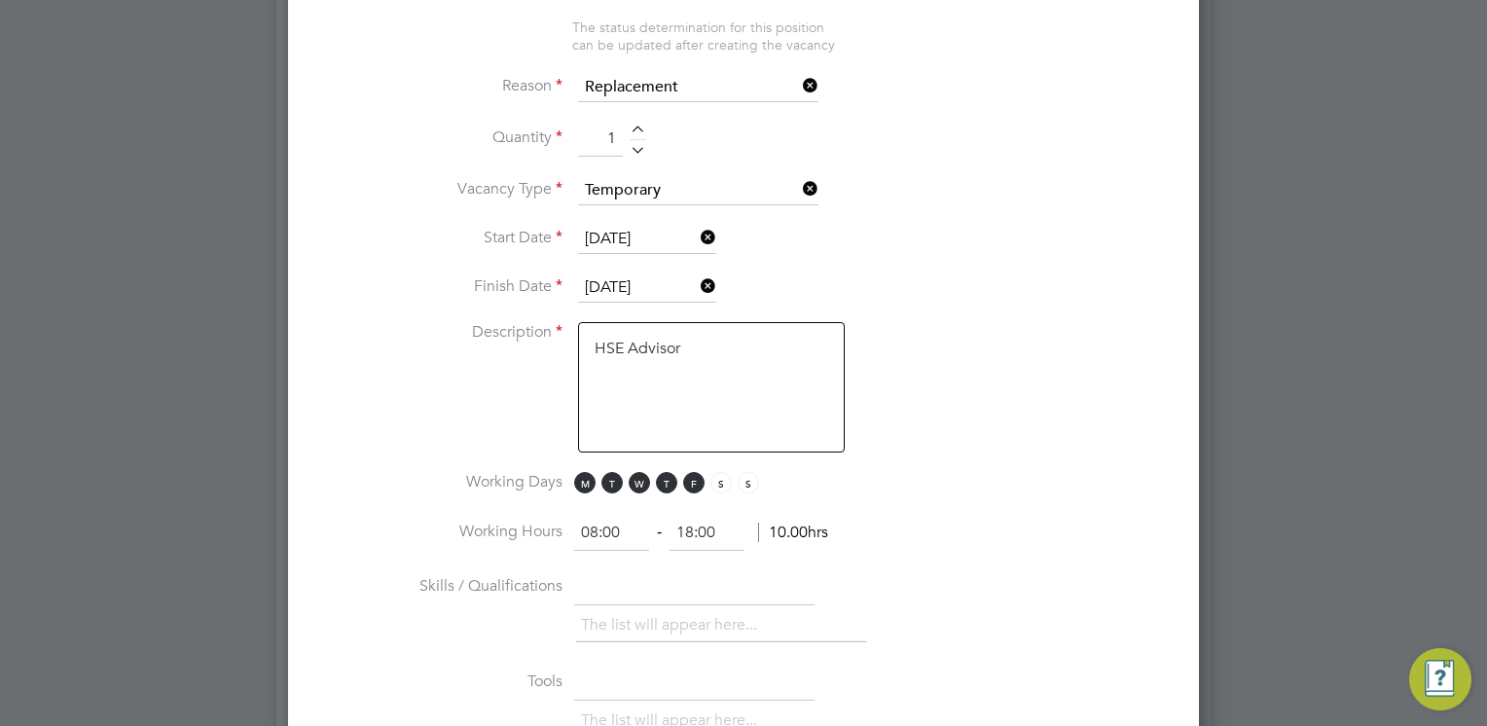
click at [945, 395] on li "Description HSE Advisor" at bounding box center [743, 397] width 848 height 150
click at [937, 374] on li "Description HSE Advisor" at bounding box center [743, 397] width 848 height 150
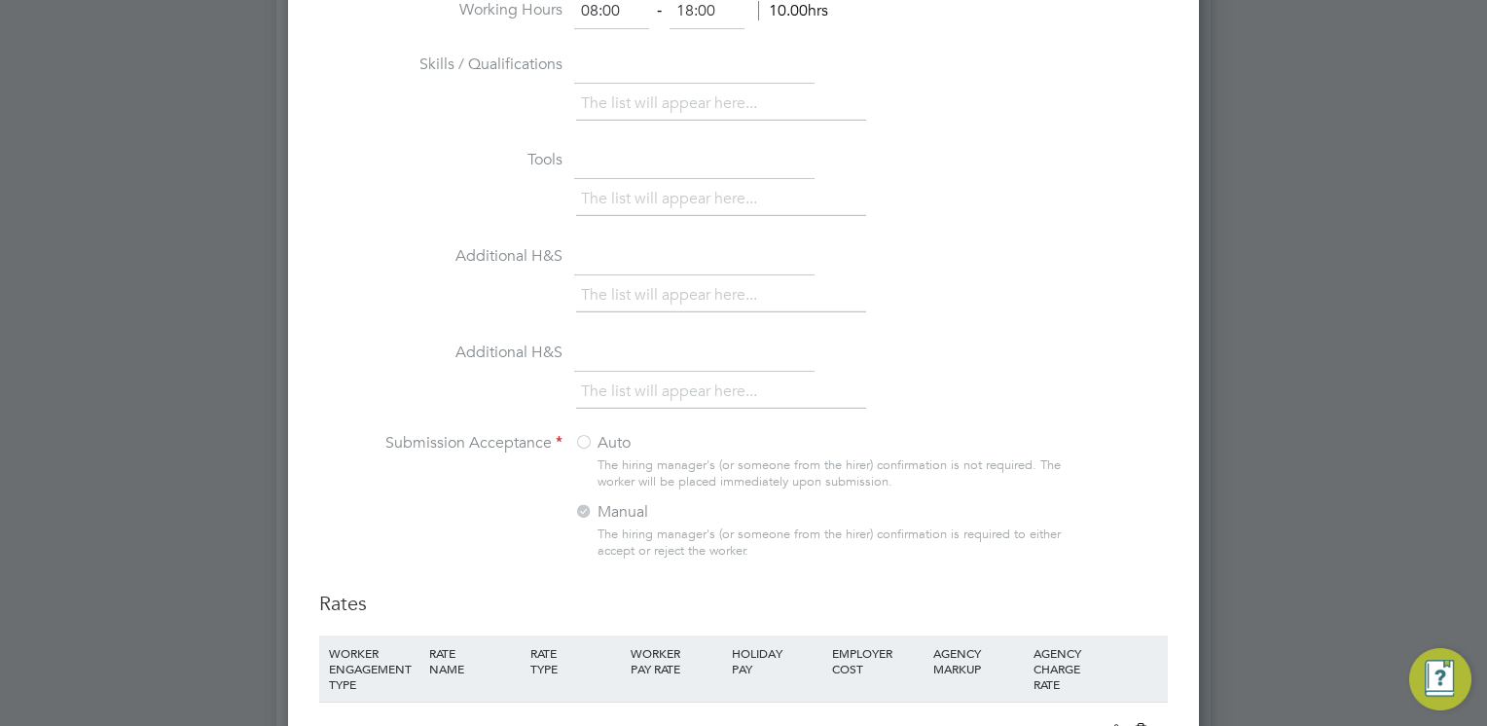
scroll to position [1492, 0]
click at [585, 433] on div at bounding box center [583, 442] width 19 height 19
click at [1012, 403] on div "The list will appear here..." at bounding box center [872, 393] width 592 height 39
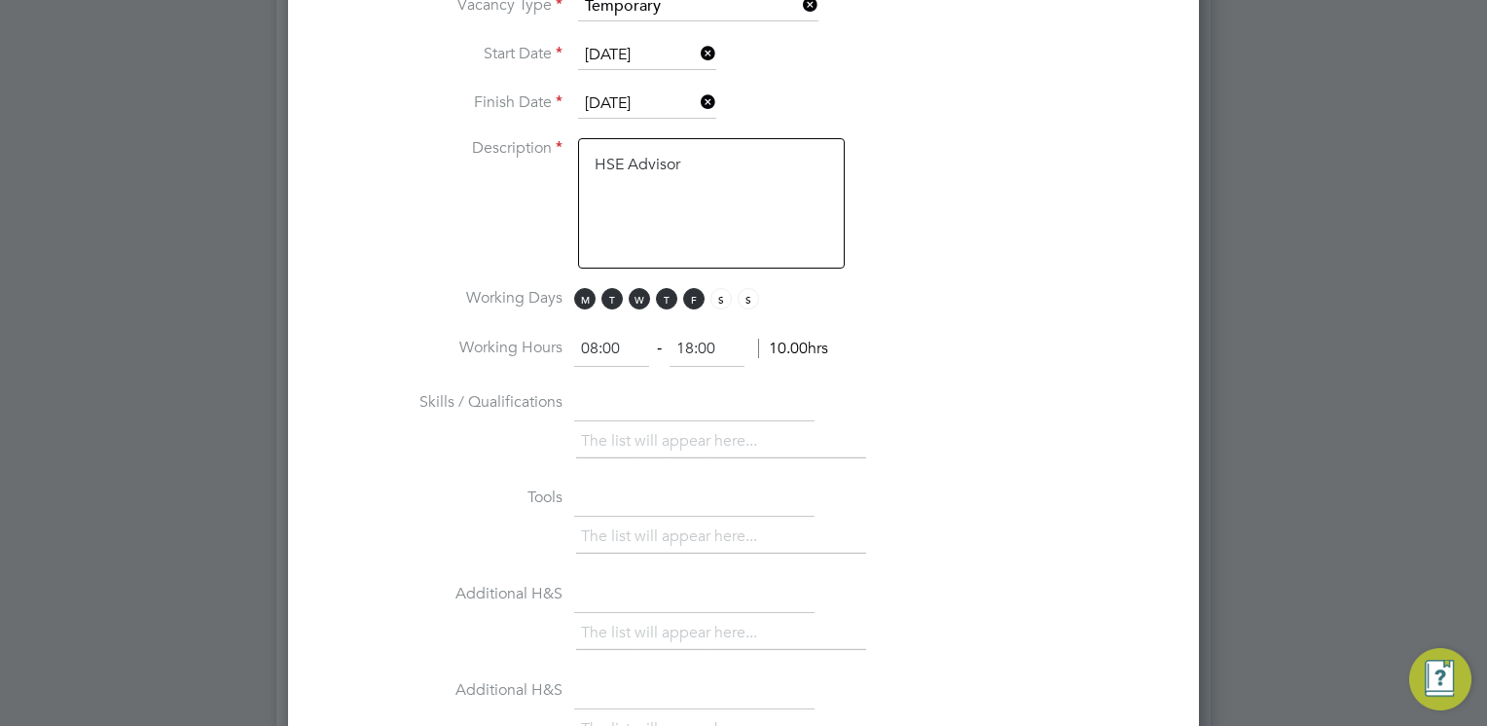
scroll to position [1155, 0]
click at [642, 403] on input "text" at bounding box center [694, 401] width 240 height 35
click at [640, 439] on li "The list will appear here..." at bounding box center [673, 439] width 184 height 26
click at [993, 400] on li "Skills / Qualifications The list will appear here..." at bounding box center [743, 432] width 848 height 96
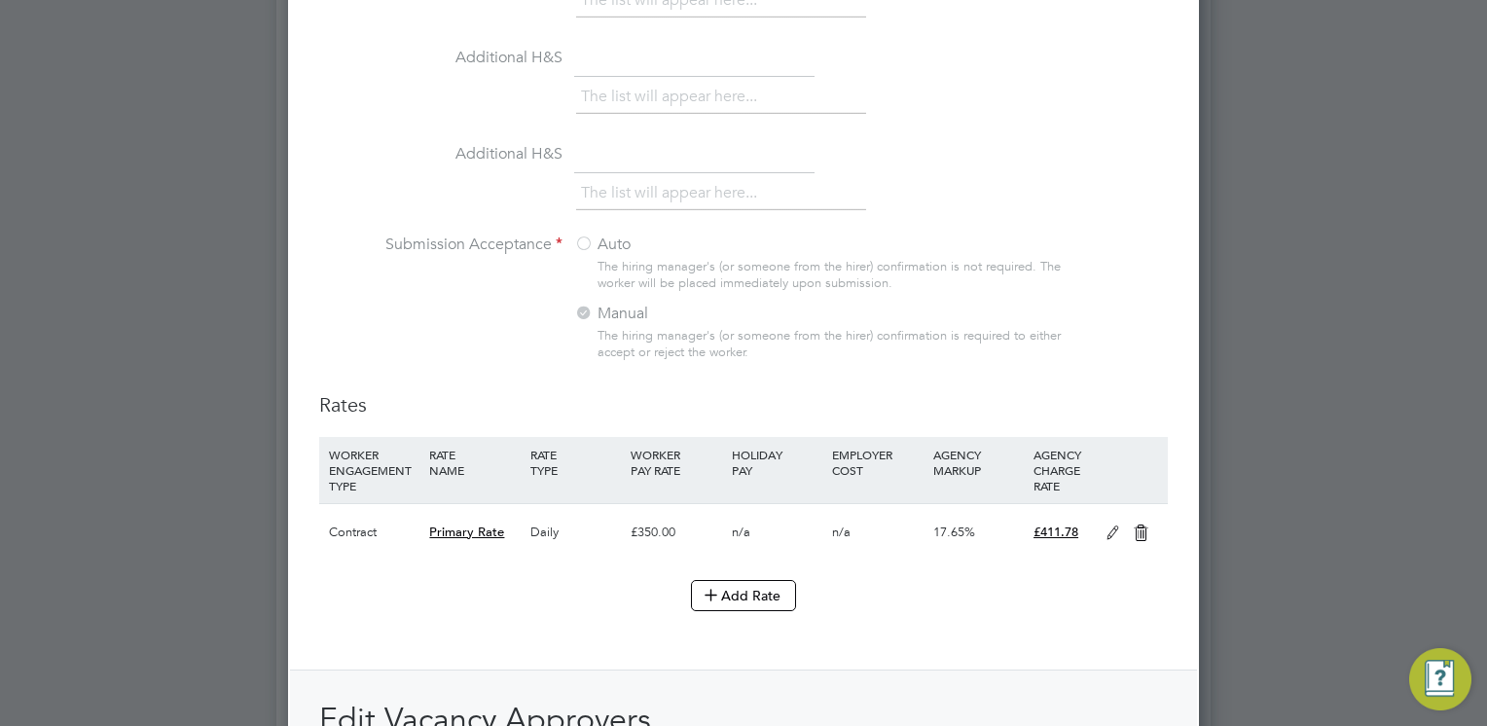
scroll to position [1751, 0]
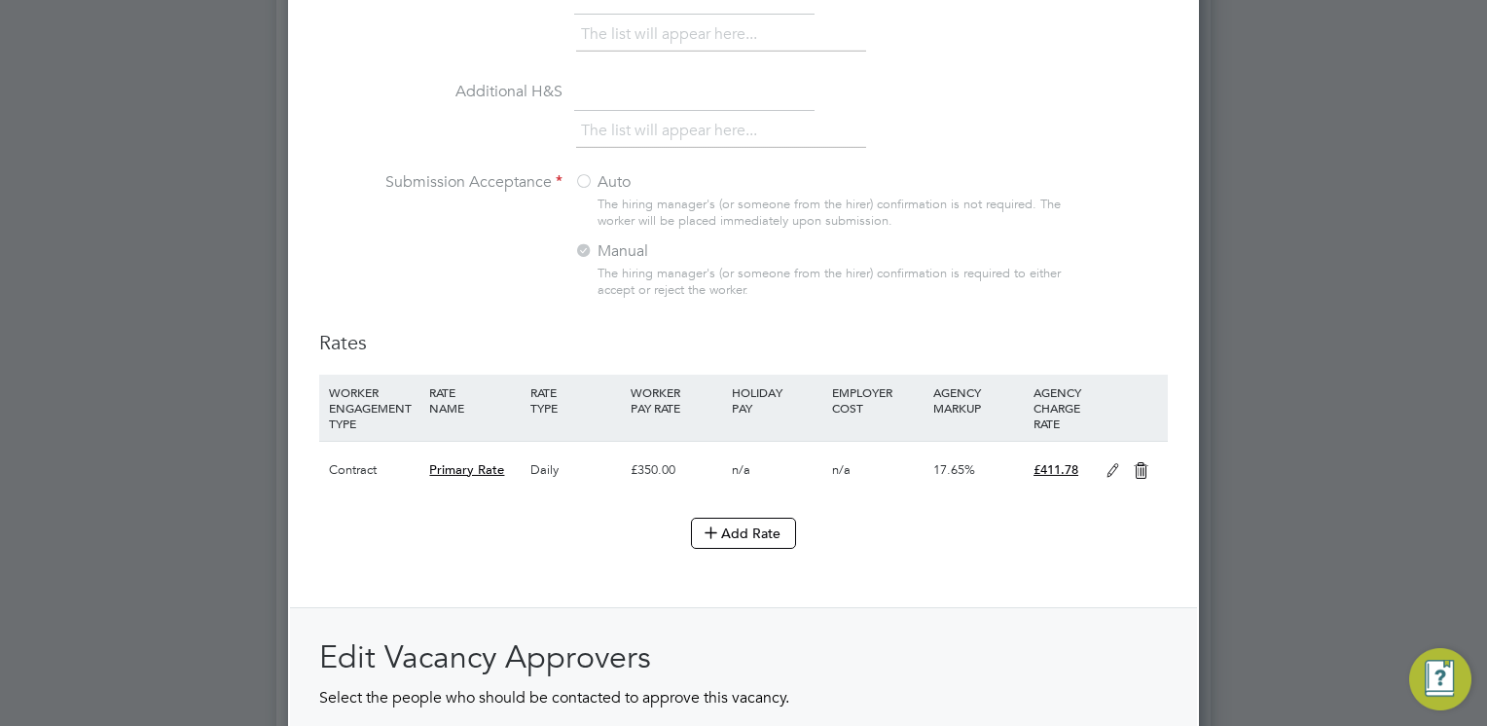
click at [654, 461] on div "£350.00" at bounding box center [676, 470] width 100 height 56
click at [658, 461] on div "£350.00" at bounding box center [676, 470] width 100 height 56
click at [1113, 463] on icon at bounding box center [1113, 471] width 24 height 16
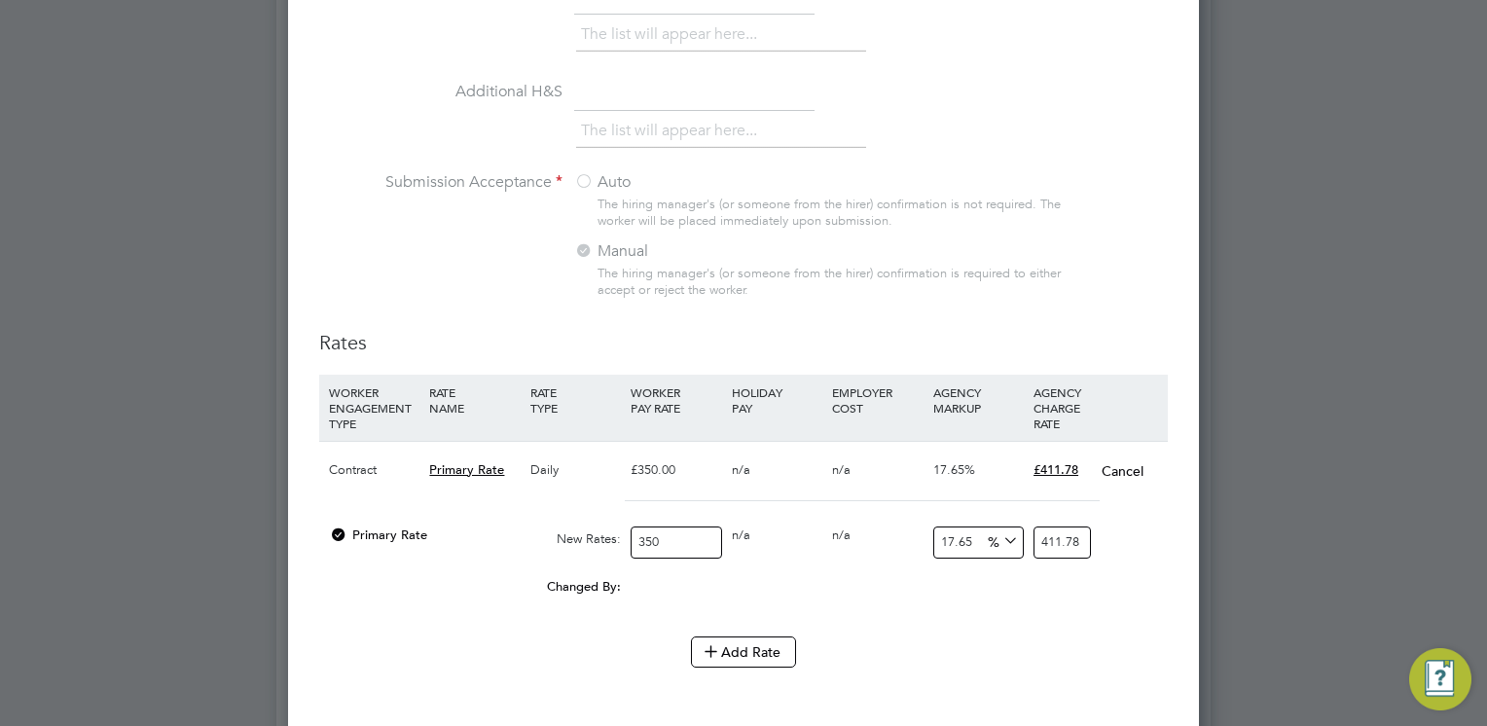
scroll to position [2827, 912]
click at [673, 526] on input "350" at bounding box center [676, 542] width 90 height 32
type input "35"
type input "41.1775"
type input "3"
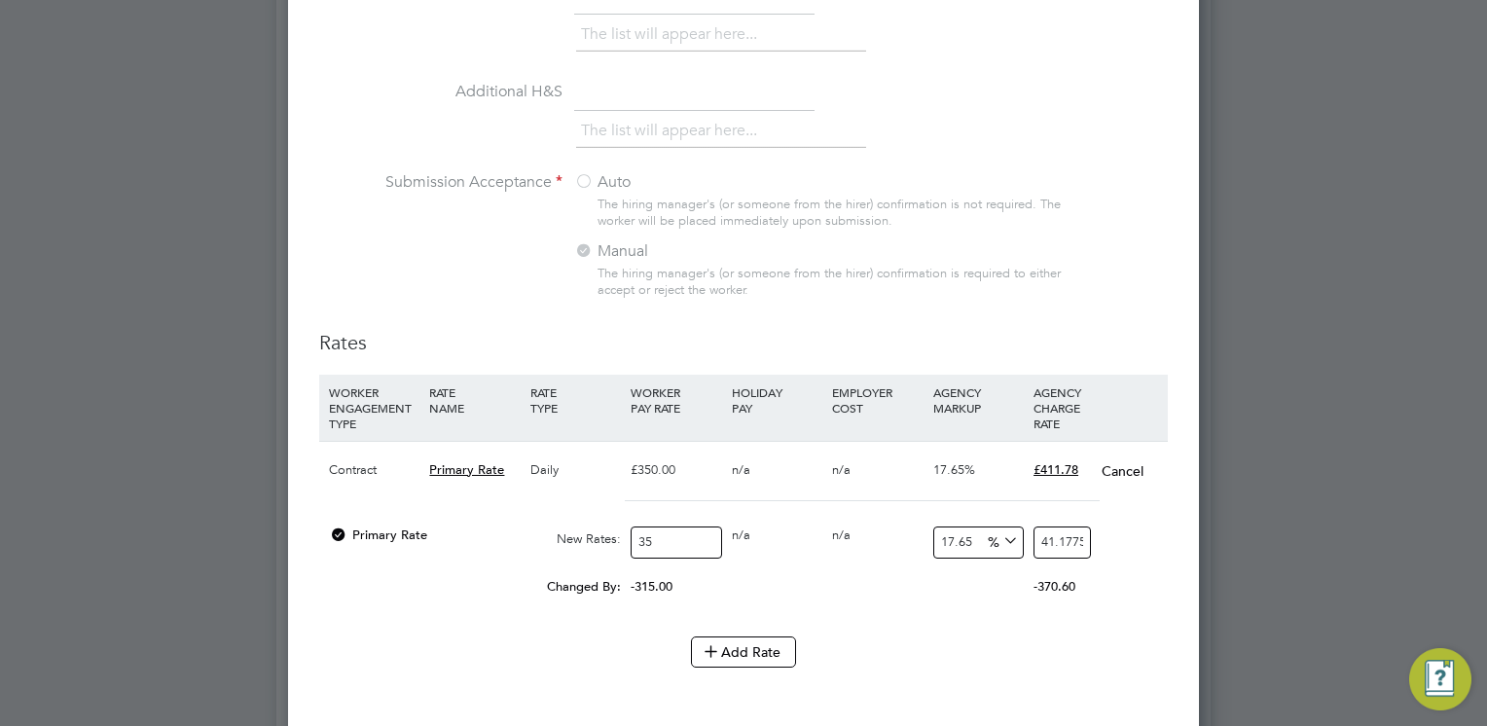
type input "3.5295"
type input "4"
type input "4.706"
type input "45"
type input "52.9425"
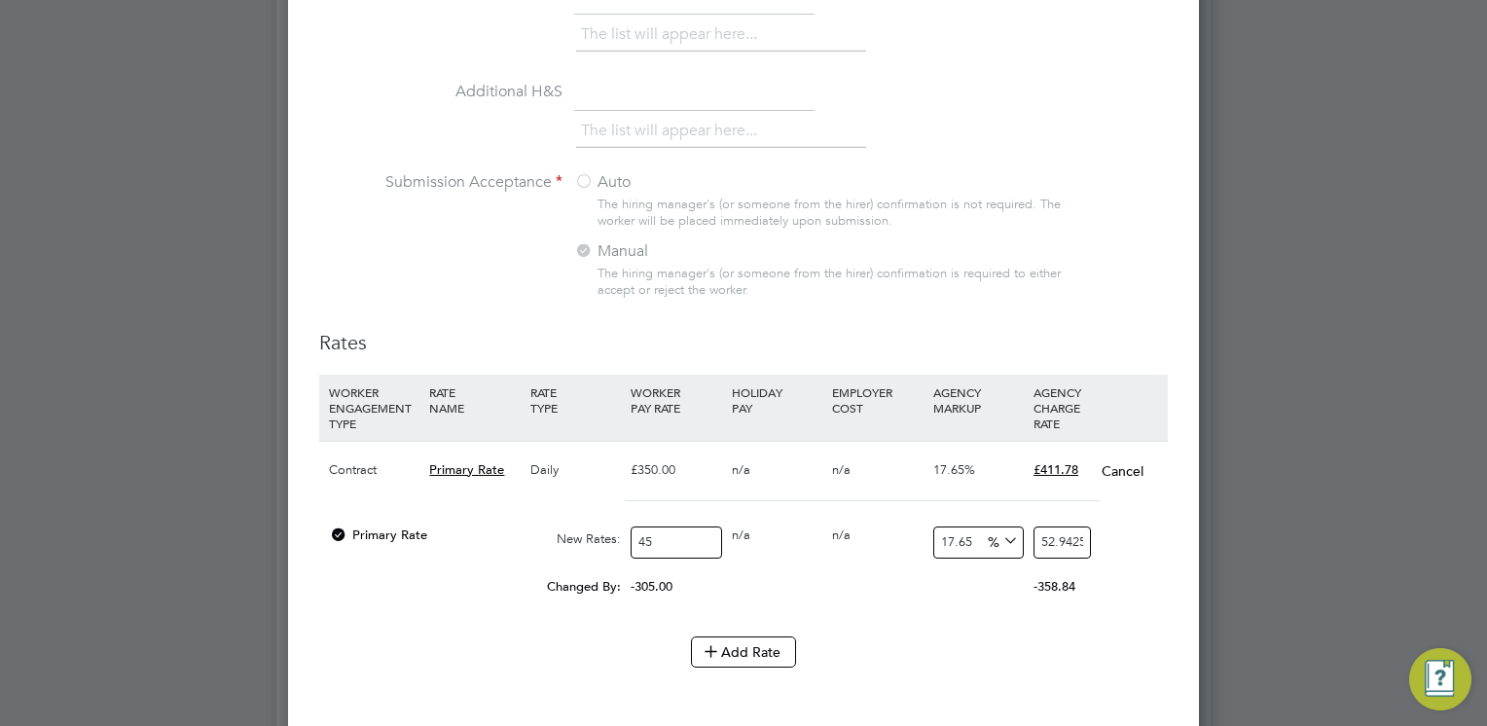
type input "450"
type input "529.425"
type input "450"
click at [851, 578] on div "0.00" at bounding box center [877, 577] width 100 height 19
click at [917, 605] on div "Changed By: 100.00 0.00 0.00 0.00 17.645 117.65" at bounding box center [743, 592] width 848 height 49
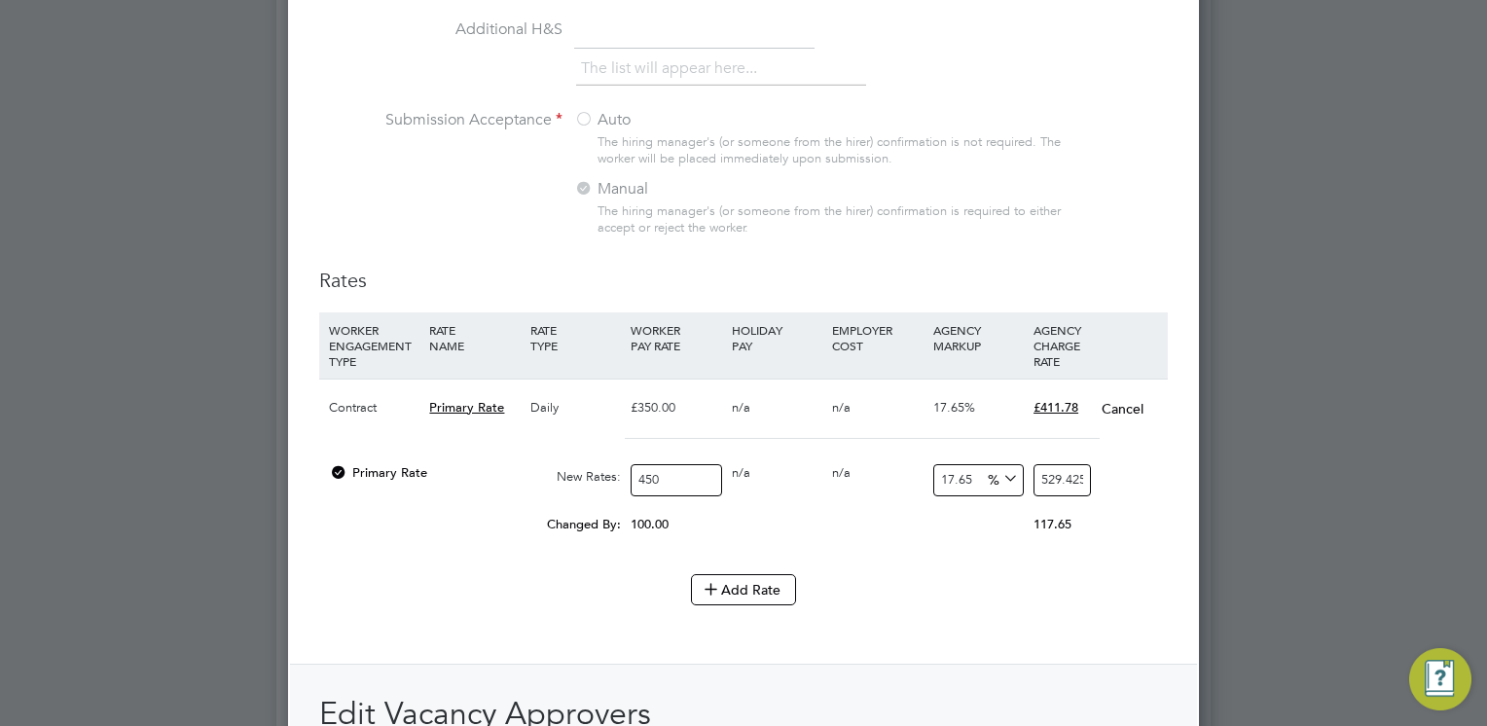
scroll to position [1849, 0]
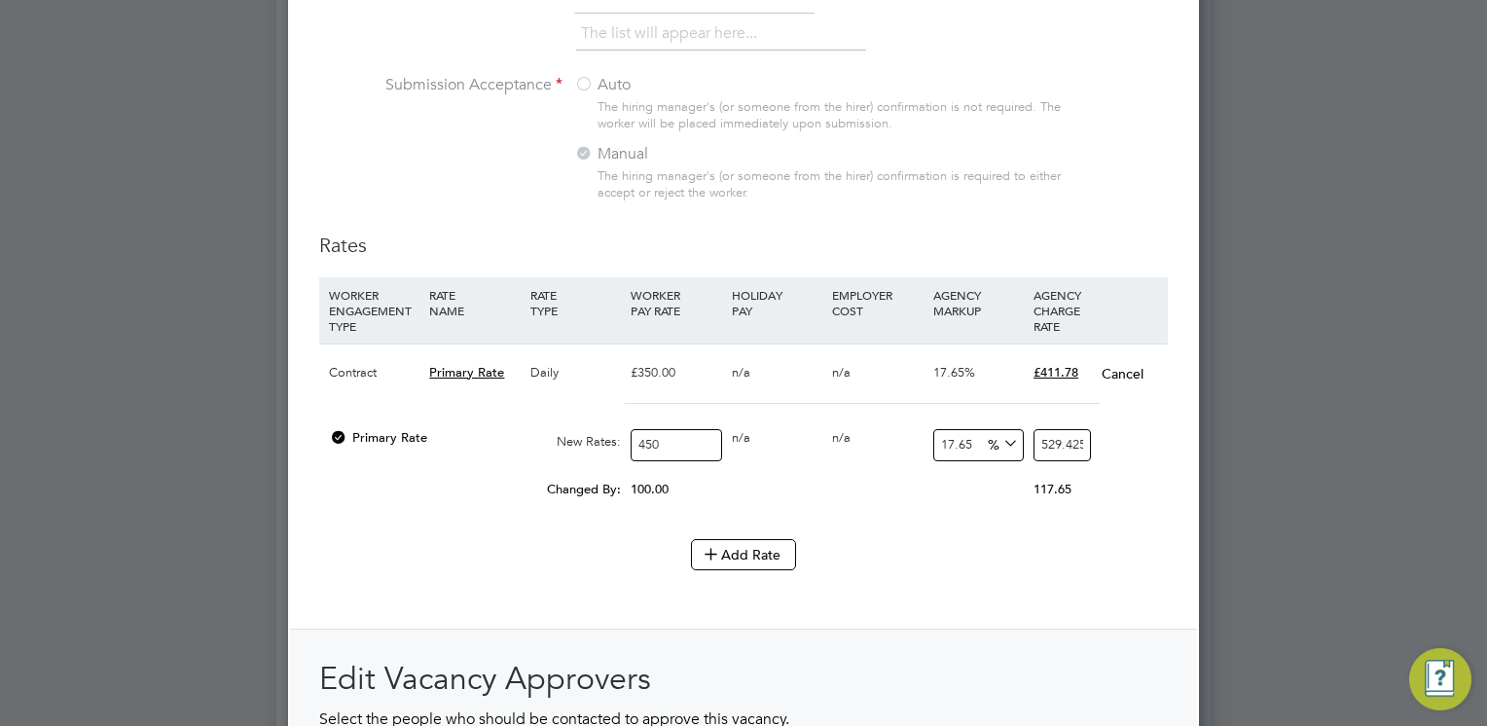
click at [1045, 543] on div "Add Rate" at bounding box center [743, 554] width 848 height 31
click at [777, 551] on button "Add Rate" at bounding box center [743, 554] width 105 height 31
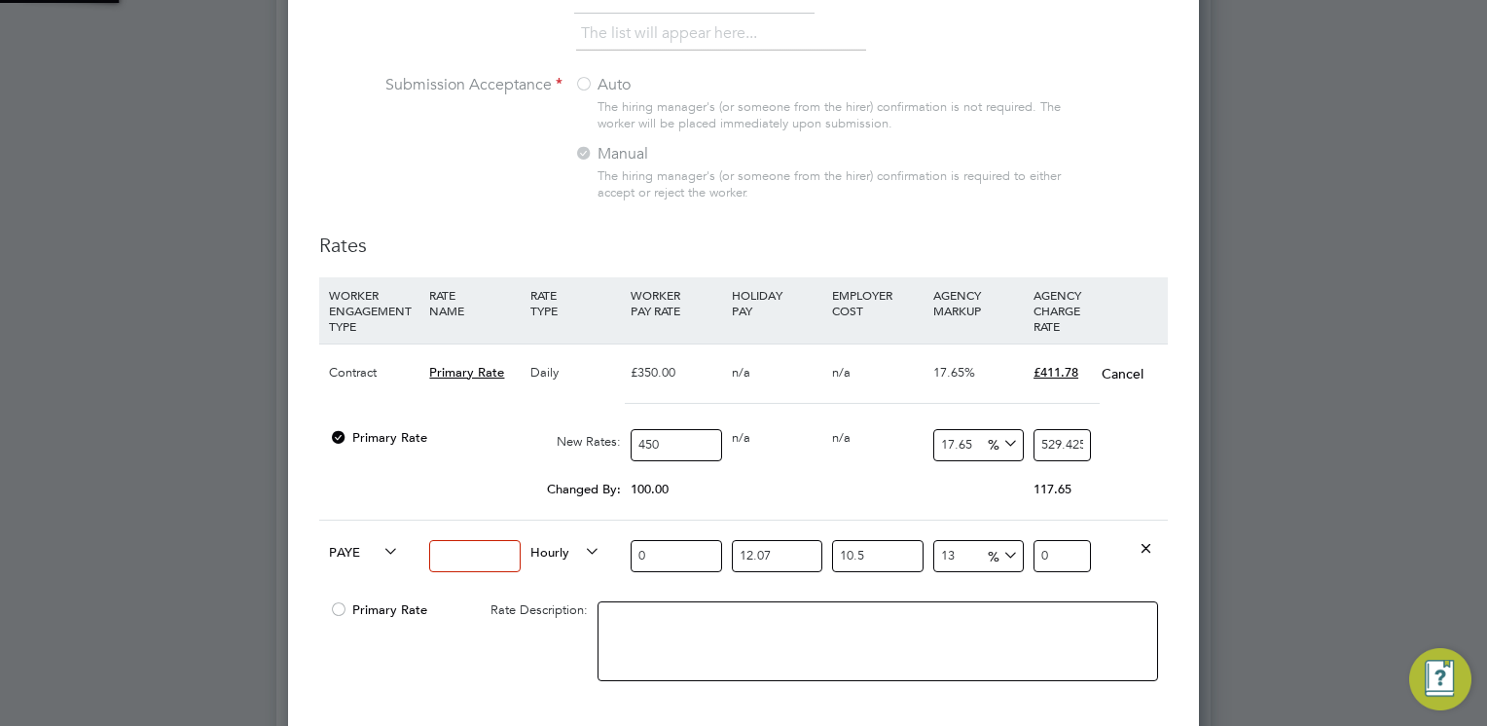
scroll to position [3016, 912]
click at [1148, 540] on icon at bounding box center [1145, 547] width 15 height 15
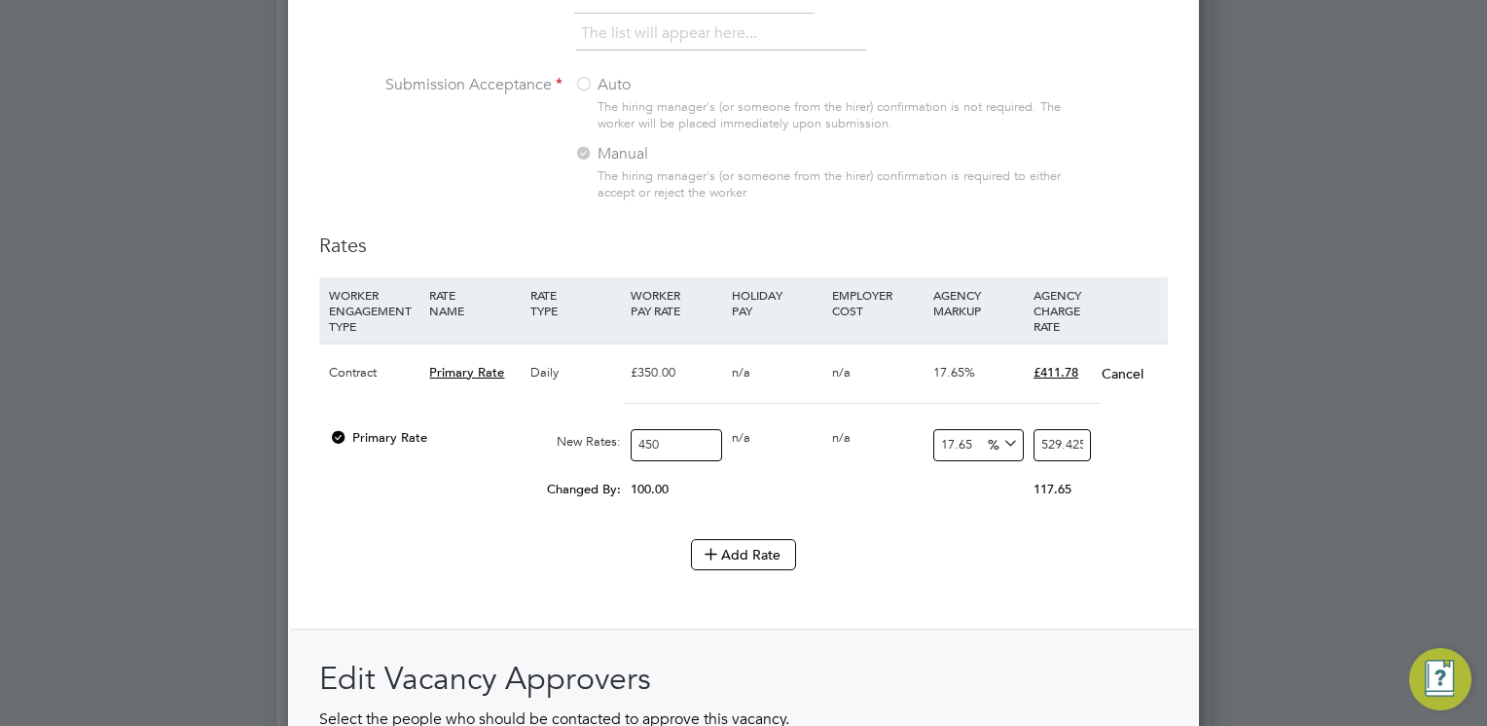
click at [1092, 539] on div "Add Rate" at bounding box center [743, 554] width 848 height 31
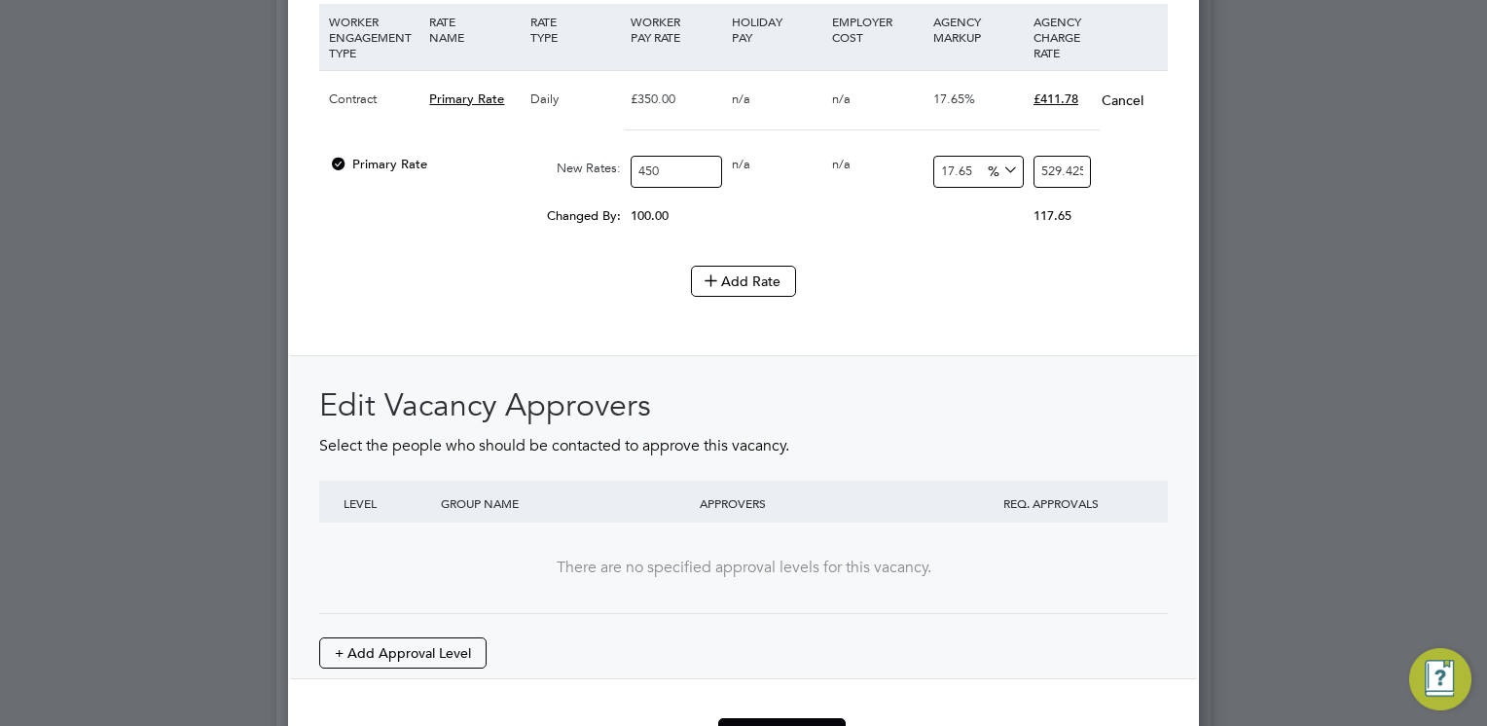
scroll to position [2227, 0]
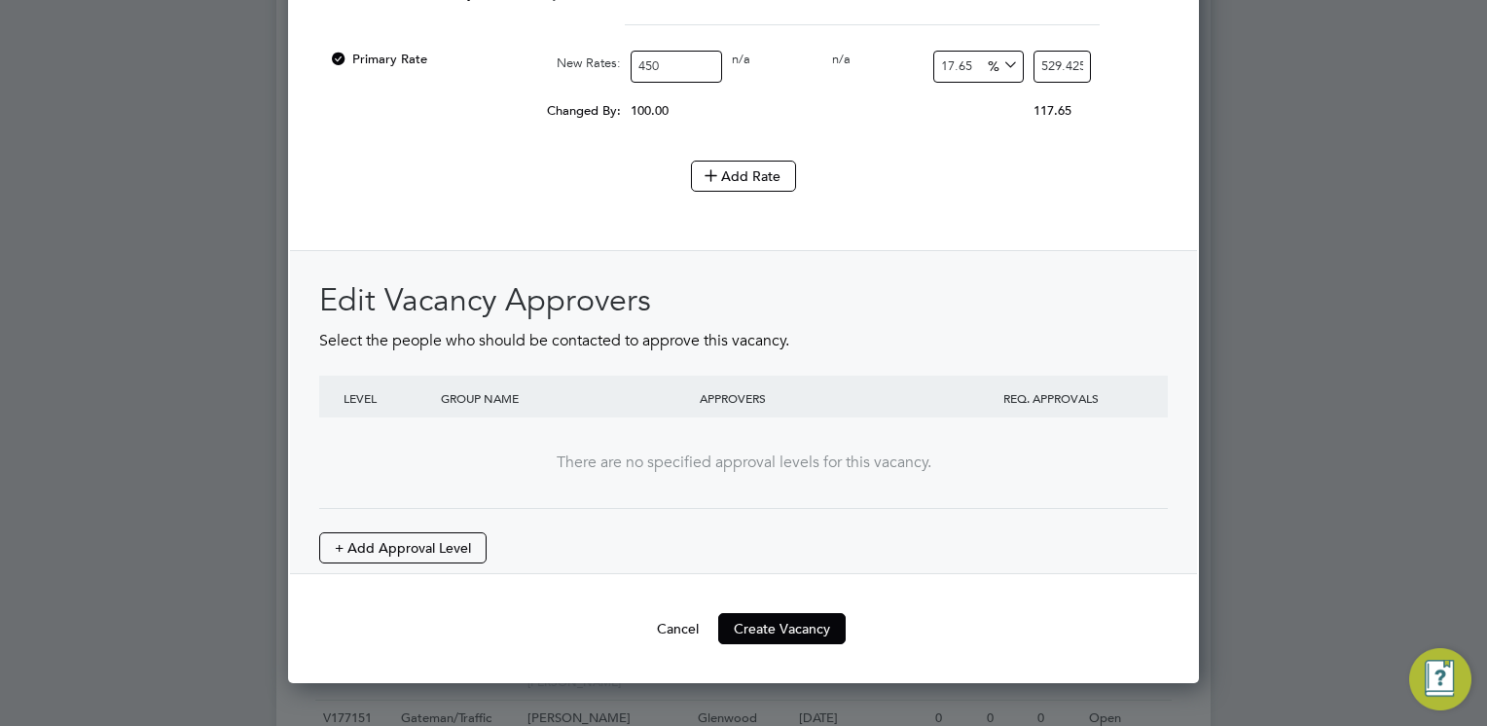
click at [1113, 498] on div "Edit Vacancy Approvers Select the people who should be contacted to approve thi…" at bounding box center [743, 421] width 848 height 283
click at [447, 547] on button "+ Add Approval Level" at bounding box center [402, 547] width 167 height 31
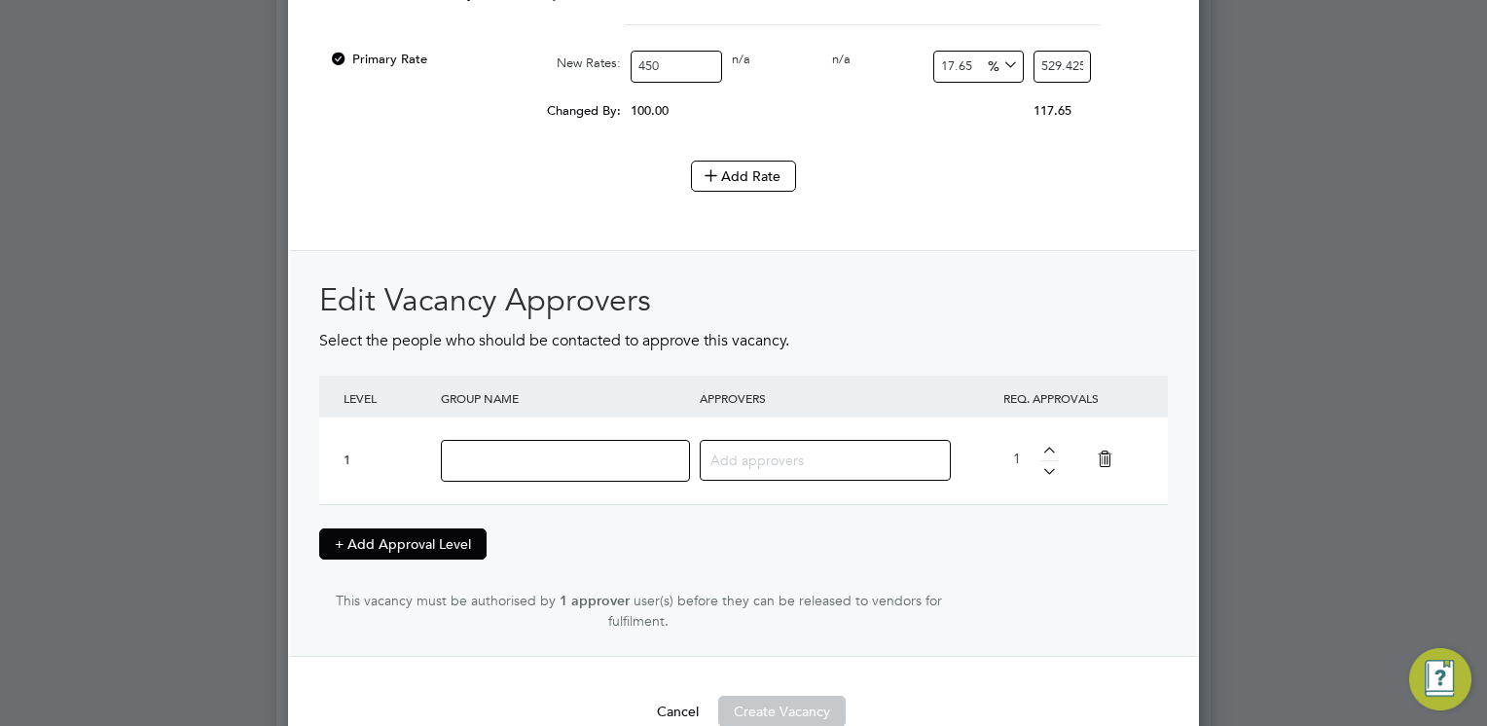
scroll to position [2910, 912]
click at [1109, 451] on icon at bounding box center [1105, 459] width 34 height 45
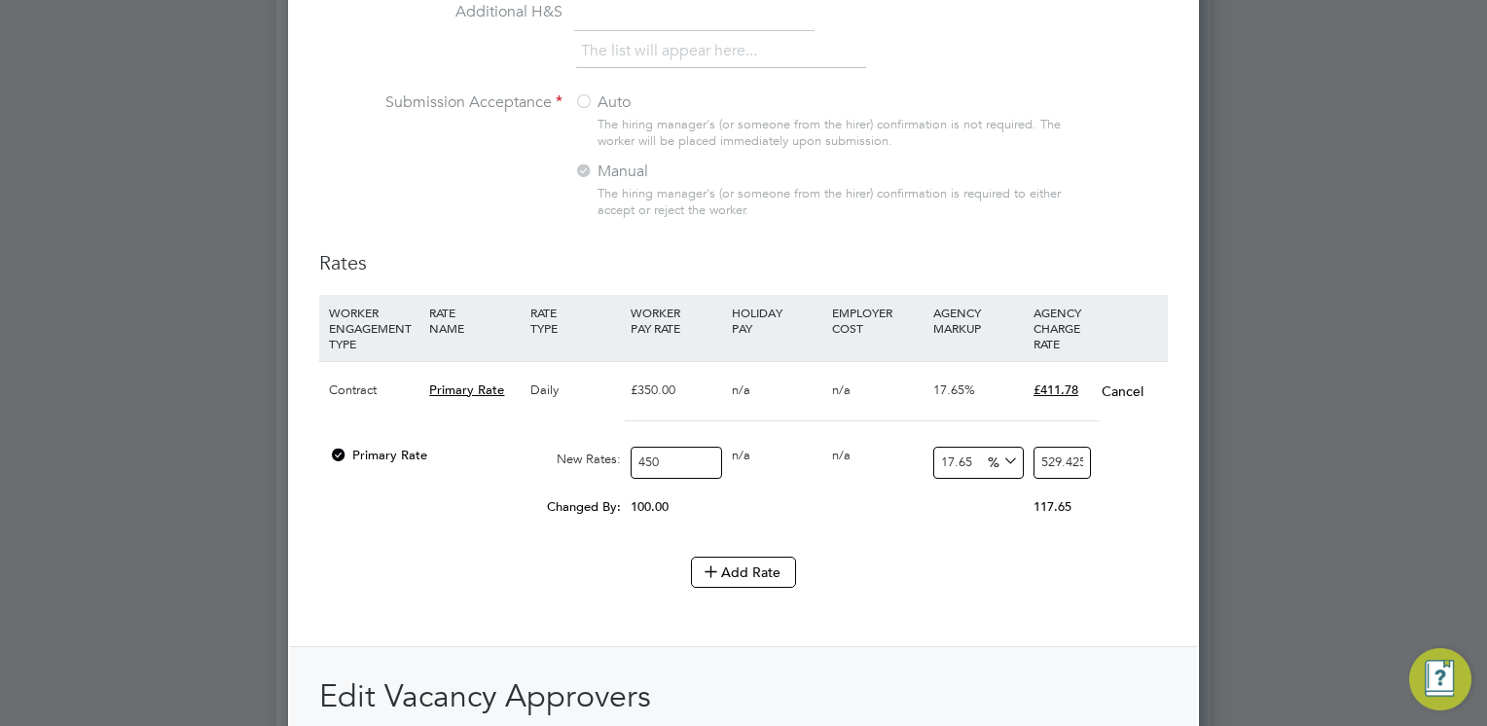
scroll to position [1838, 0]
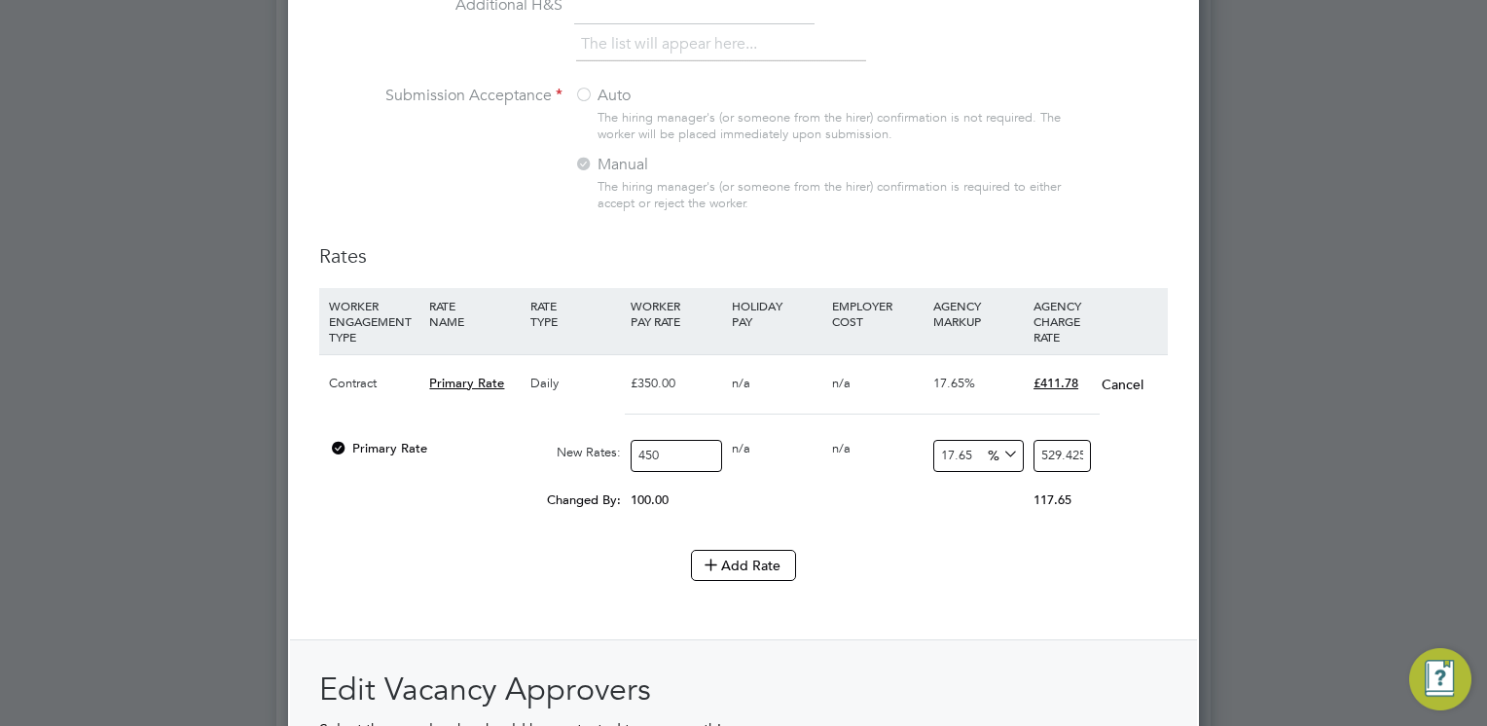
click at [345, 447] on div at bounding box center [338, 454] width 19 height 15
click at [347, 482] on div "Changed By:" at bounding box center [475, 500] width 302 height 37
click at [341, 447] on div at bounding box center [338, 454] width 19 height 15
click at [753, 550] on button "Add Rate" at bounding box center [743, 565] width 105 height 31
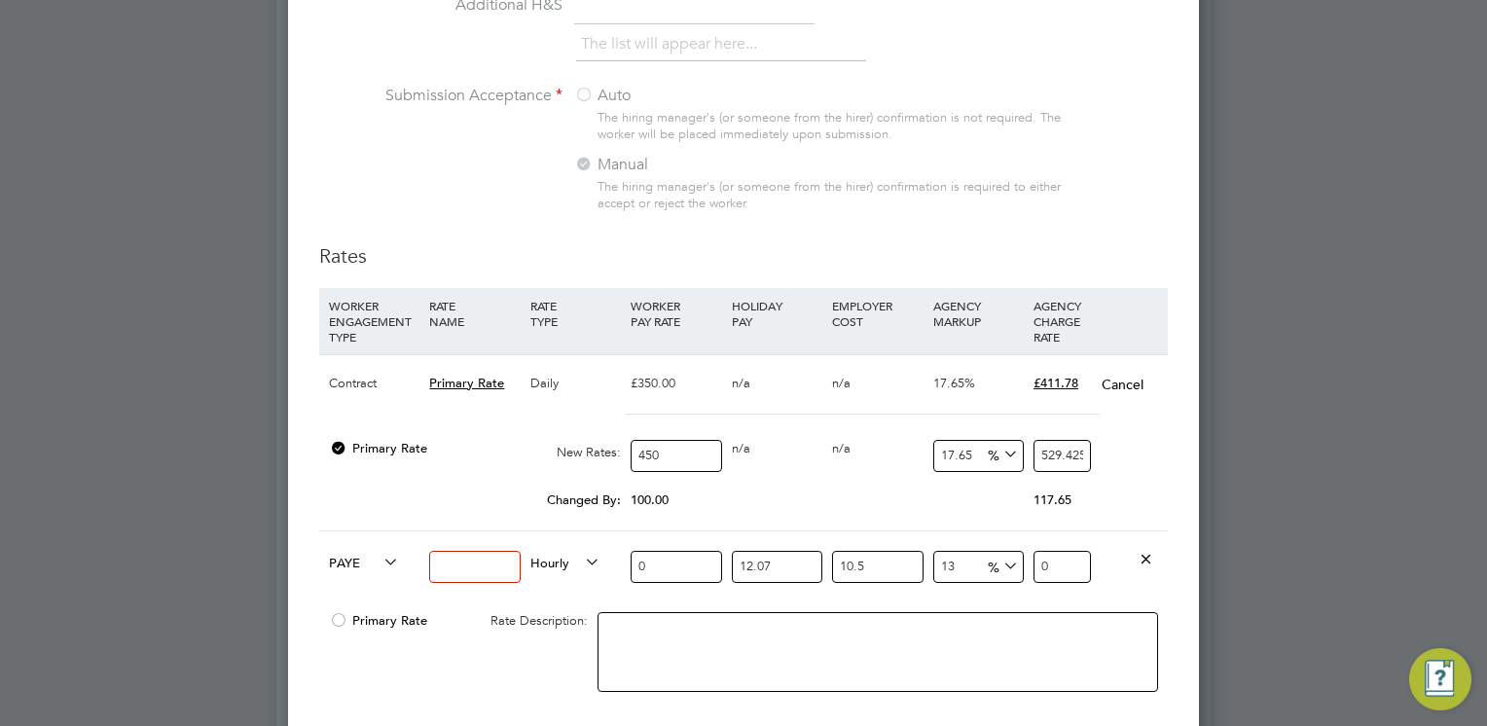
click at [1160, 549] on div at bounding box center [1129, 558] width 67 height 54
click at [1138, 551] on icon at bounding box center [1145, 558] width 15 height 15
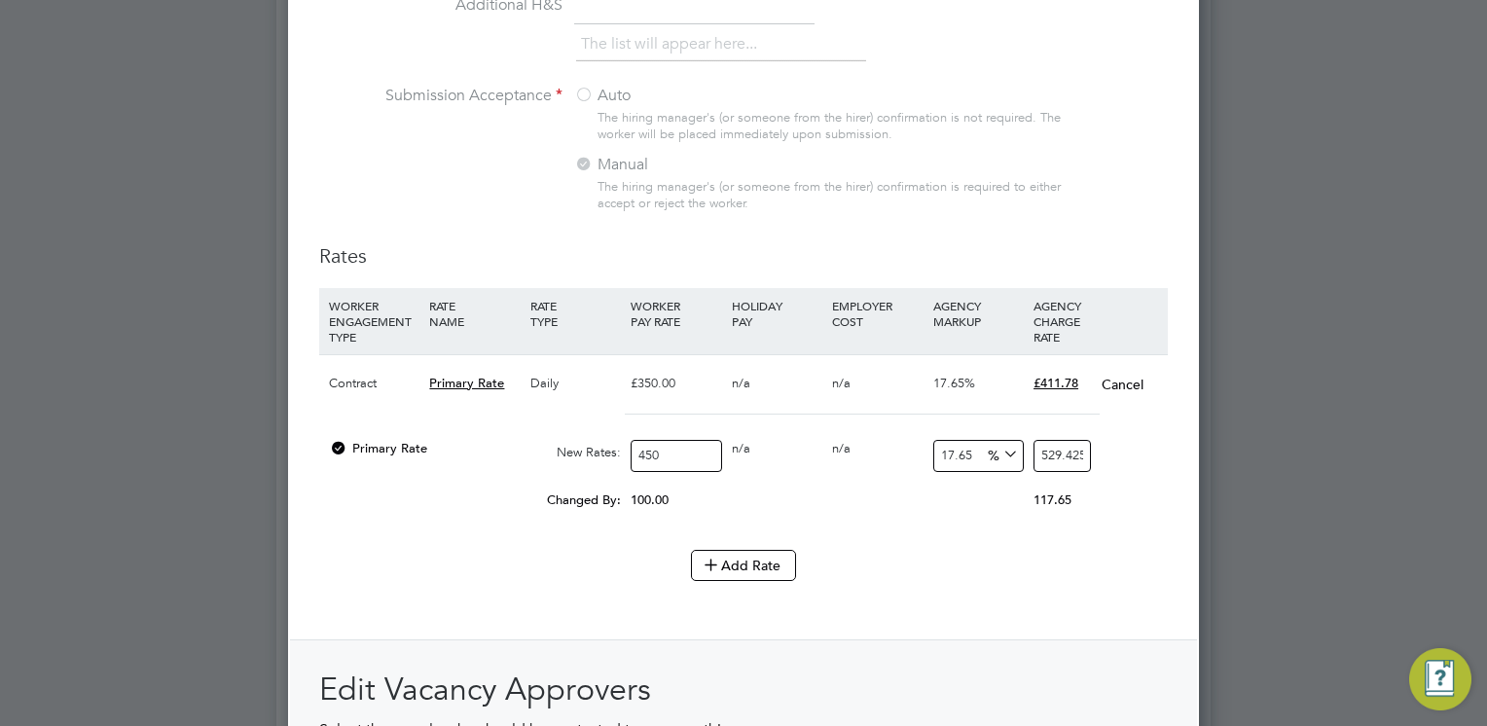
scroll to position [9, 10]
click at [1121, 482] on div "117.65" at bounding box center [1079, 500] width 100 height 37
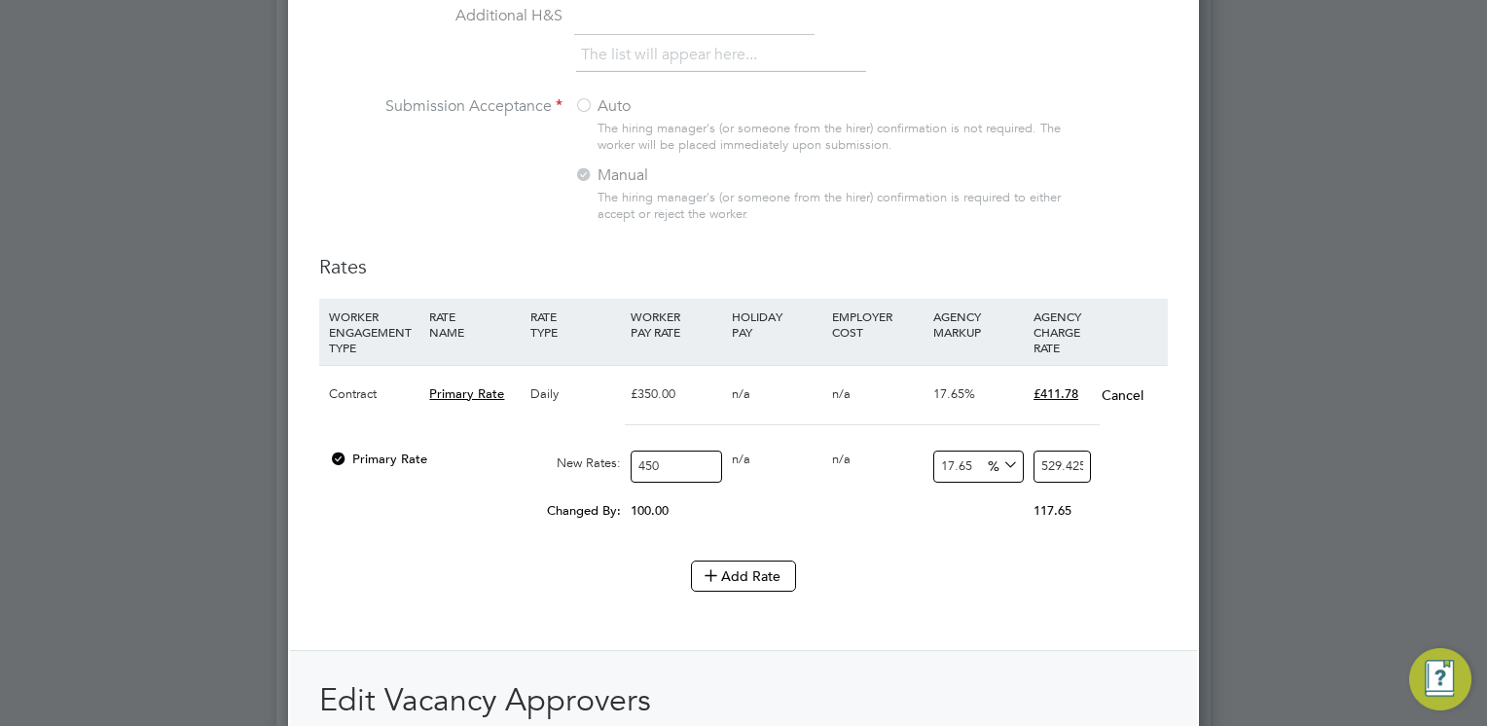
scroll to position [1838, 0]
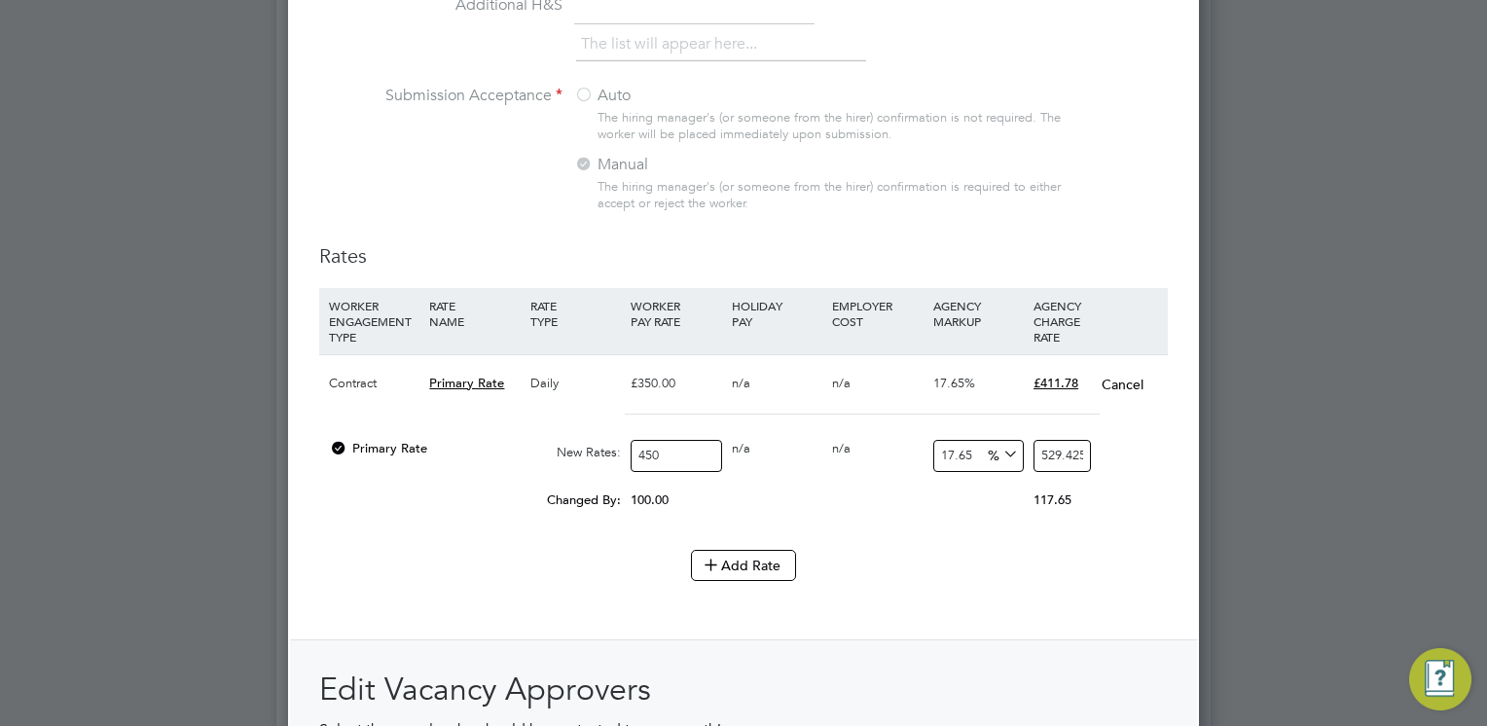
click at [470, 379] on span "Primary Rate" at bounding box center [466, 383] width 75 height 17
click at [362, 376] on div "Contract" at bounding box center [374, 383] width 100 height 56
click at [329, 447] on div at bounding box center [338, 454] width 19 height 15
click at [335, 447] on div at bounding box center [338, 454] width 19 height 15
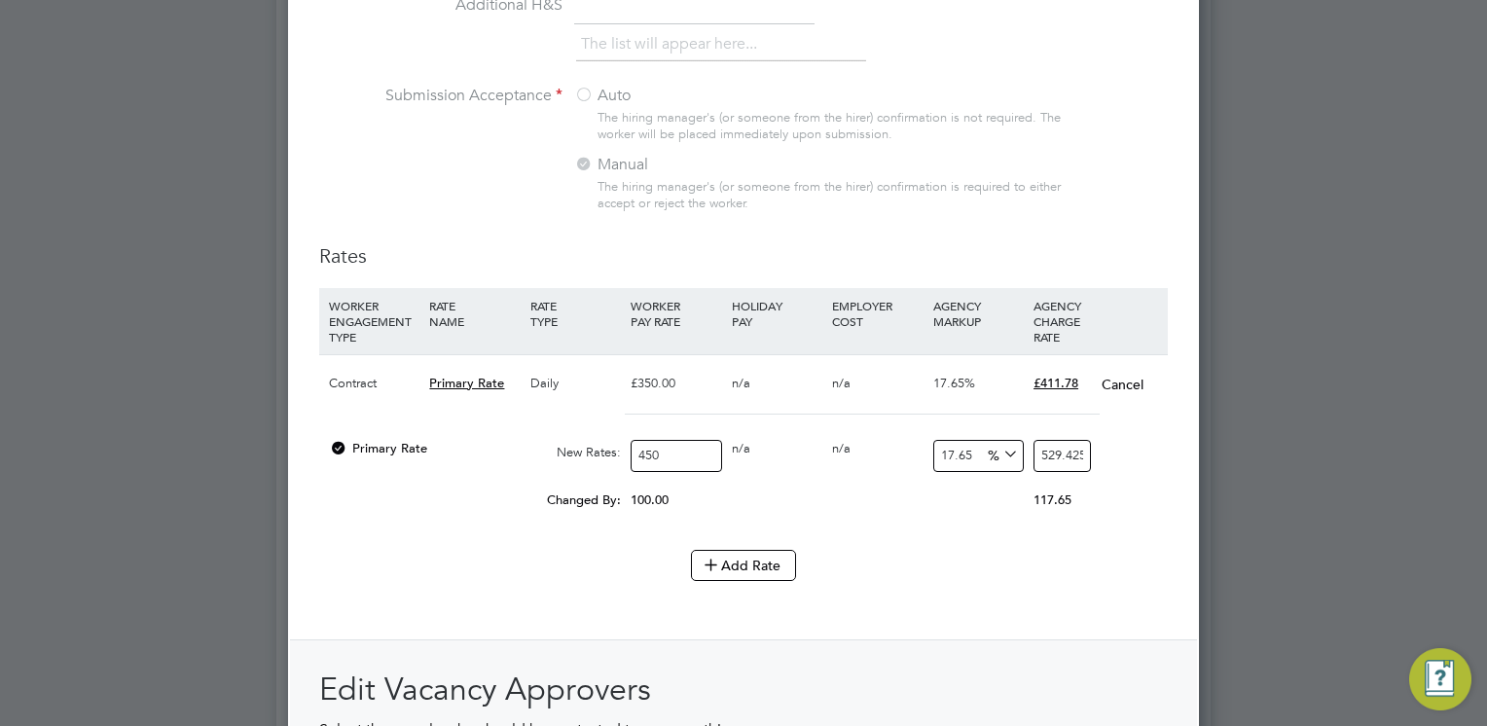
click at [397, 482] on div "Changed By:" at bounding box center [475, 500] width 302 height 37
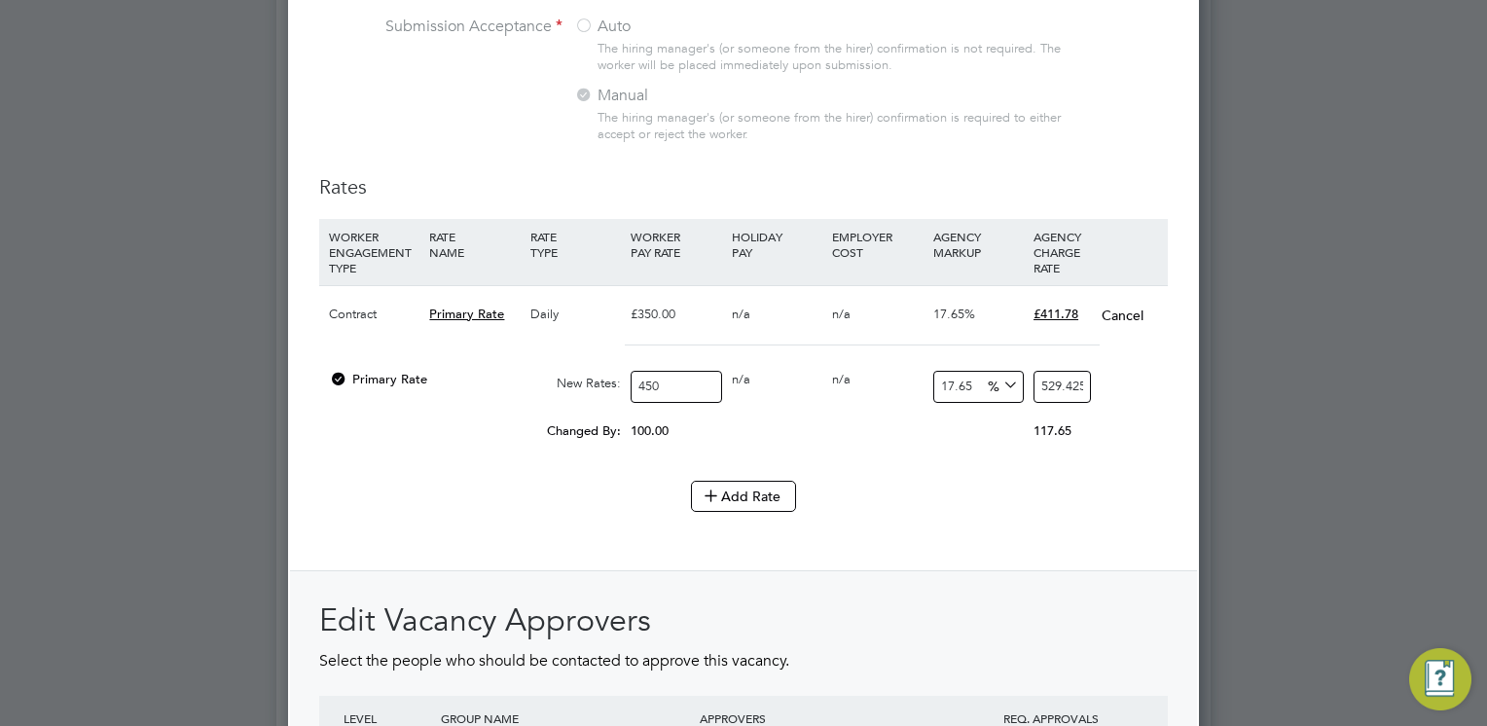
scroll to position [1935, 0]
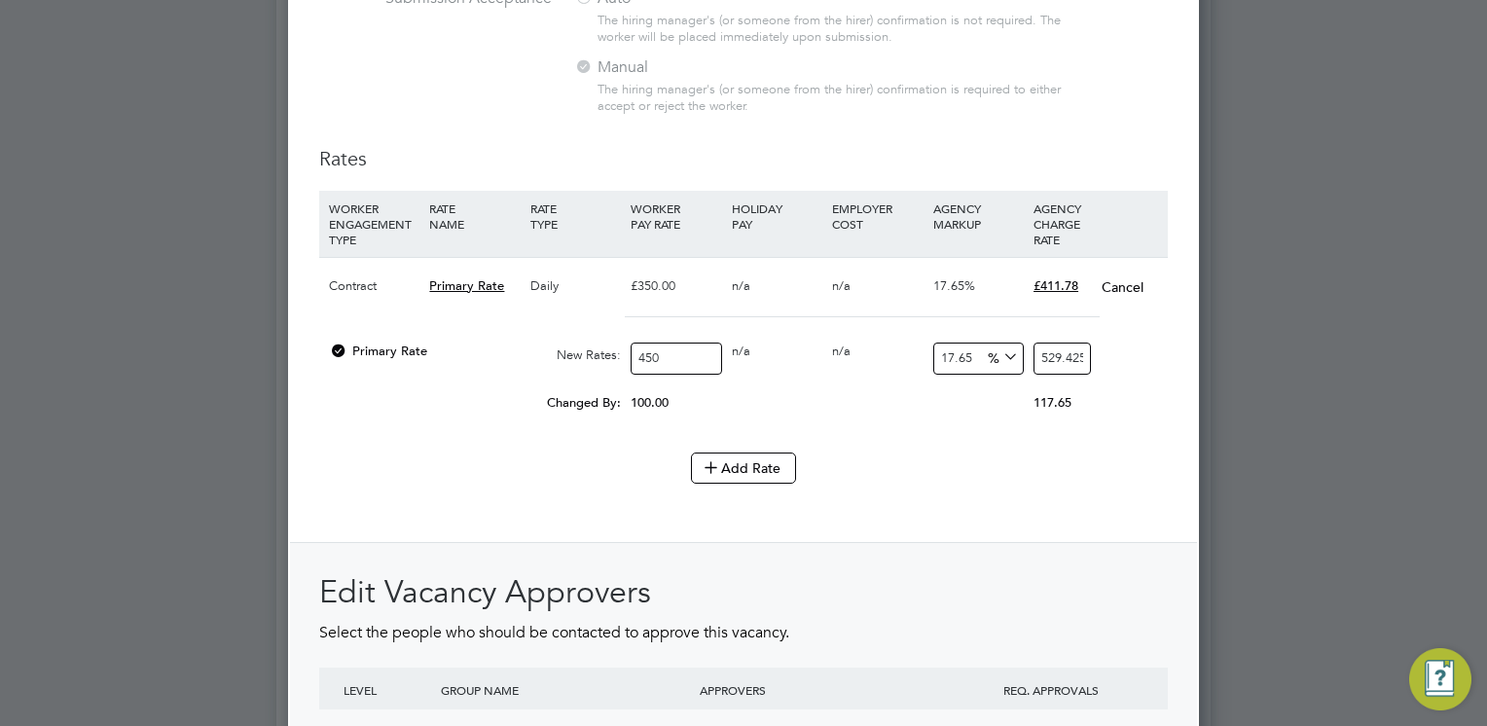
click at [1082, 352] on input "529.425" at bounding box center [1061, 359] width 57 height 32
click at [1083, 347] on input "529.425" at bounding box center [1061, 359] width 57 height 32
click at [1084, 347] on input "529.425" at bounding box center [1061, 359] width 57 height 32
click at [1115, 397] on div "117.65" at bounding box center [1079, 402] width 100 height 37
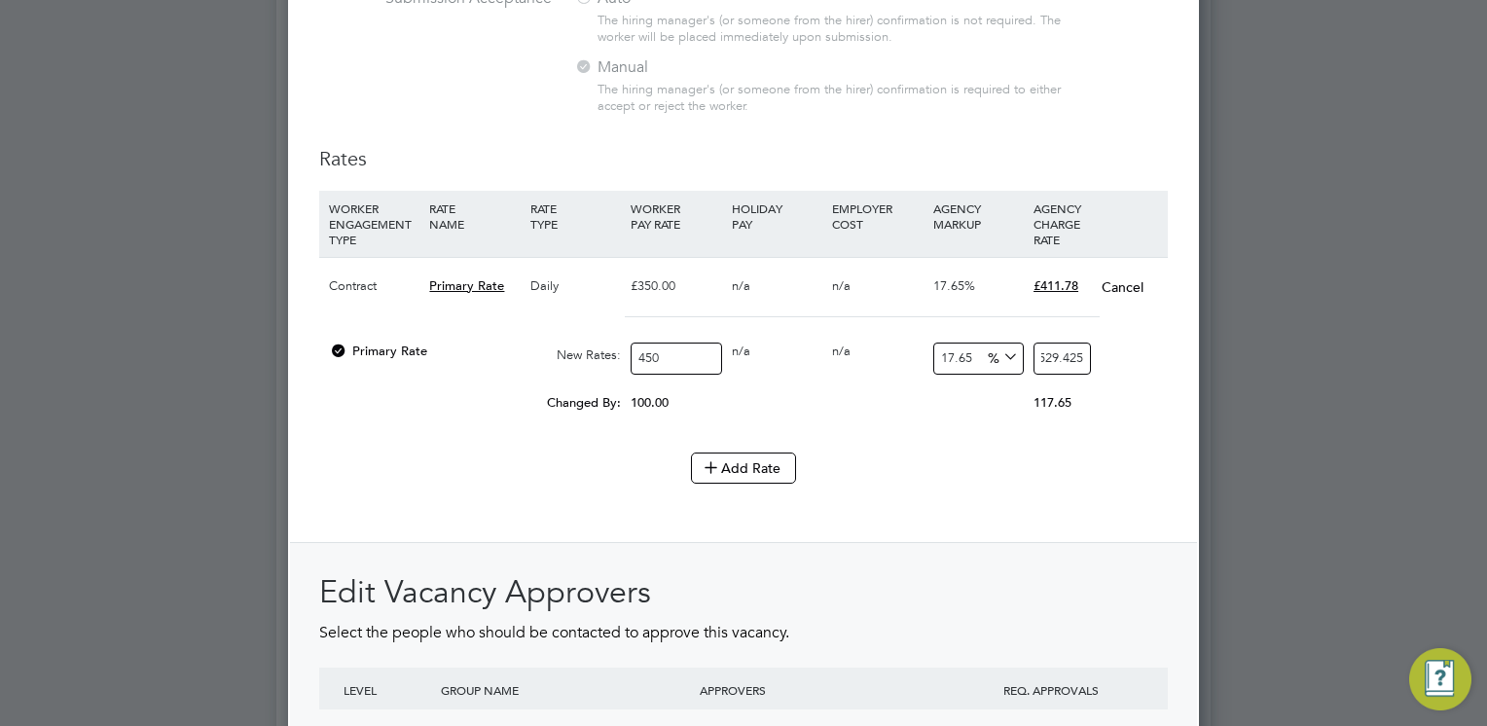
scroll to position [0, 0]
click at [1078, 356] on input "529.425" at bounding box center [1061, 359] width 57 height 32
click at [1082, 351] on input "529.425" at bounding box center [1061, 359] width 57 height 32
click at [1088, 354] on input "529.425" at bounding box center [1061, 359] width 57 height 32
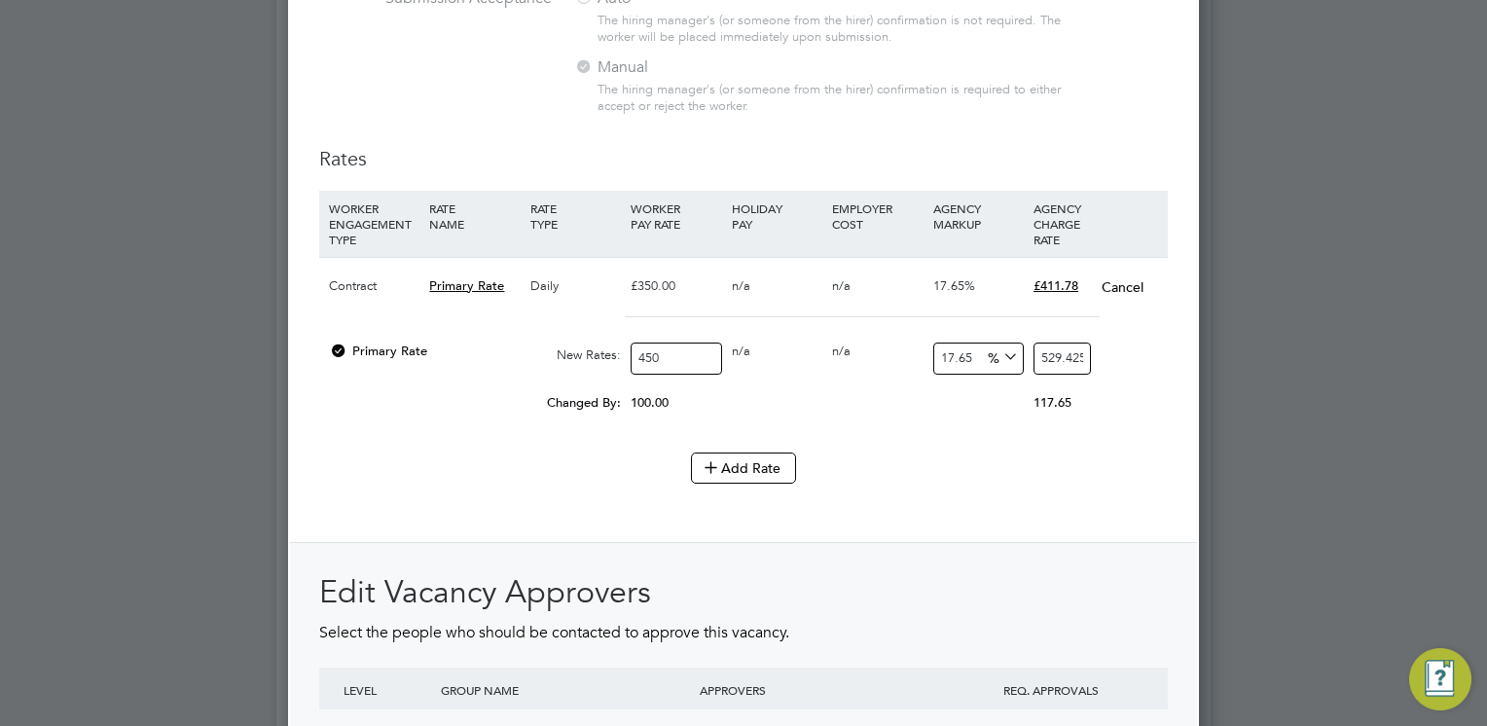
click at [1088, 351] on input "529.425" at bounding box center [1061, 359] width 57 height 32
click at [1083, 347] on input "529.425" at bounding box center [1061, 359] width 57 height 32
click at [1071, 343] on input "529.425" at bounding box center [1061, 359] width 57 height 32
type input "17.648888888888887"
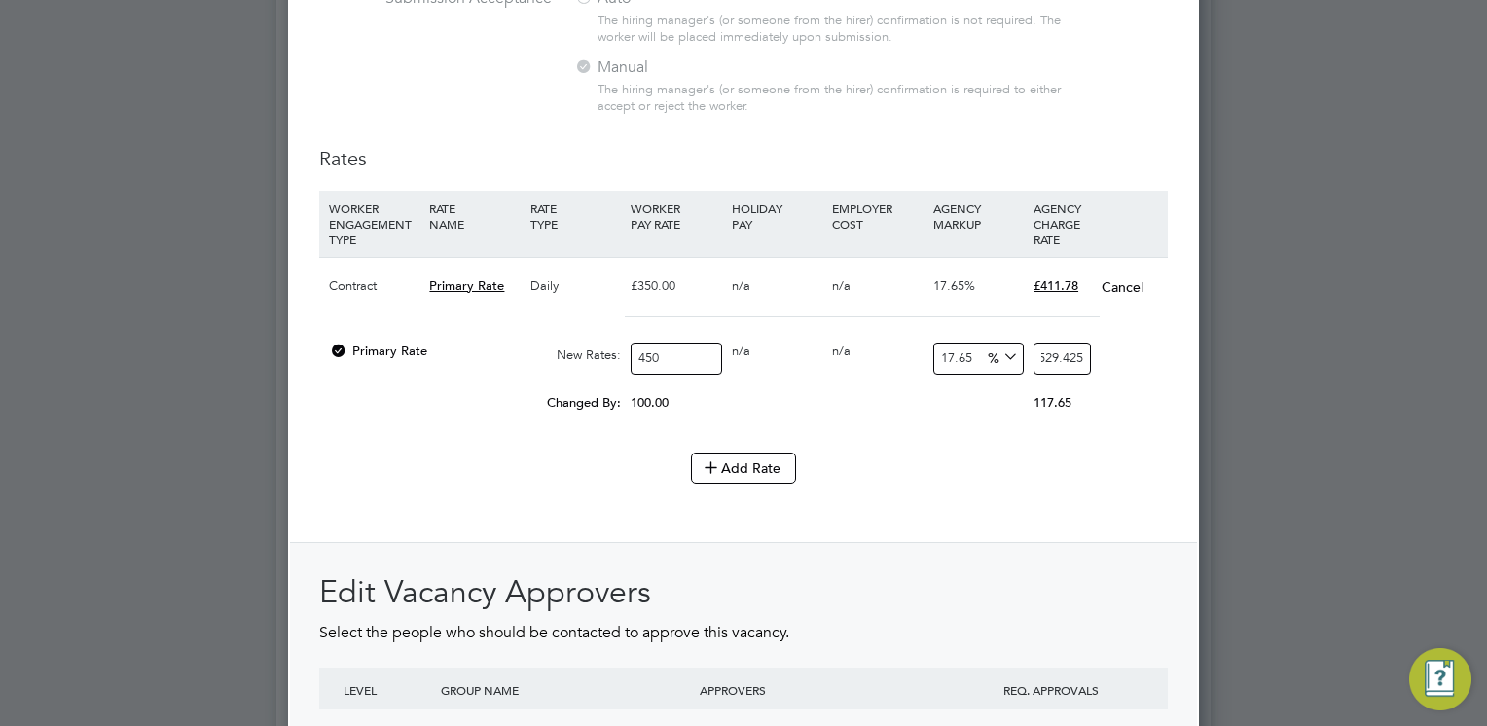
type input "529.42"
type input "17.644444444444446"
type input "529.4"
type input "17.64666666666667"
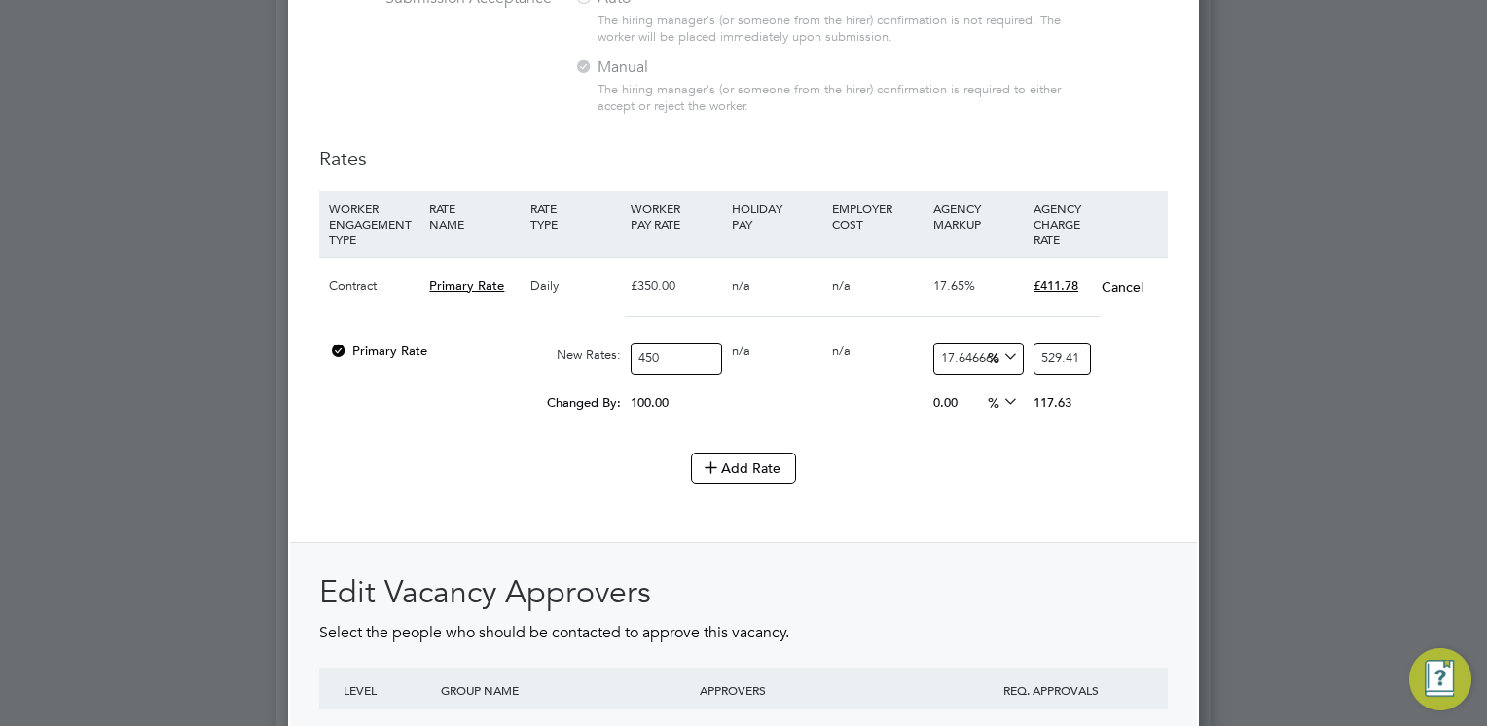
type input "529.41"
click at [1100, 452] on div "Add Rate" at bounding box center [743, 467] width 848 height 31
click at [1137, 375] on div "Primary Rate New Rates: 450 0 n/a 0 n/a 17.64666666666667 79.41 % 529.41" at bounding box center [743, 359] width 848 height 52
click at [905, 481] on li "Add Rate" at bounding box center [743, 477] width 848 height 51
click at [583, 452] on div "Add Rate" at bounding box center [743, 467] width 848 height 31
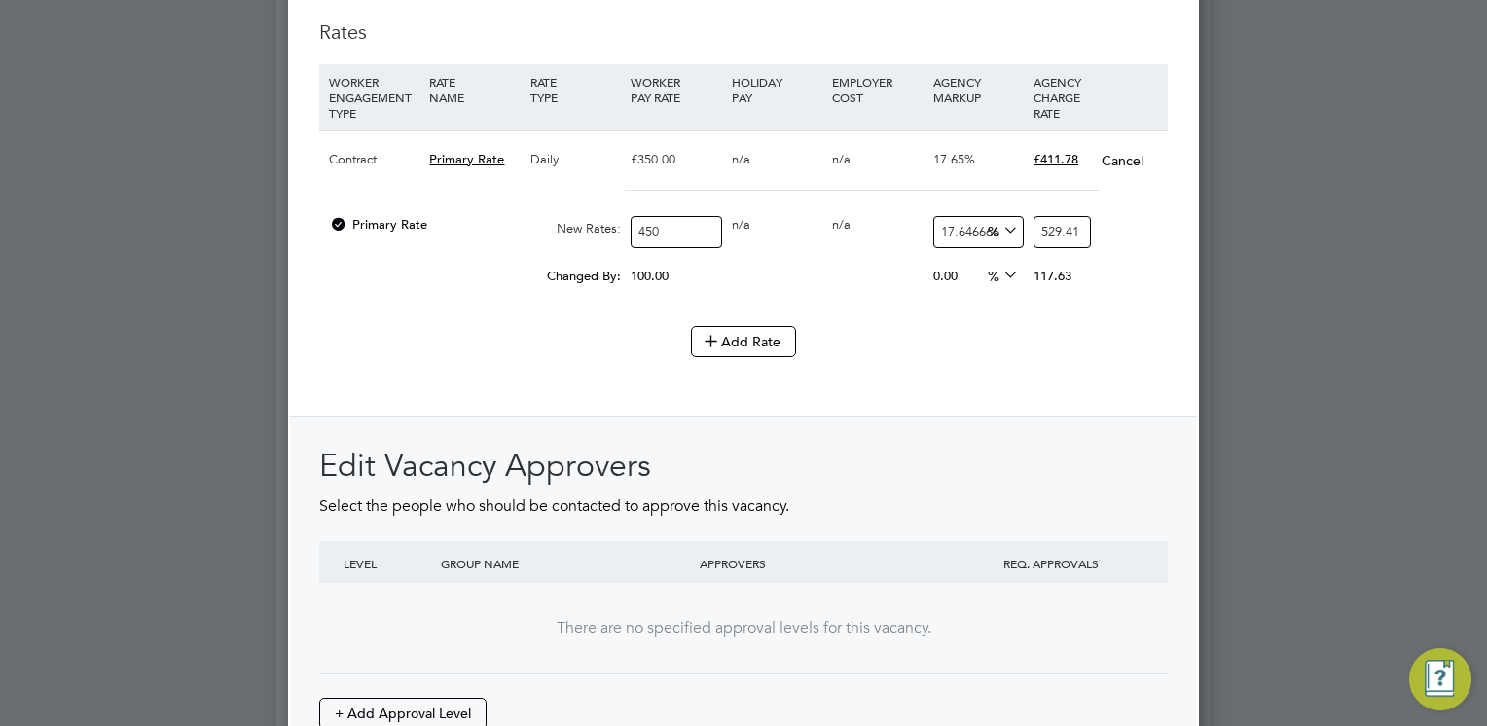
scroll to position [2227, 0]
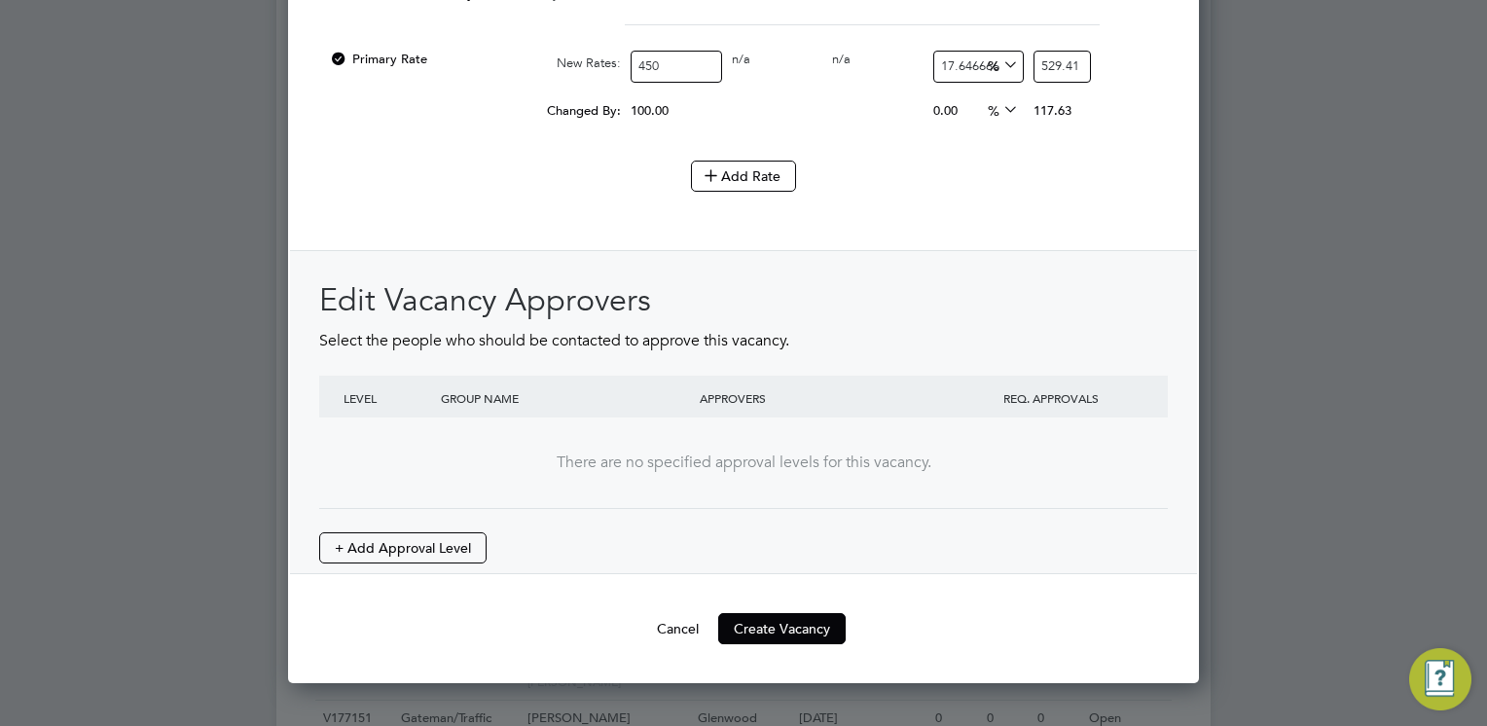
click at [771, 616] on button "Create Vacancy" at bounding box center [781, 628] width 127 height 31
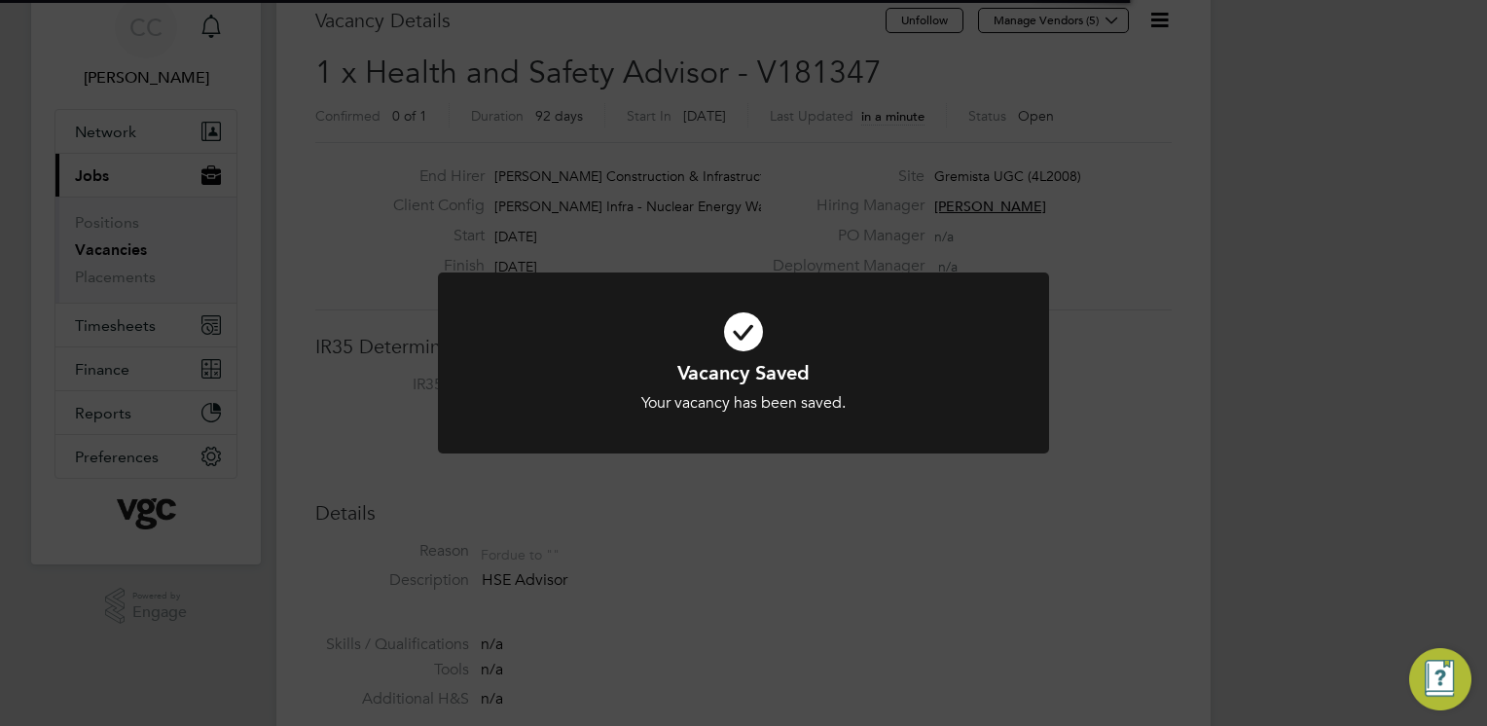
scroll to position [57, 136]
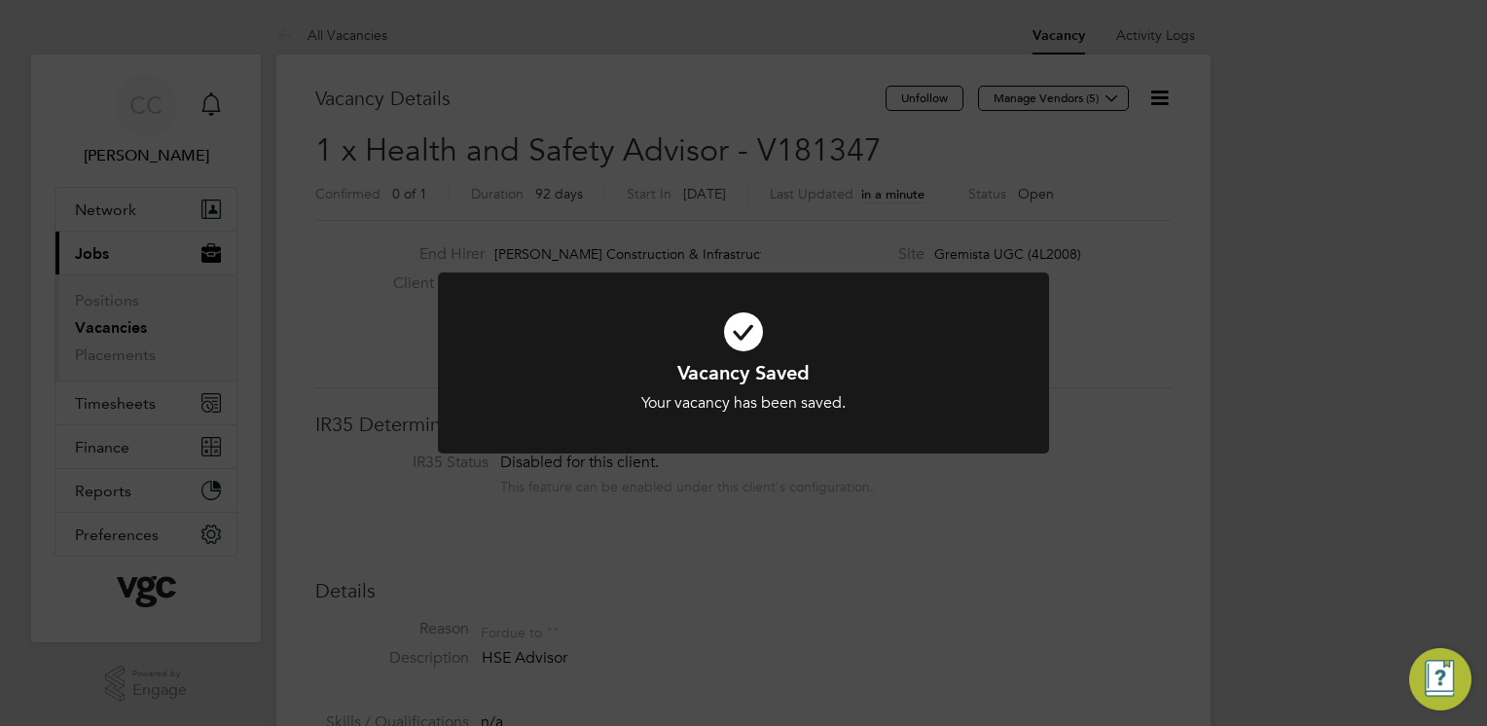
click at [1121, 465] on div "Vacancy Saved Your vacancy has been saved. Cancel Okay" at bounding box center [743, 363] width 1487 height 726
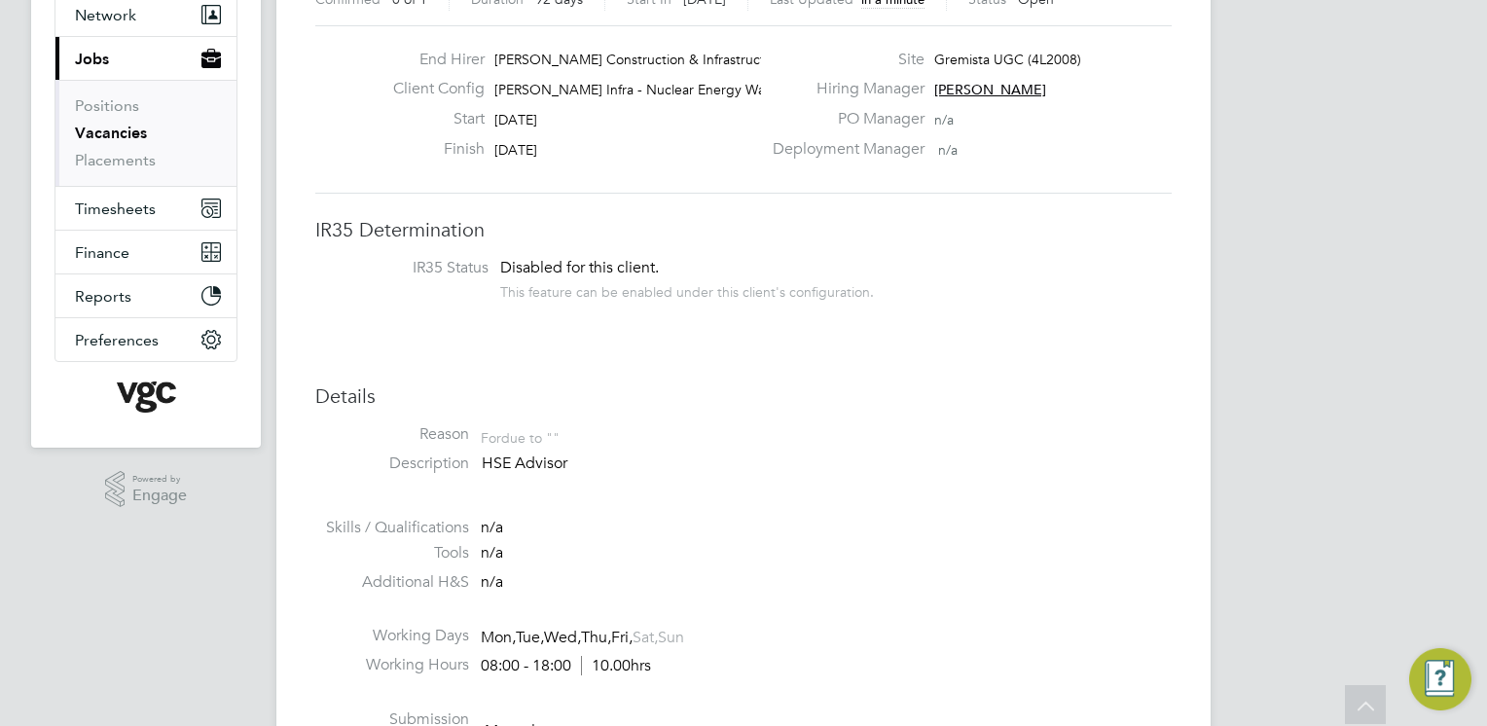
scroll to position [0, 0]
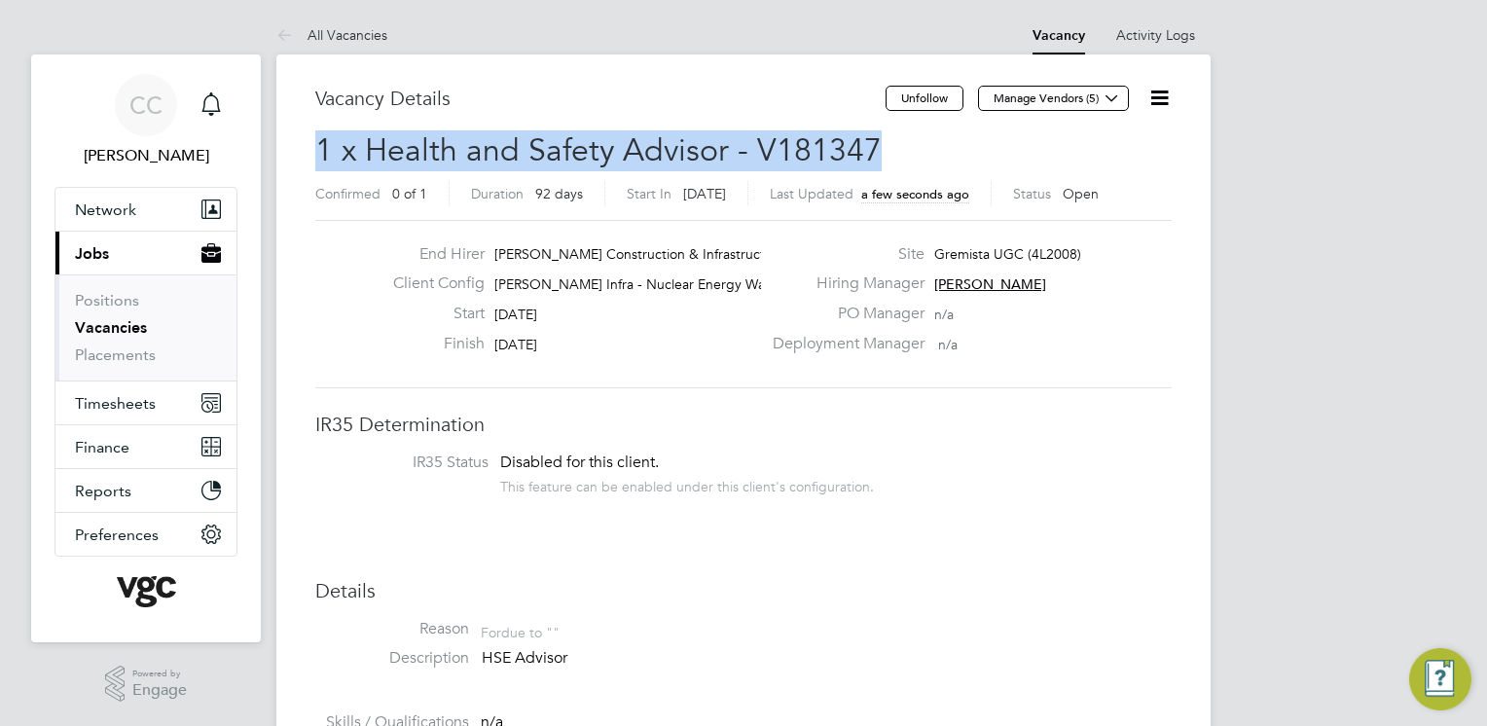
drag, startPoint x: 872, startPoint y: 142, endPoint x: 312, endPoint y: 151, distance: 559.6
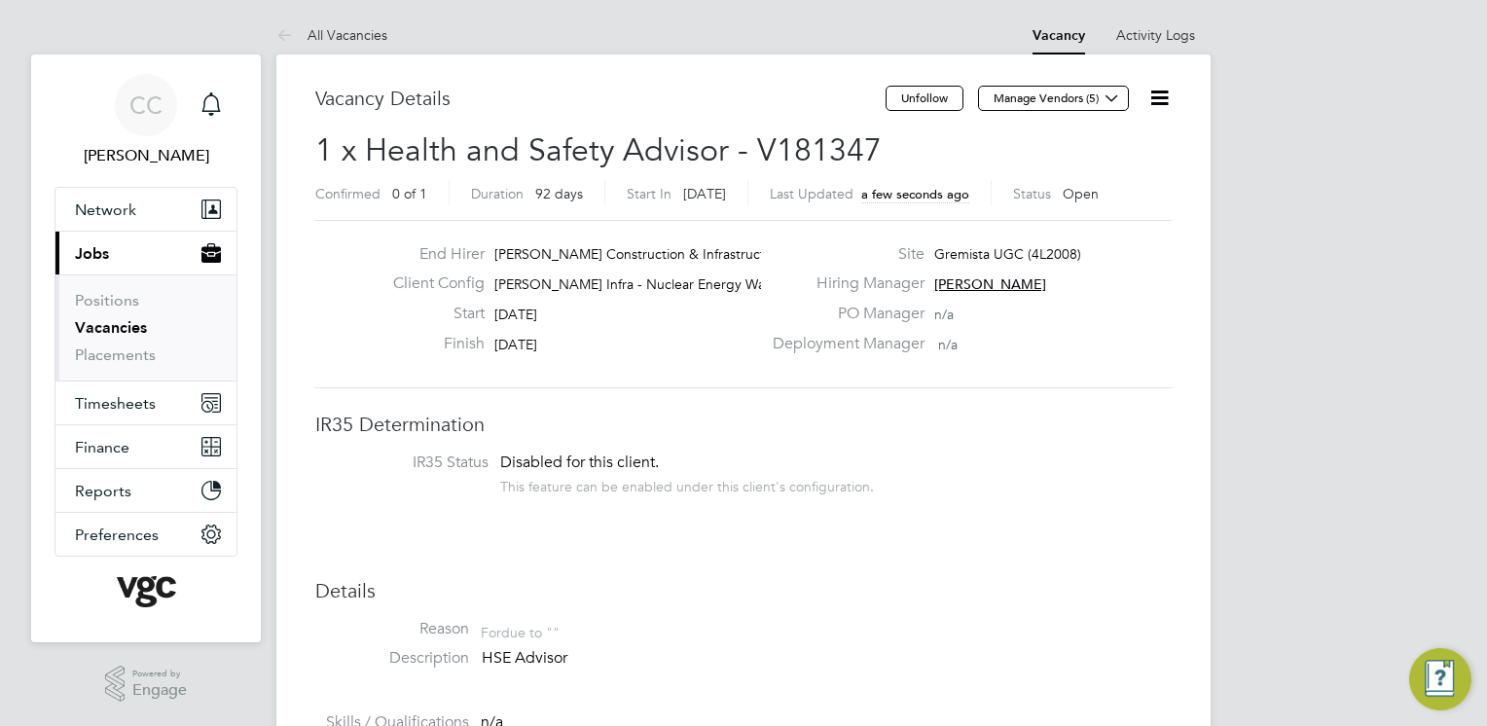
click at [841, 462] on div "Disabled for this client. This feature can be enabled under this client's confi…" at bounding box center [687, 473] width 374 height 43
click at [1163, 97] on icon at bounding box center [1159, 98] width 24 height 24
click at [1131, 139] on li "Edit Vacancy e" at bounding box center [1112, 143] width 113 height 27
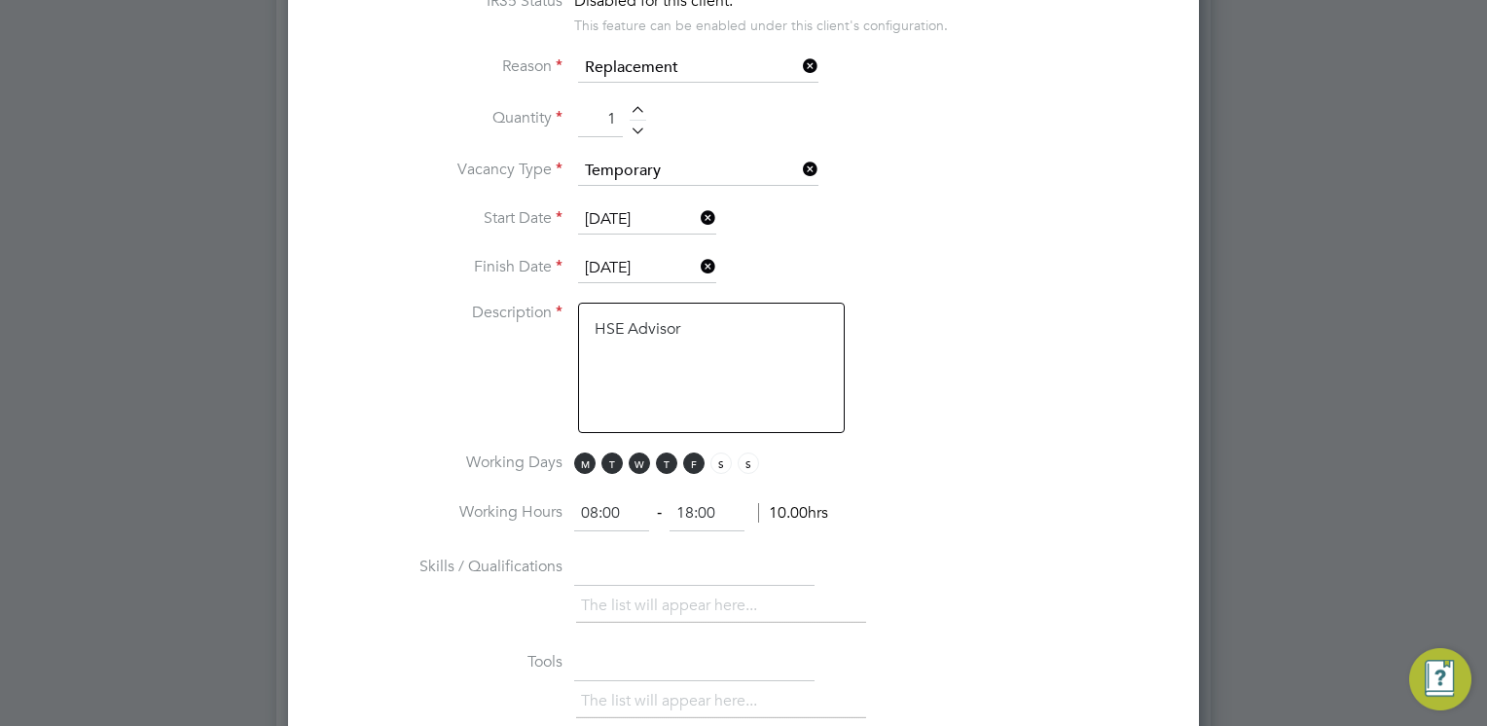
scroll to position [973, 0]
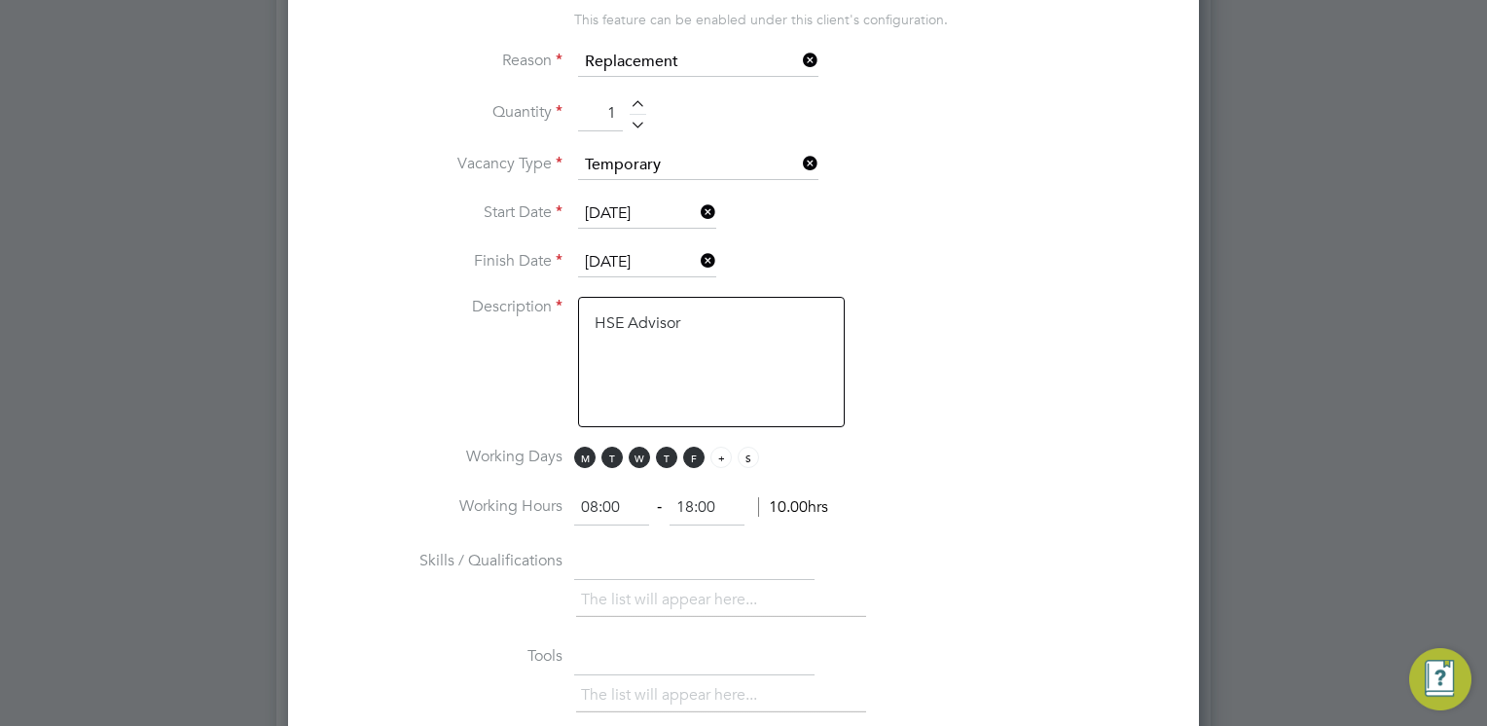
click at [713, 453] on span "S" at bounding box center [720, 457] width 21 height 21
click at [740, 461] on span "S" at bounding box center [748, 457] width 21 height 21
click at [930, 453] on li "Working Days M T W T F S S" at bounding box center [743, 469] width 848 height 44
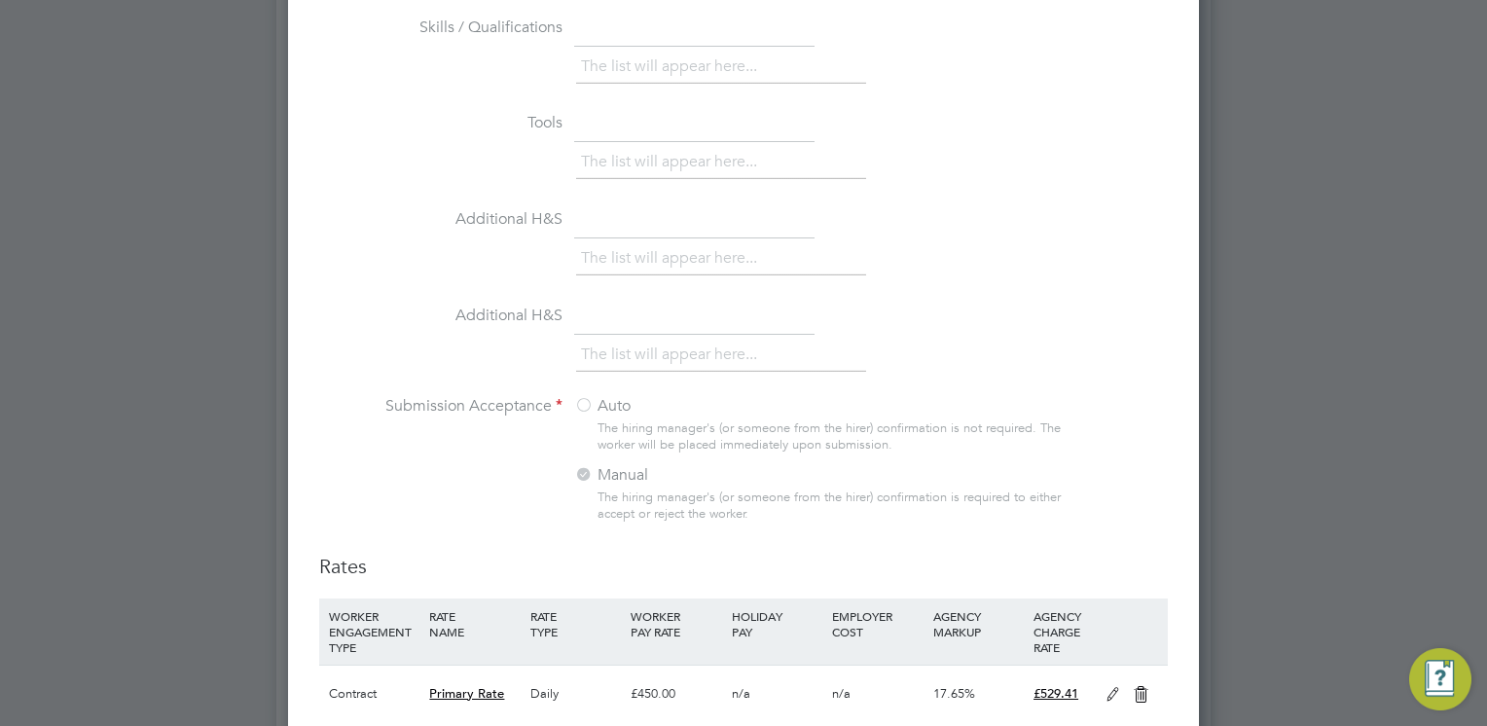
scroll to position [1636, 0]
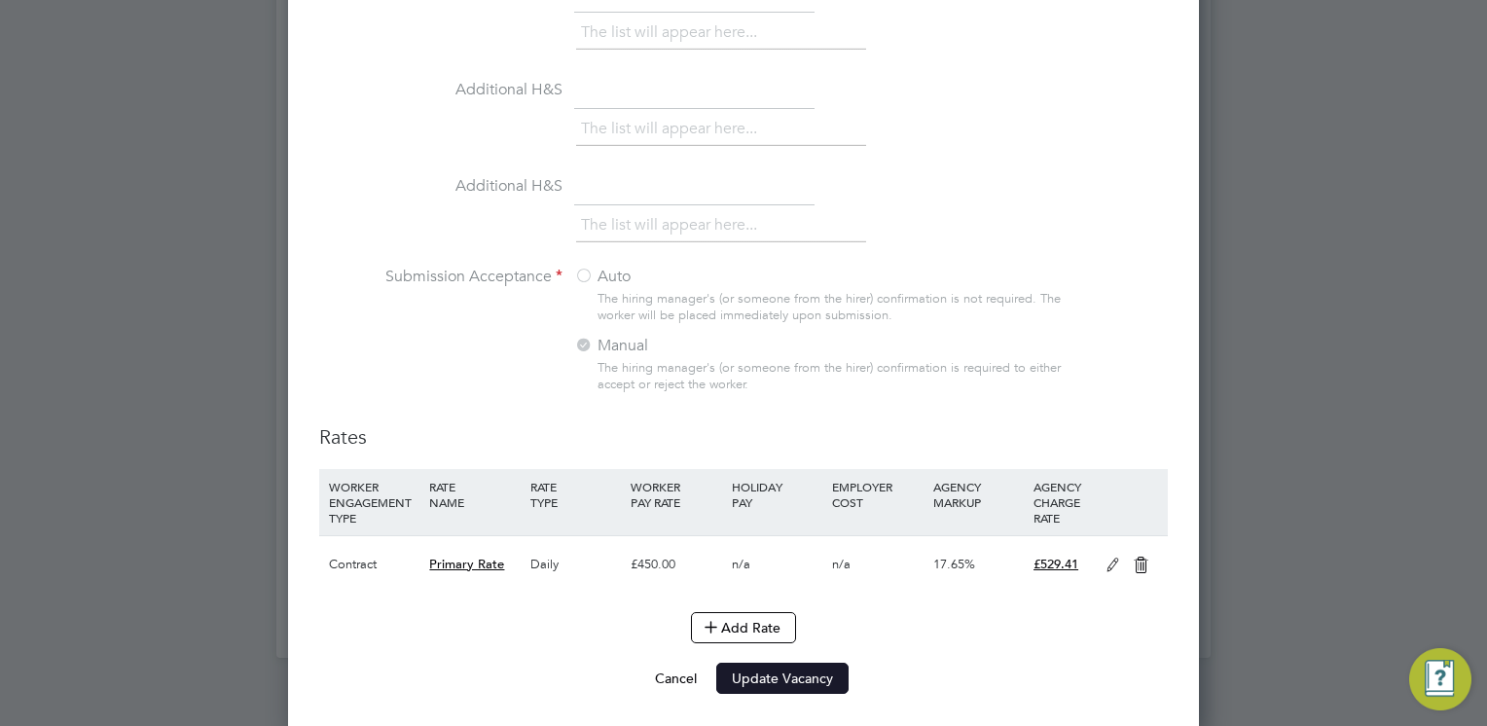
click at [786, 668] on button "Update Vacancy" at bounding box center [782, 678] width 132 height 31
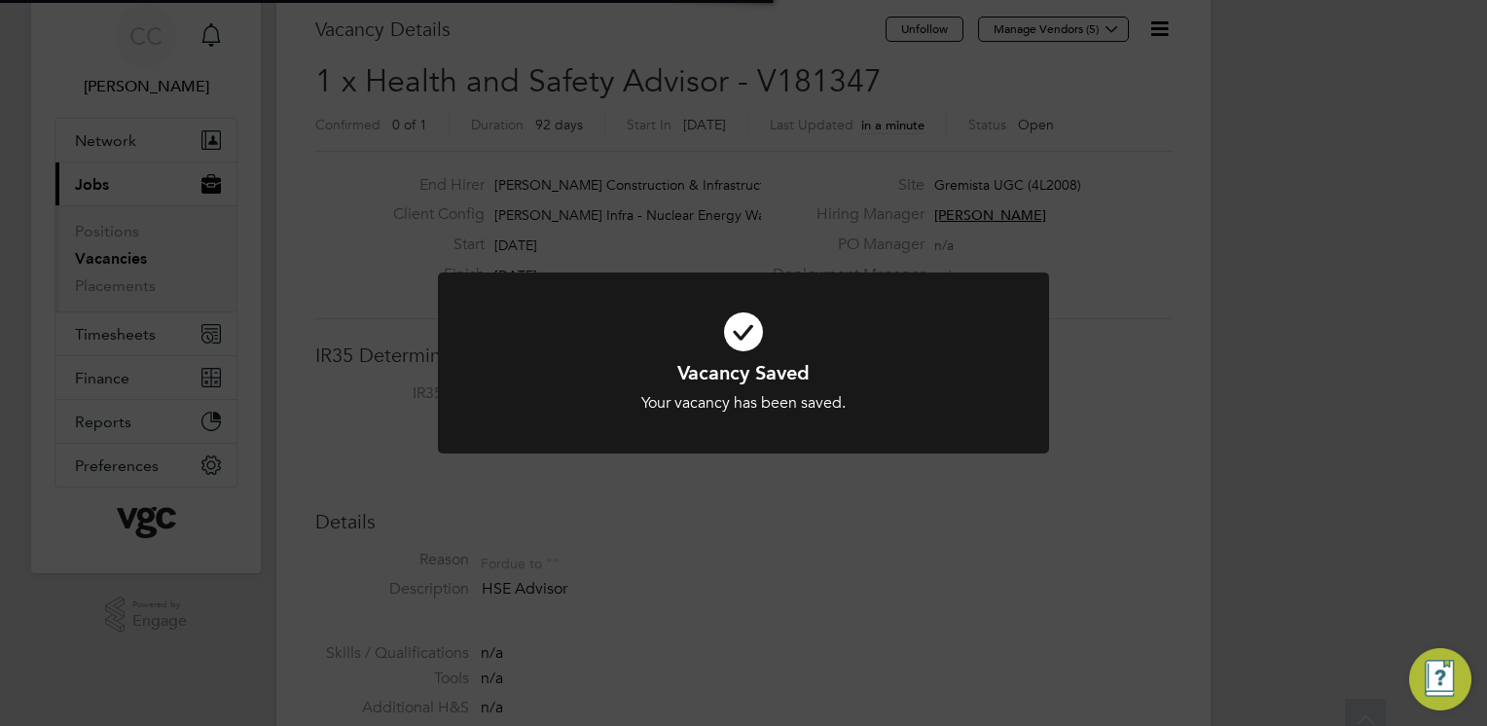
scroll to position [0, 0]
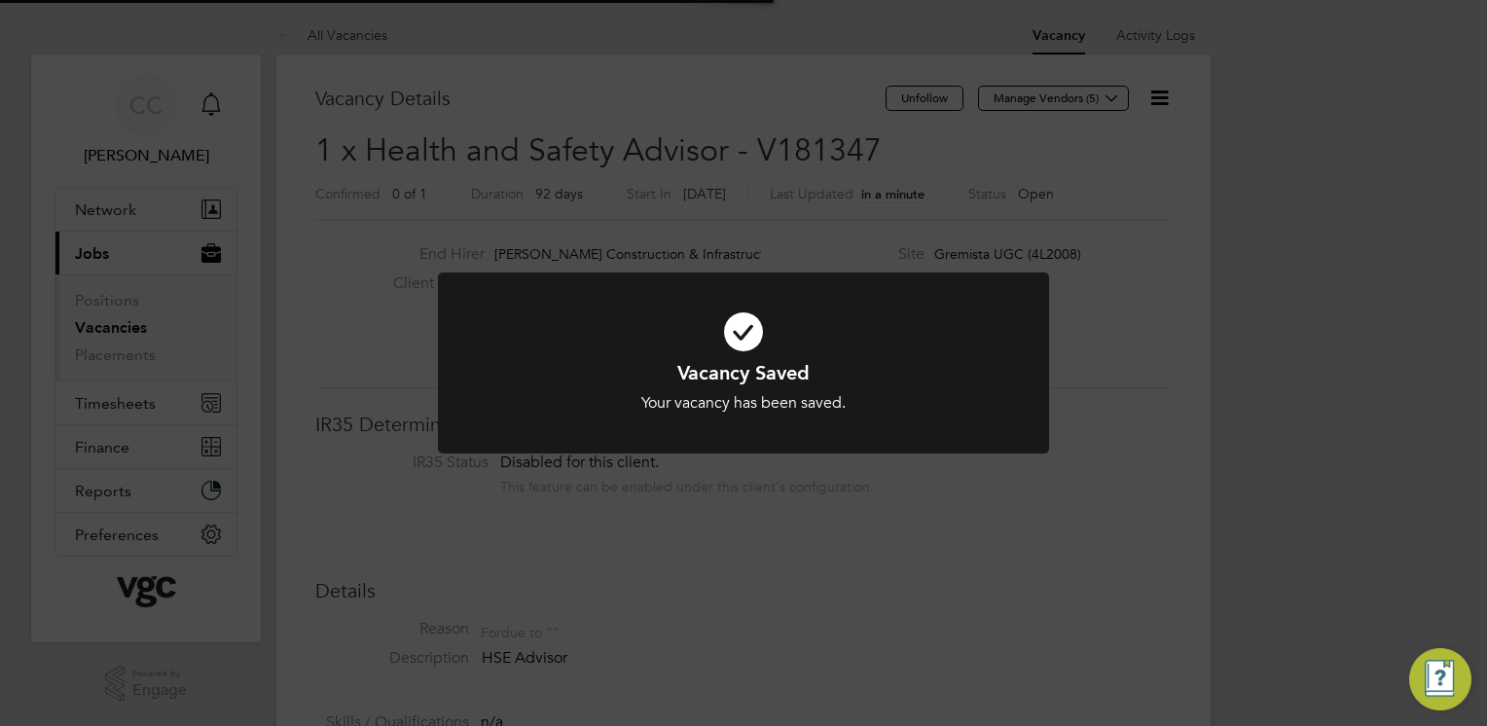
click at [1128, 482] on div "Vacancy Saved Your vacancy has been saved. Cancel Okay" at bounding box center [743, 363] width 1487 height 726
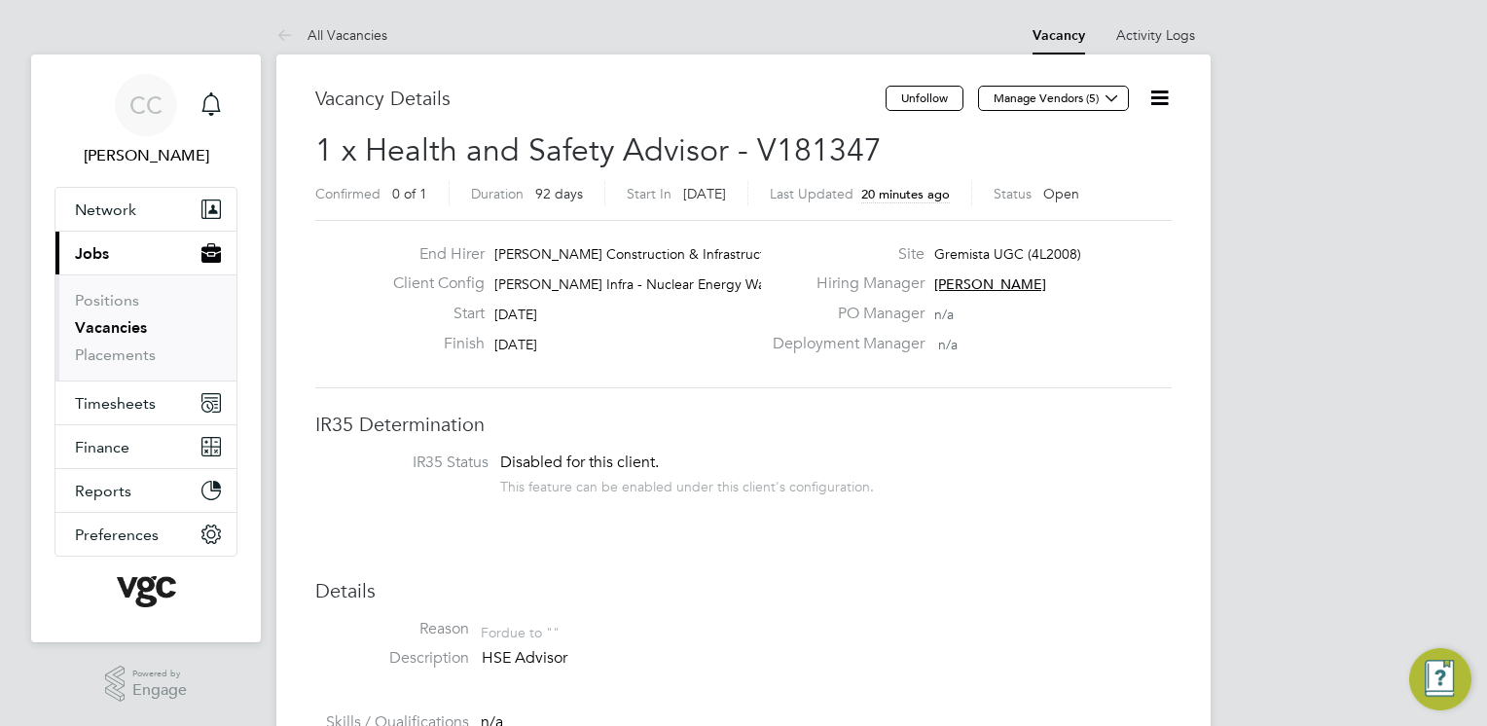
scroll to position [57, 136]
